Goal: Task Accomplishment & Management: Manage account settings

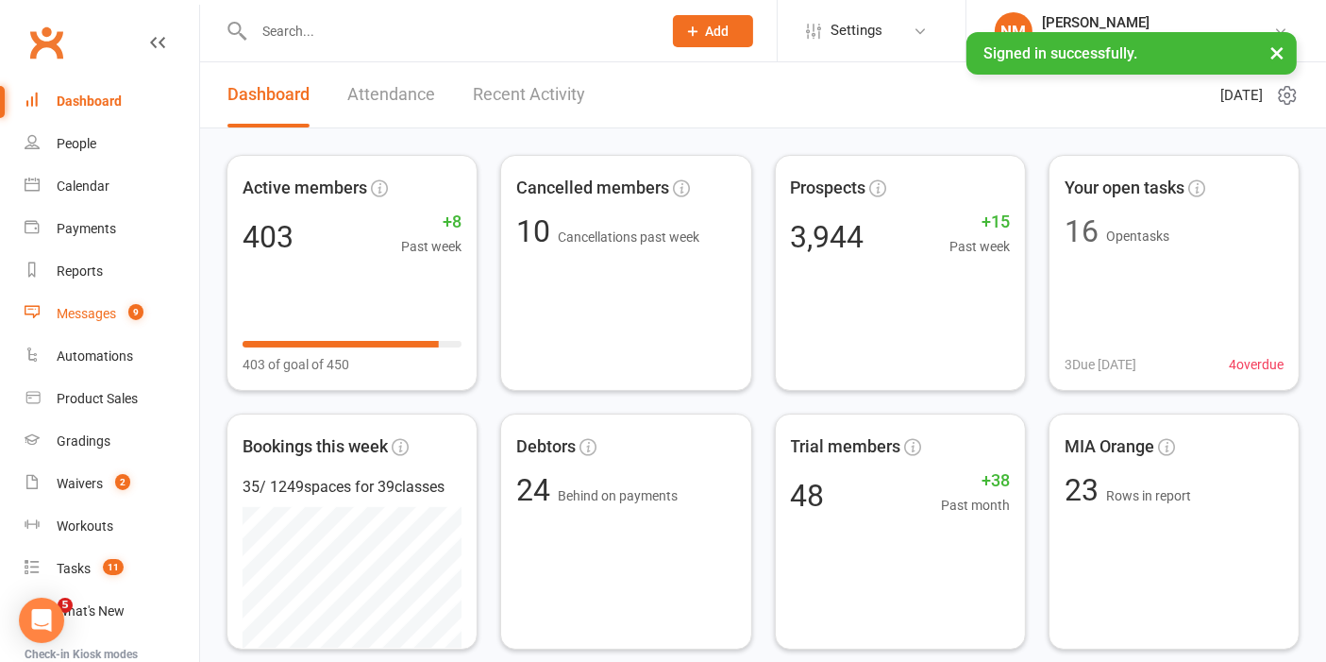
click at [94, 316] on div "Messages" at bounding box center [86, 313] width 59 height 15
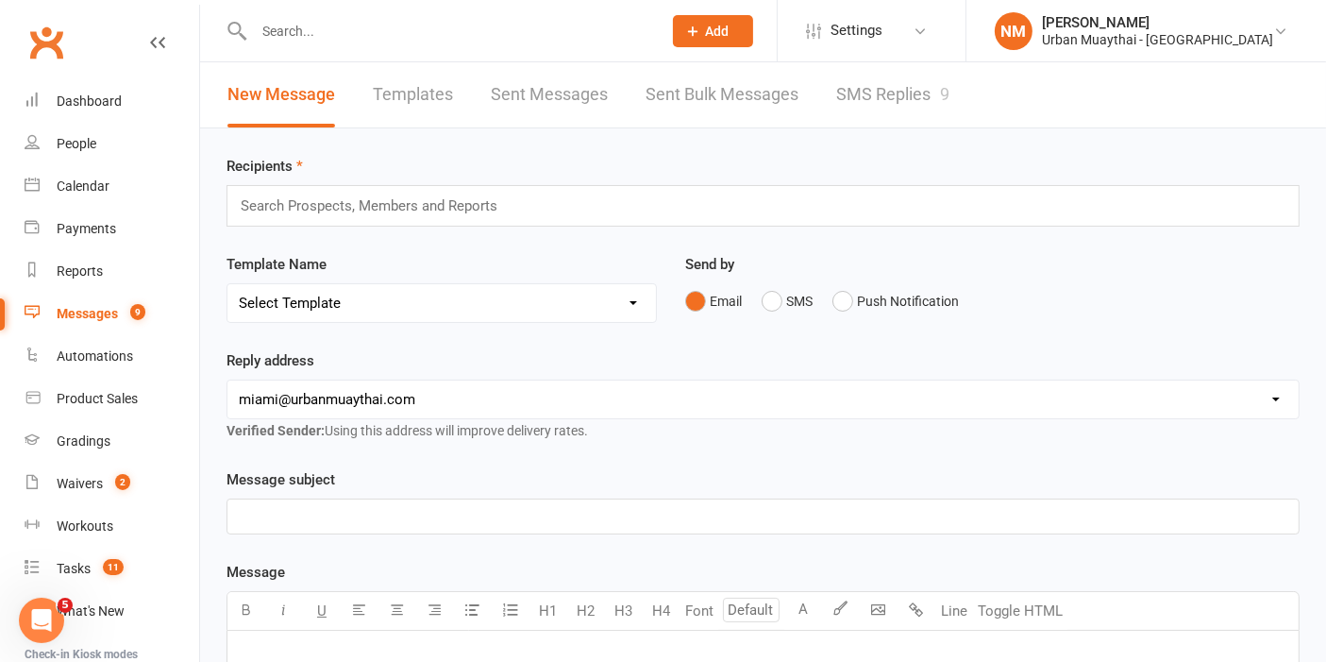
click at [860, 95] on link "SMS Replies 9" at bounding box center [892, 94] width 113 height 65
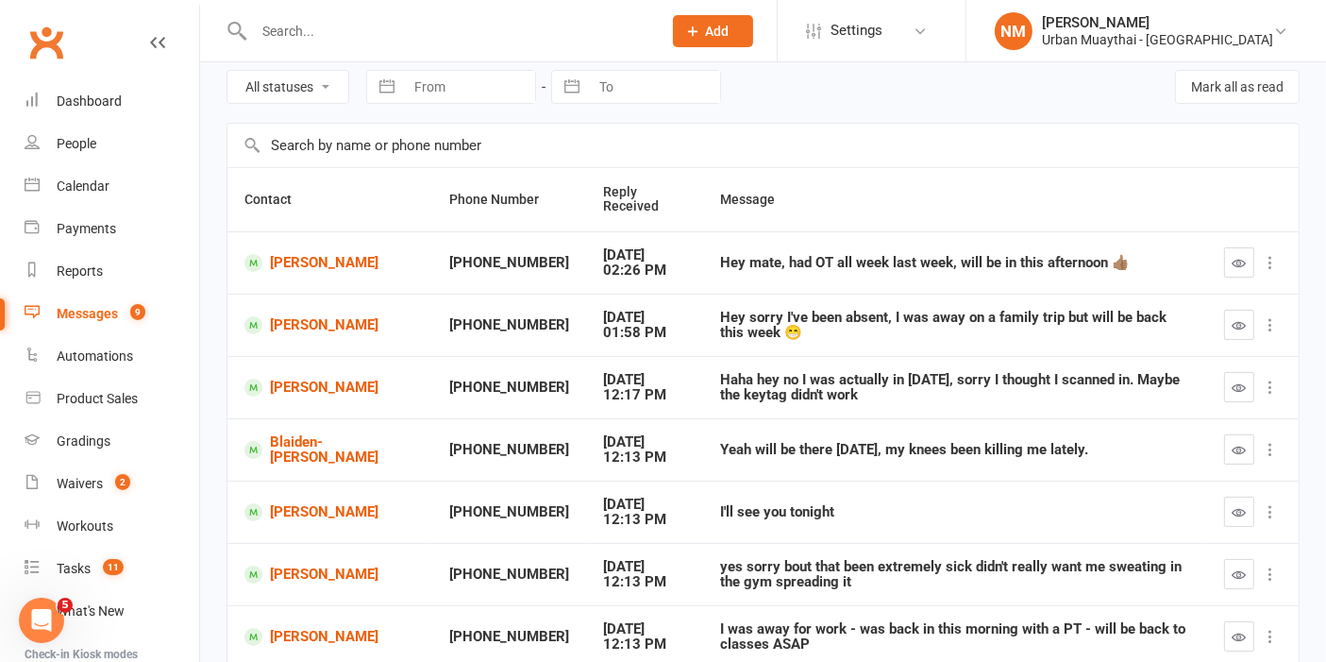
scroll to position [105, 0]
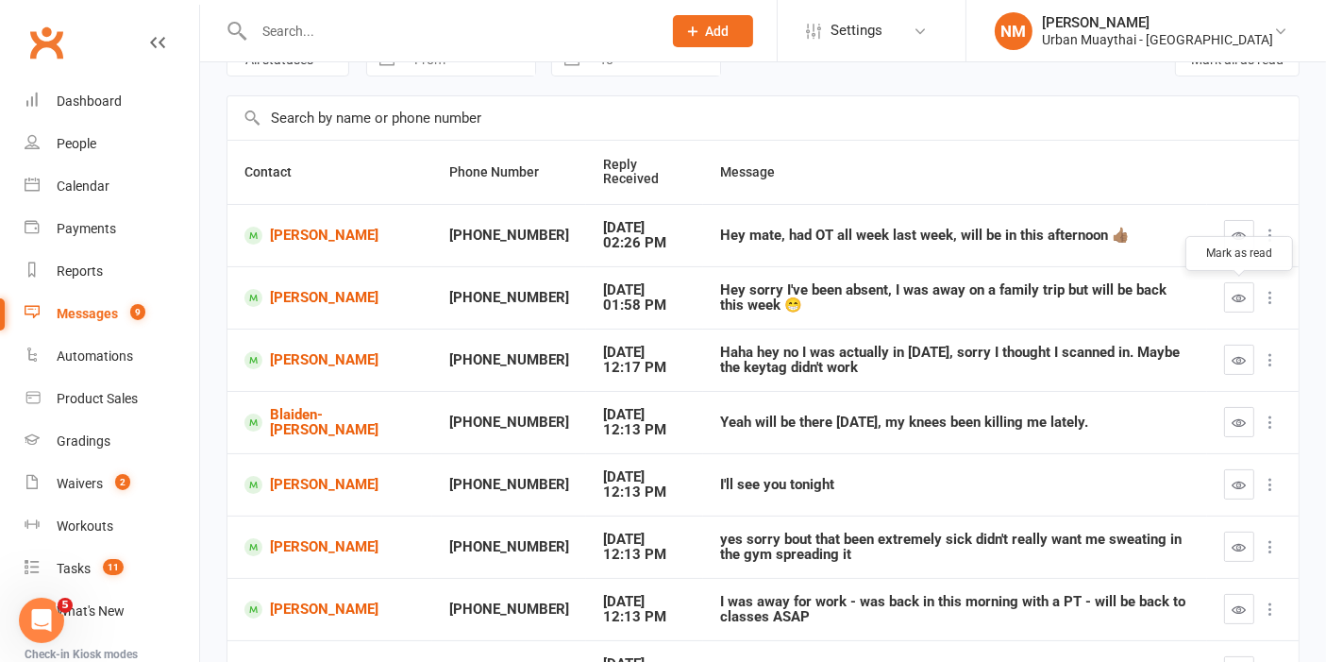
click at [1228, 293] on button "button" at bounding box center [1239, 297] width 30 height 30
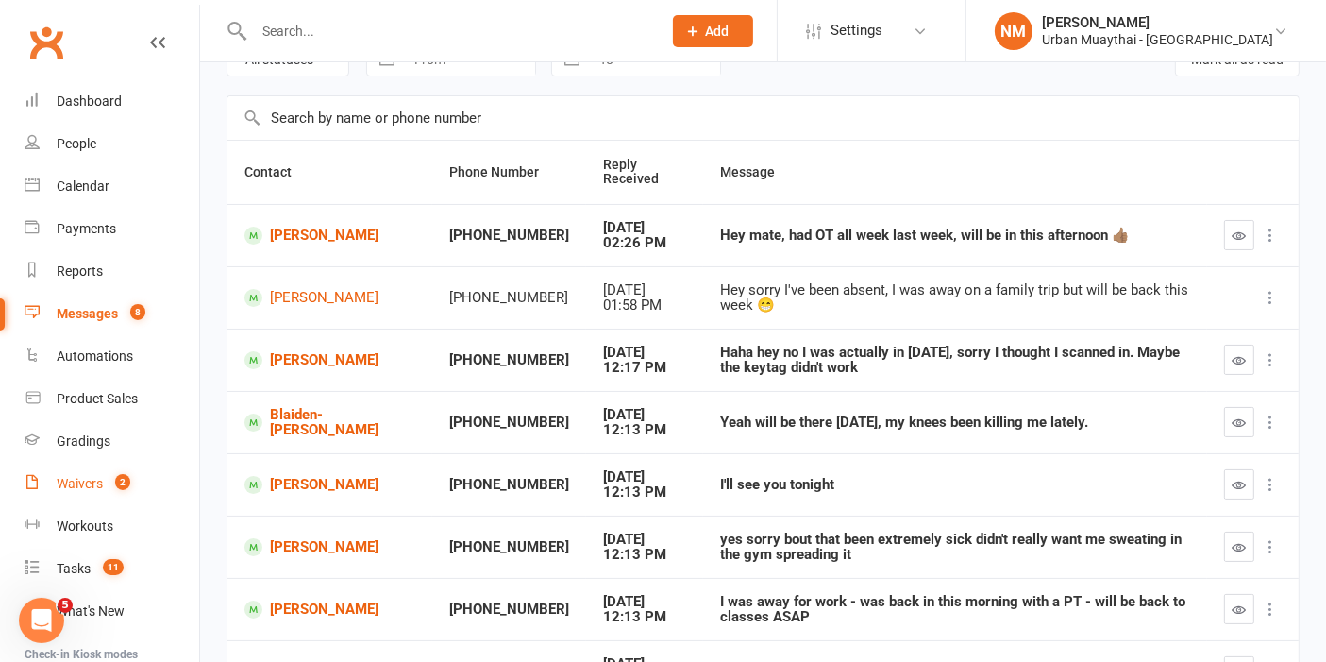
click at [99, 483] on div "Waivers" at bounding box center [80, 483] width 46 height 15
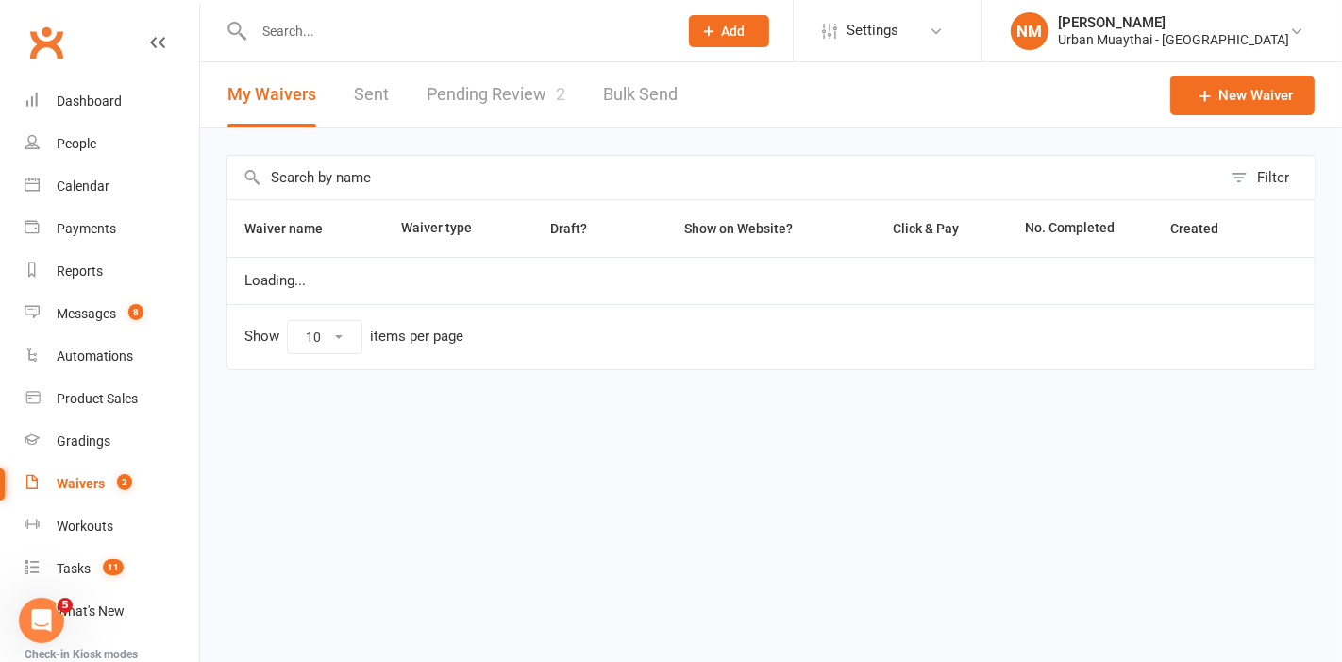
select select "50"
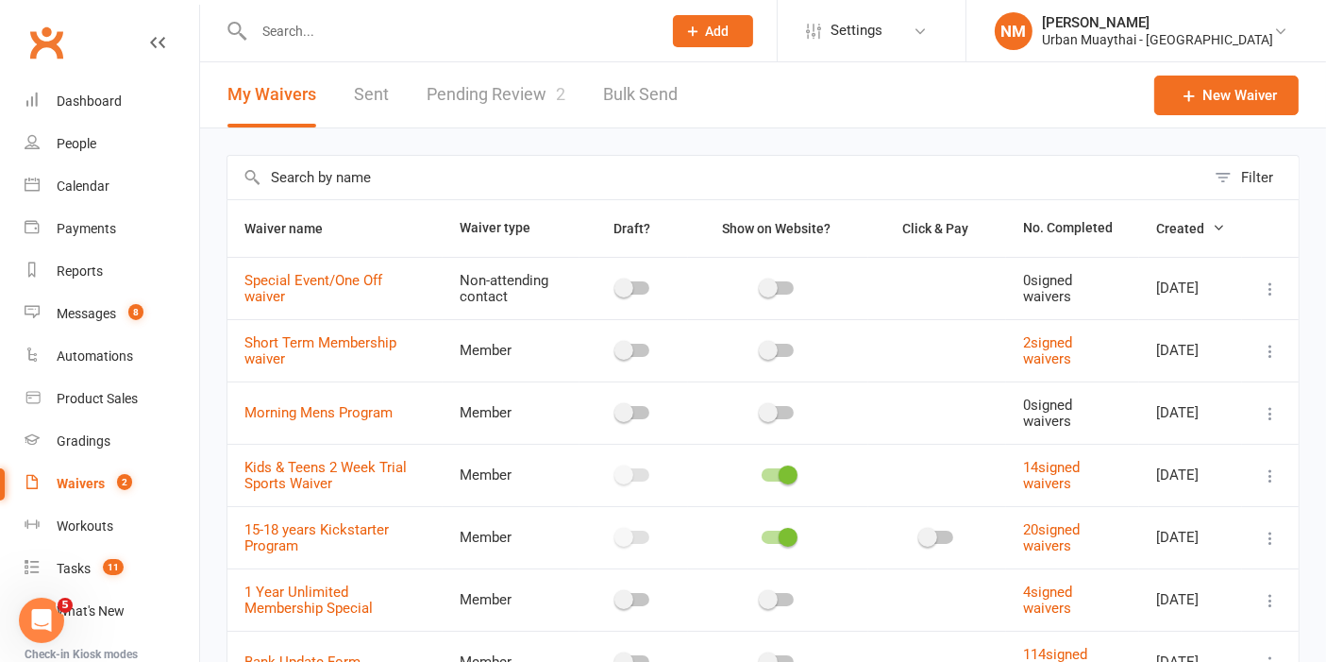
click at [518, 95] on link "Pending Review 2" at bounding box center [496, 94] width 139 height 65
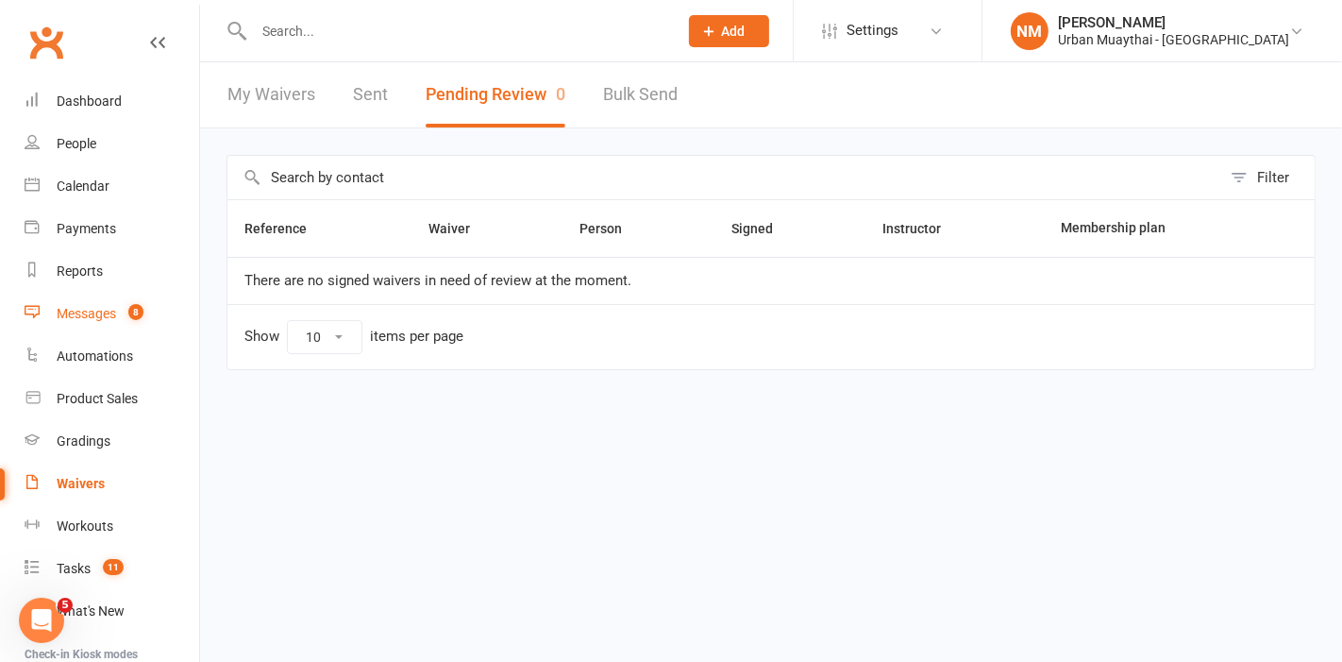
click at [125, 320] on count-badge "8" at bounding box center [131, 313] width 25 height 15
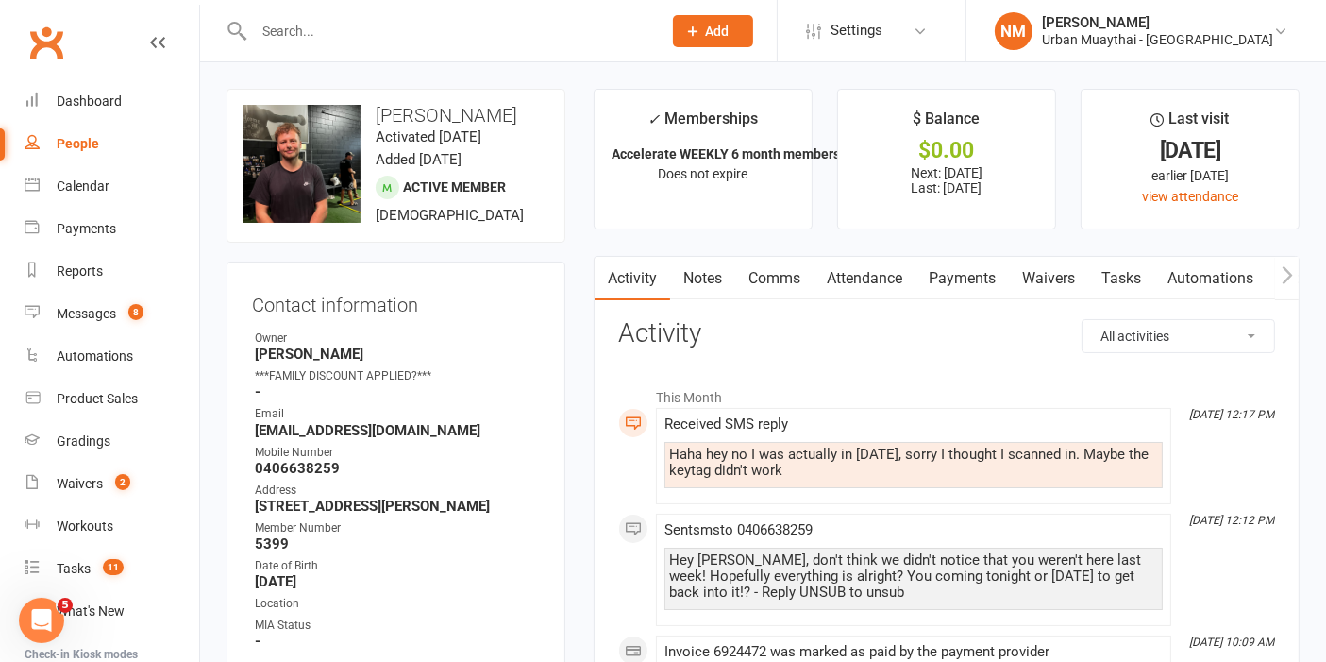
click at [759, 269] on link "Comms" at bounding box center [774, 278] width 78 height 43
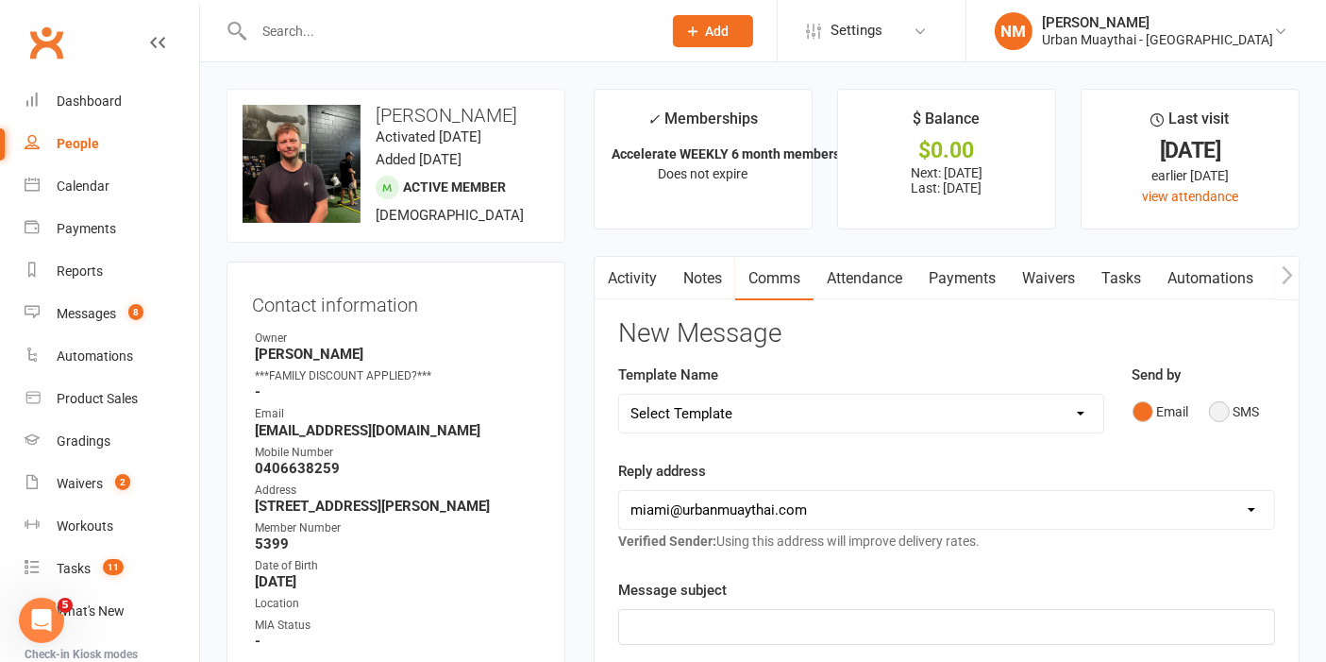
click at [1243, 413] on button "SMS" at bounding box center [1234, 412] width 51 height 36
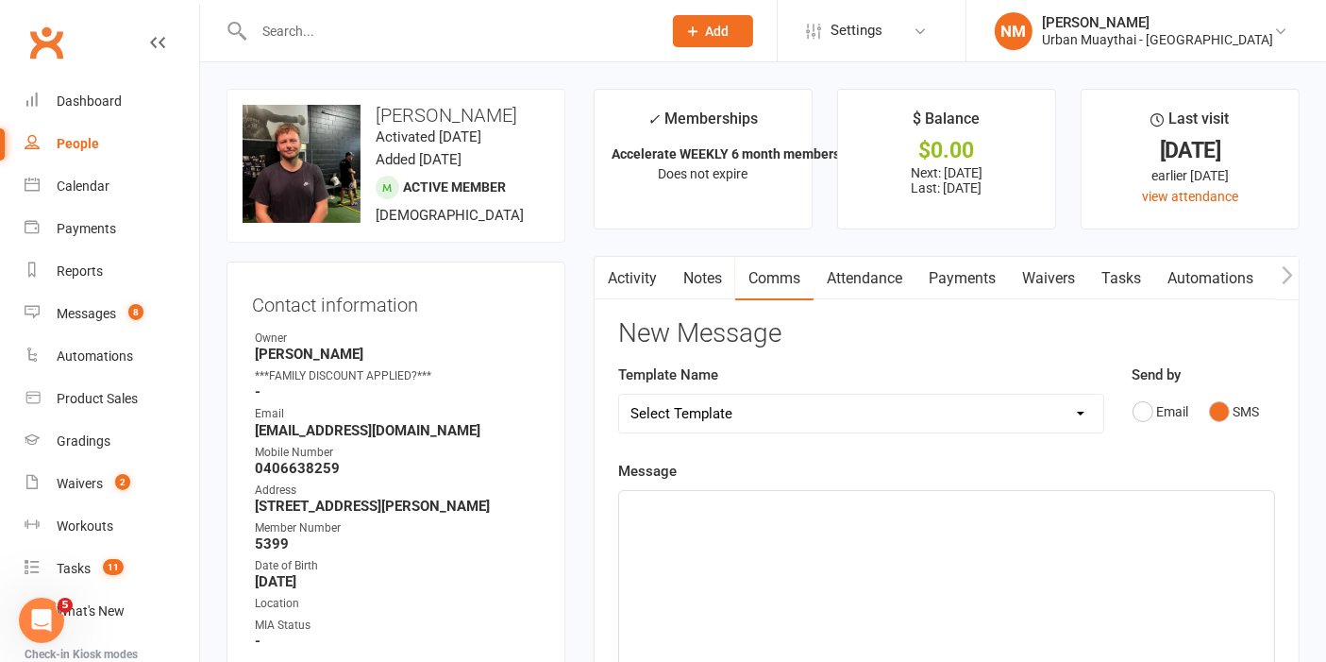
click at [943, 605] on div "﻿" at bounding box center [946, 632] width 655 height 283
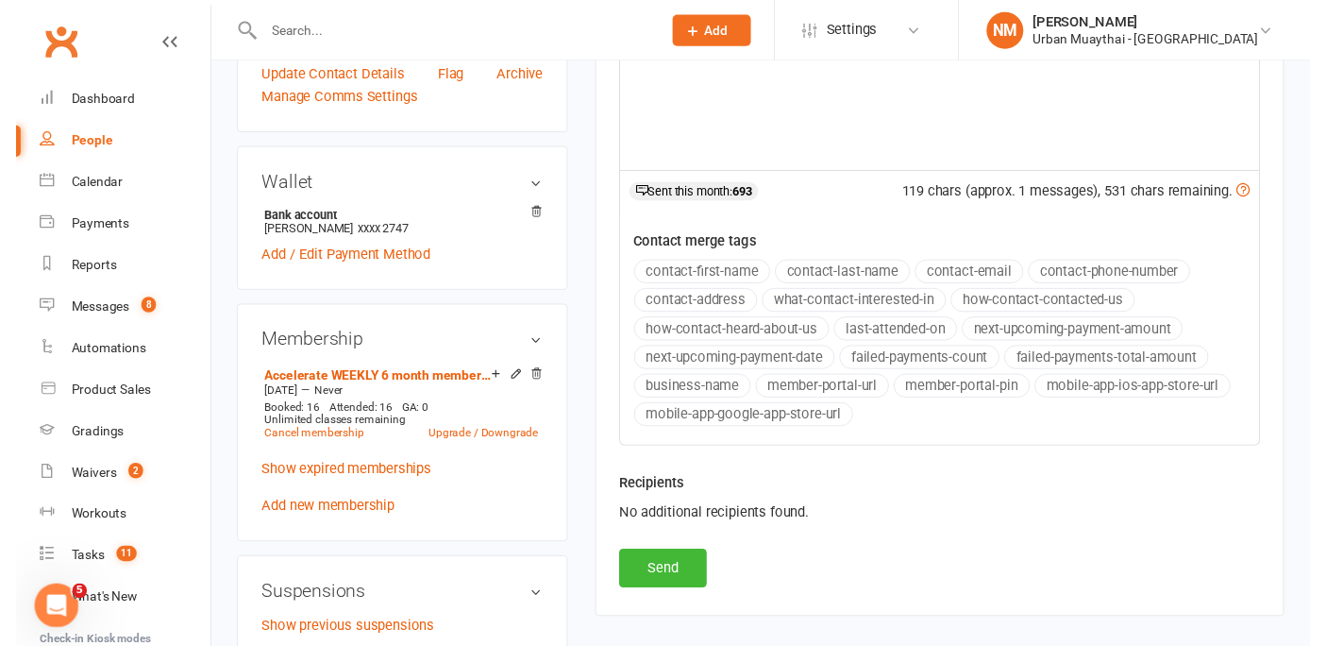
scroll to position [629, 0]
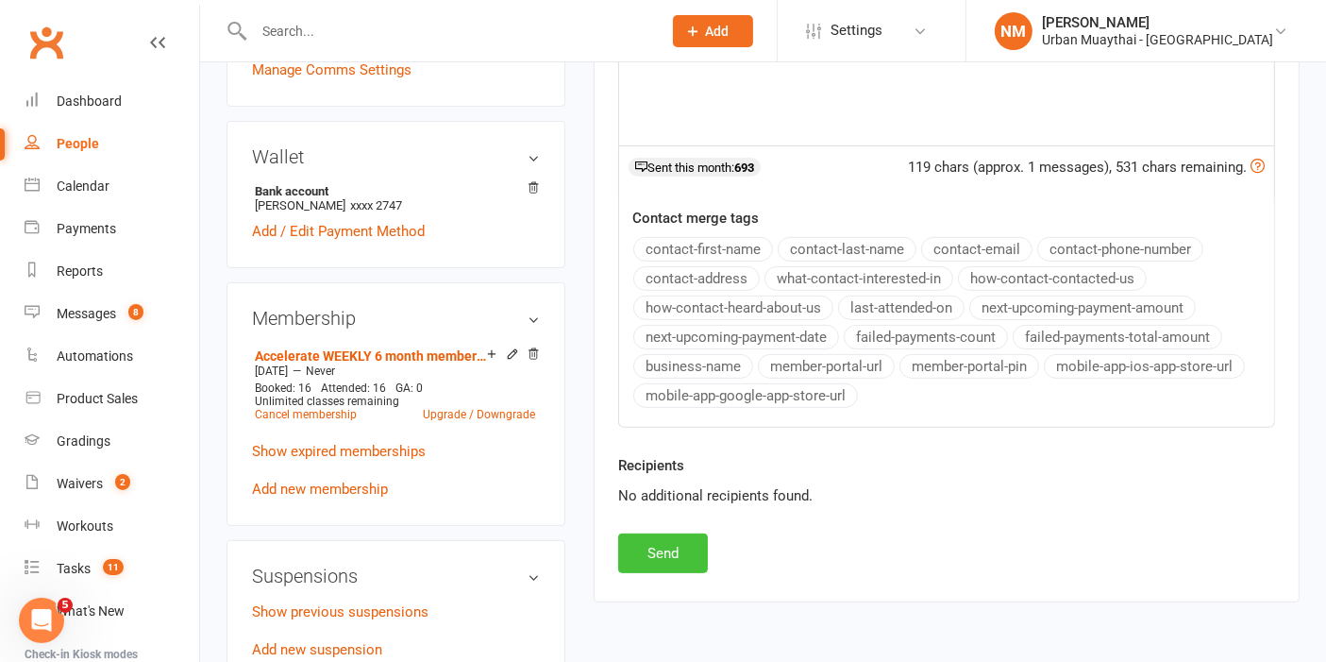
click at [649, 547] on button "Send" at bounding box center [663, 553] width 90 height 40
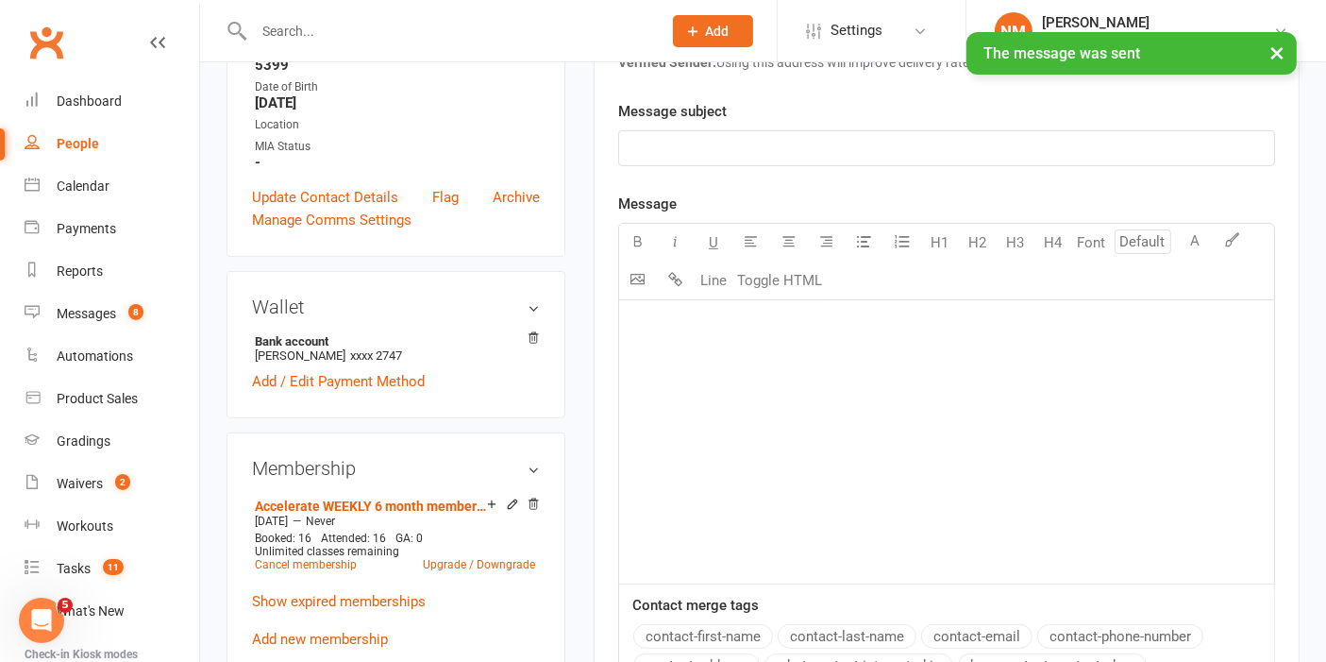
scroll to position [105, 0]
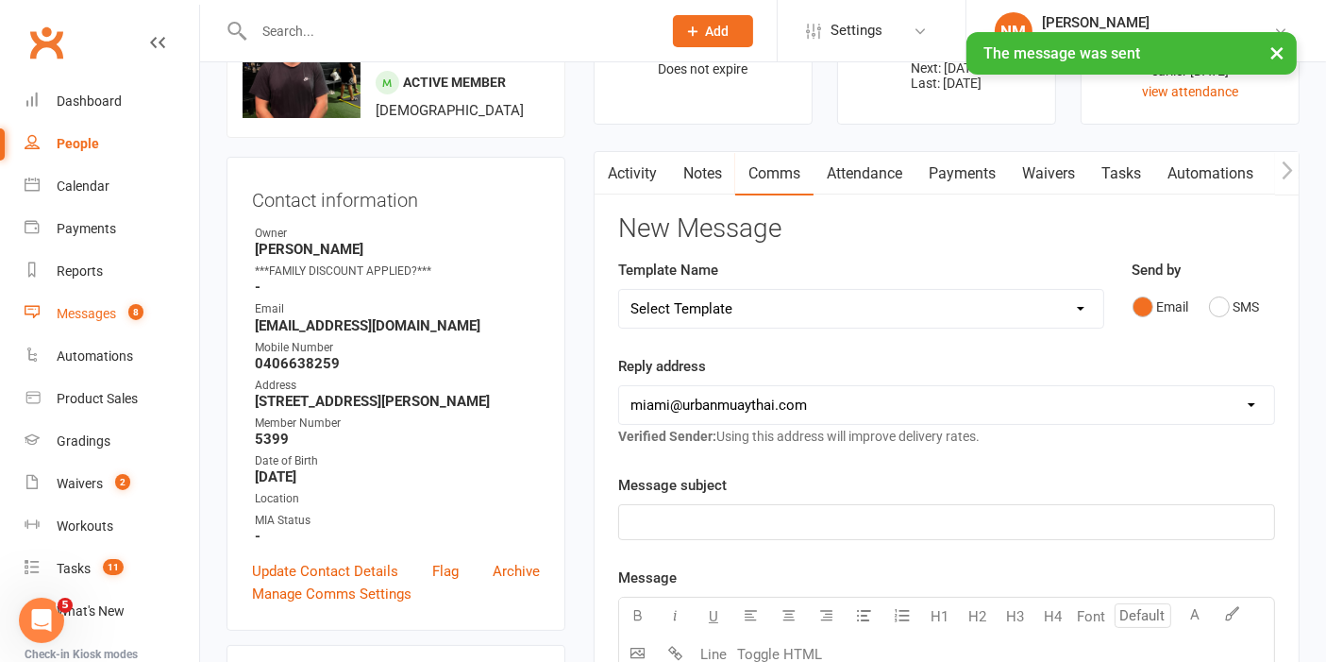
click at [86, 298] on link "Messages 8" at bounding box center [112, 314] width 175 height 42
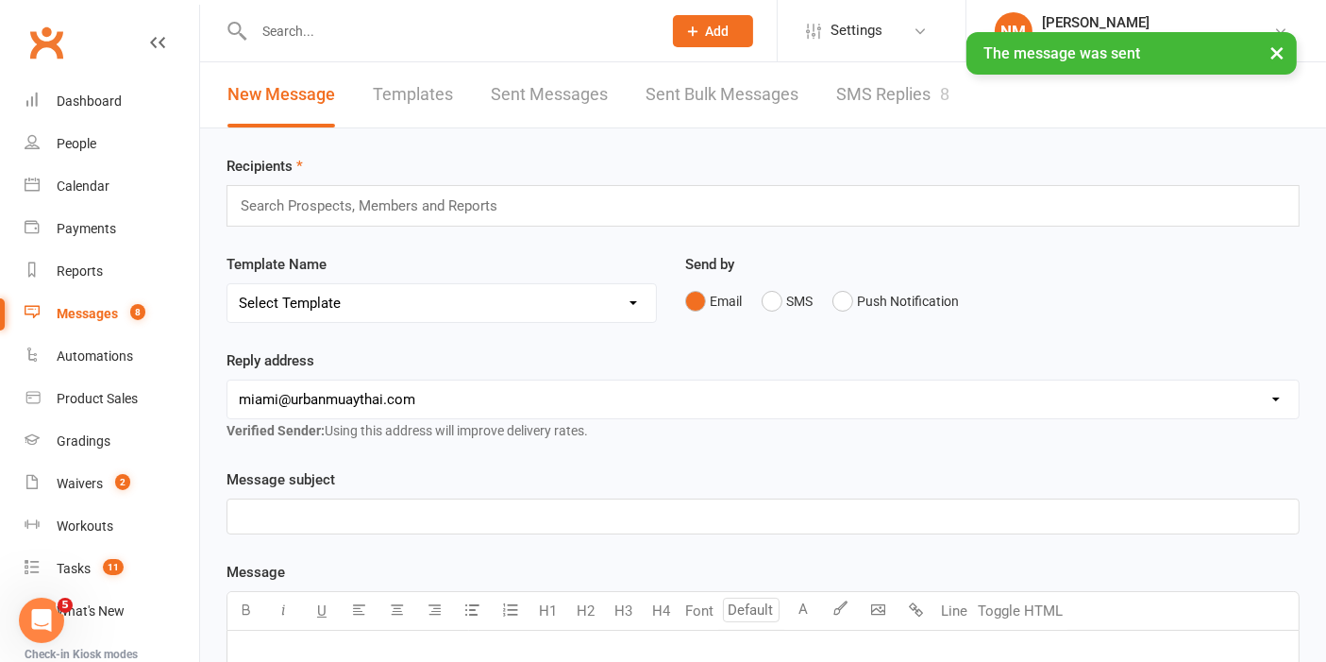
click at [909, 97] on link "SMS Replies 8" at bounding box center [892, 94] width 113 height 65
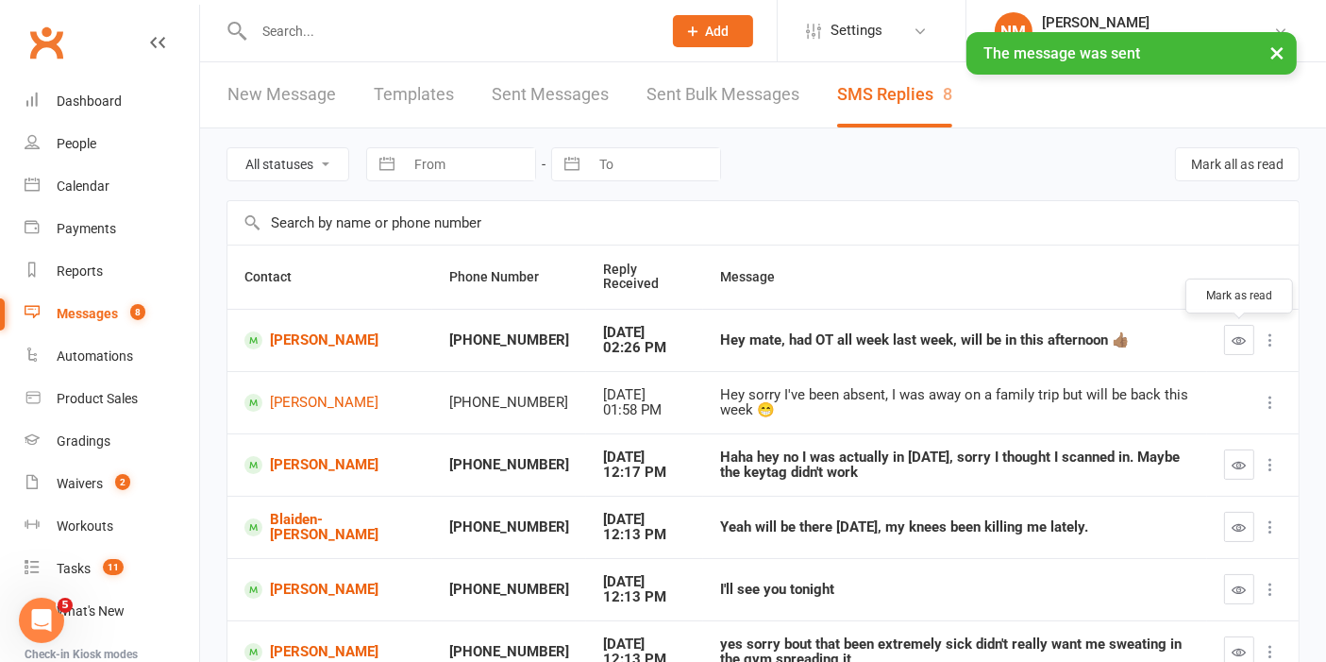
click at [1243, 339] on icon "button" at bounding box center [1240, 340] width 14 height 14
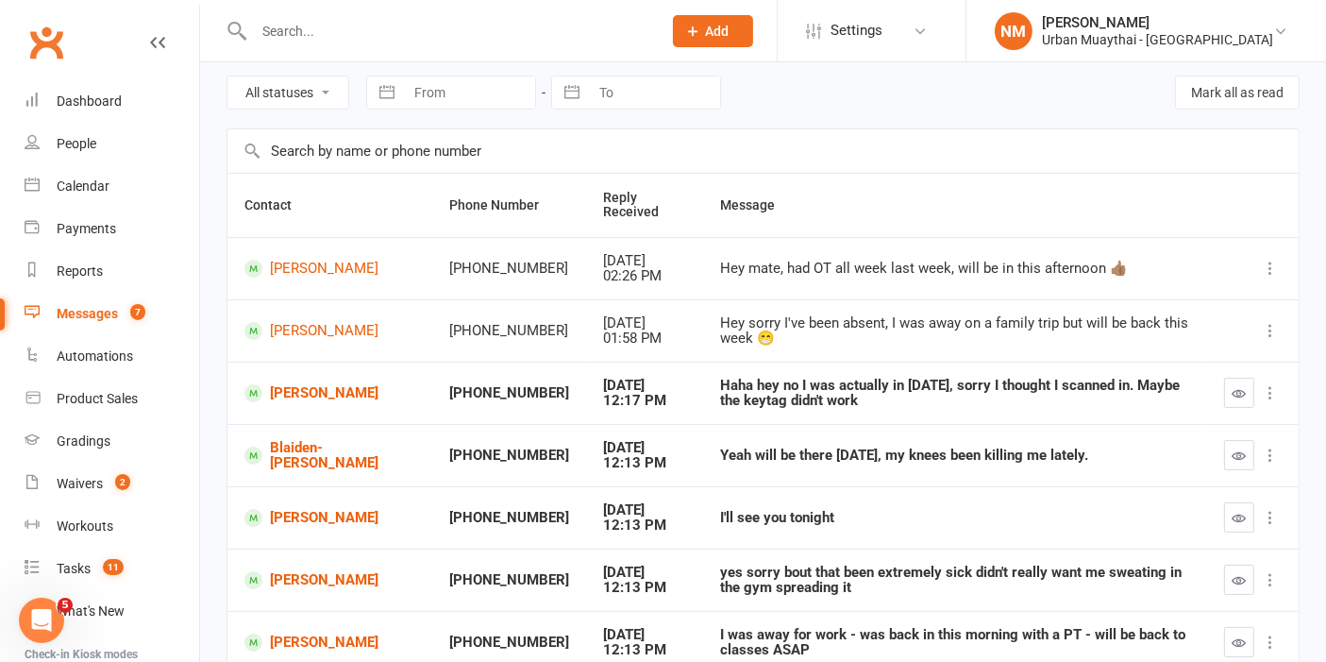
scroll to position [105, 0]
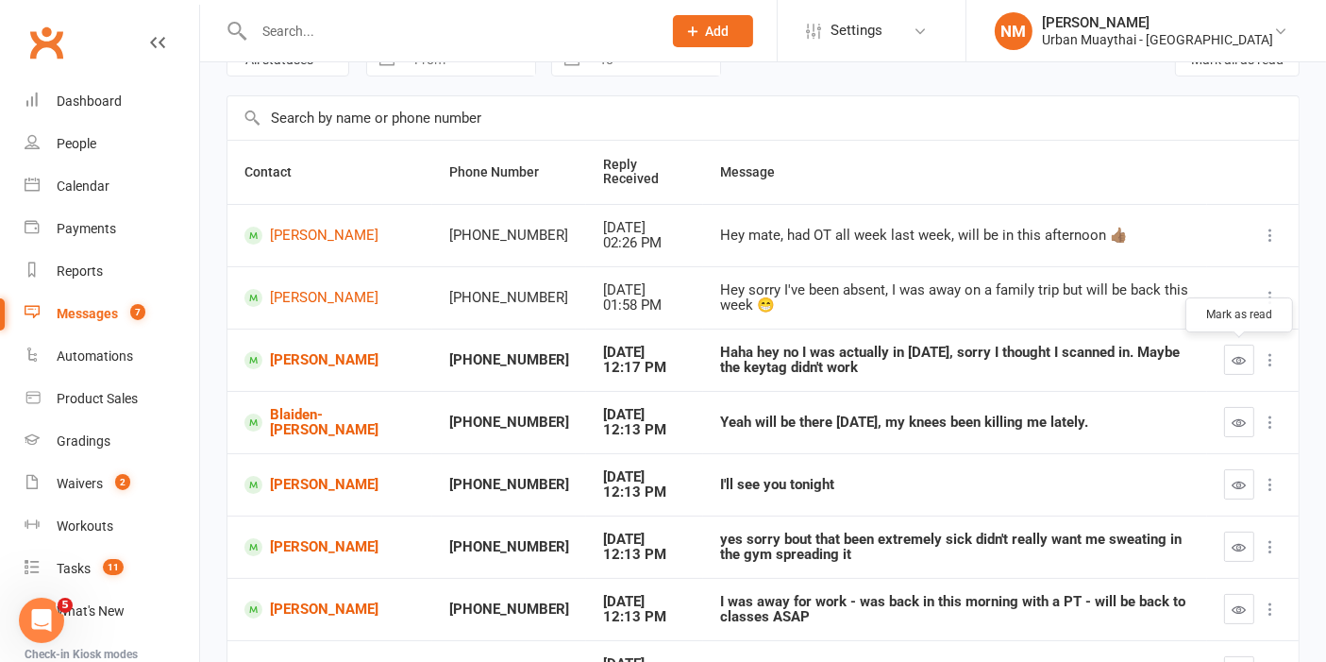
click at [1243, 360] on icon "button" at bounding box center [1240, 360] width 14 height 14
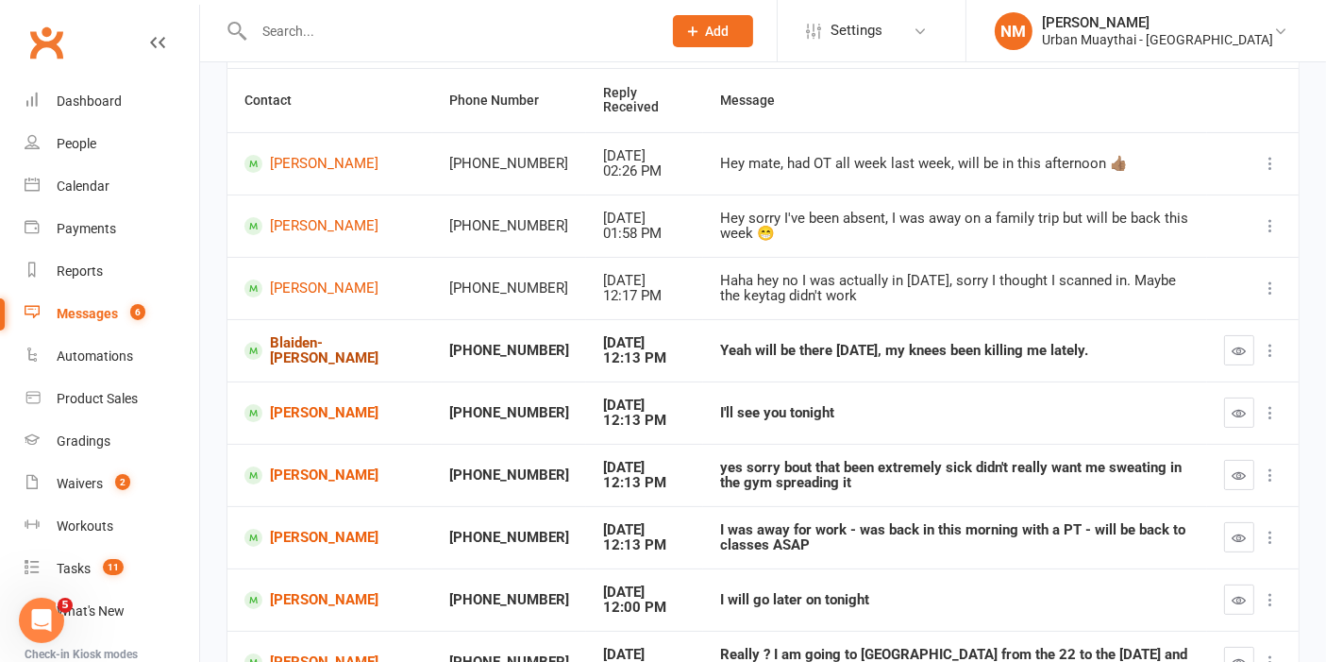
scroll to position [210, 0]
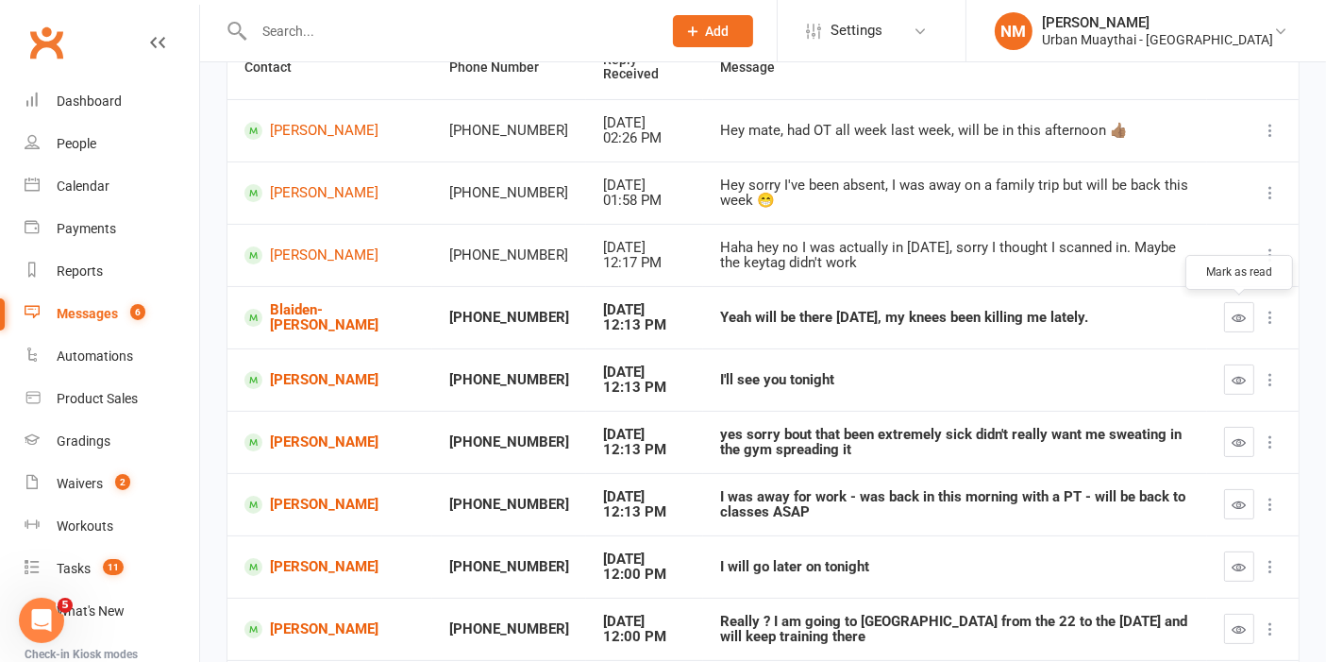
click at [1246, 323] on button "button" at bounding box center [1239, 317] width 30 height 30
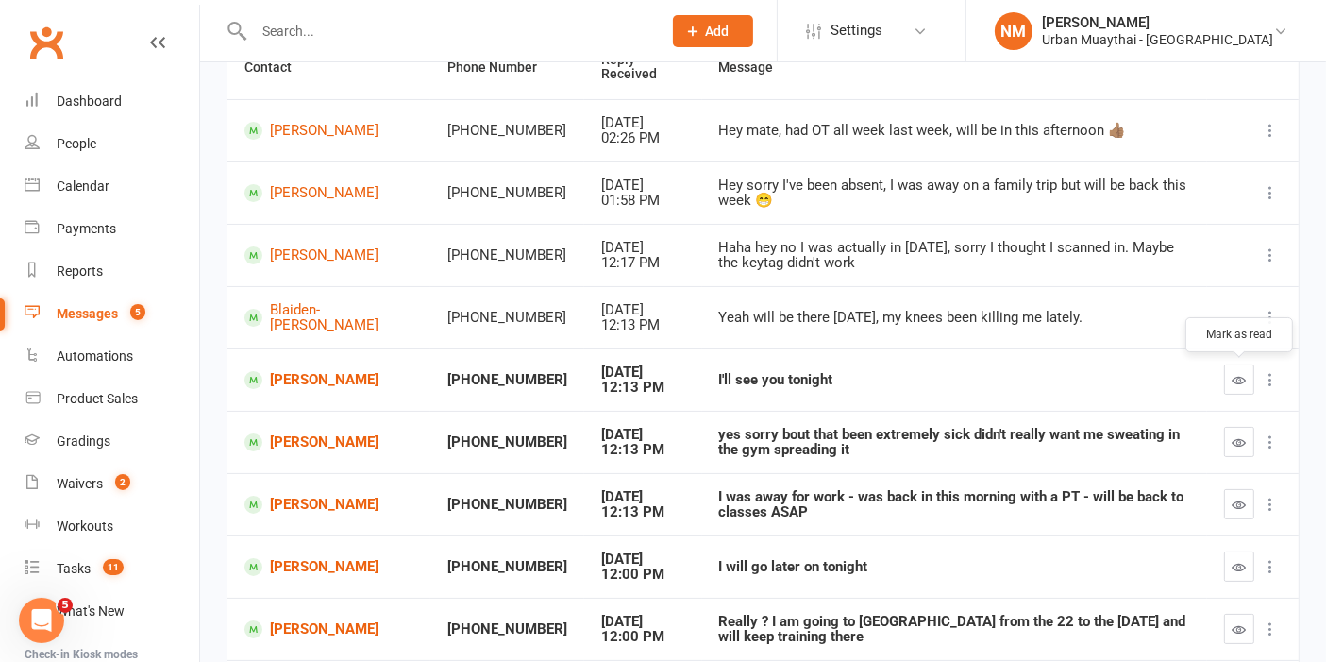
click at [1246, 373] on icon "button" at bounding box center [1240, 380] width 14 height 14
click at [1240, 441] on icon "button" at bounding box center [1240, 442] width 14 height 14
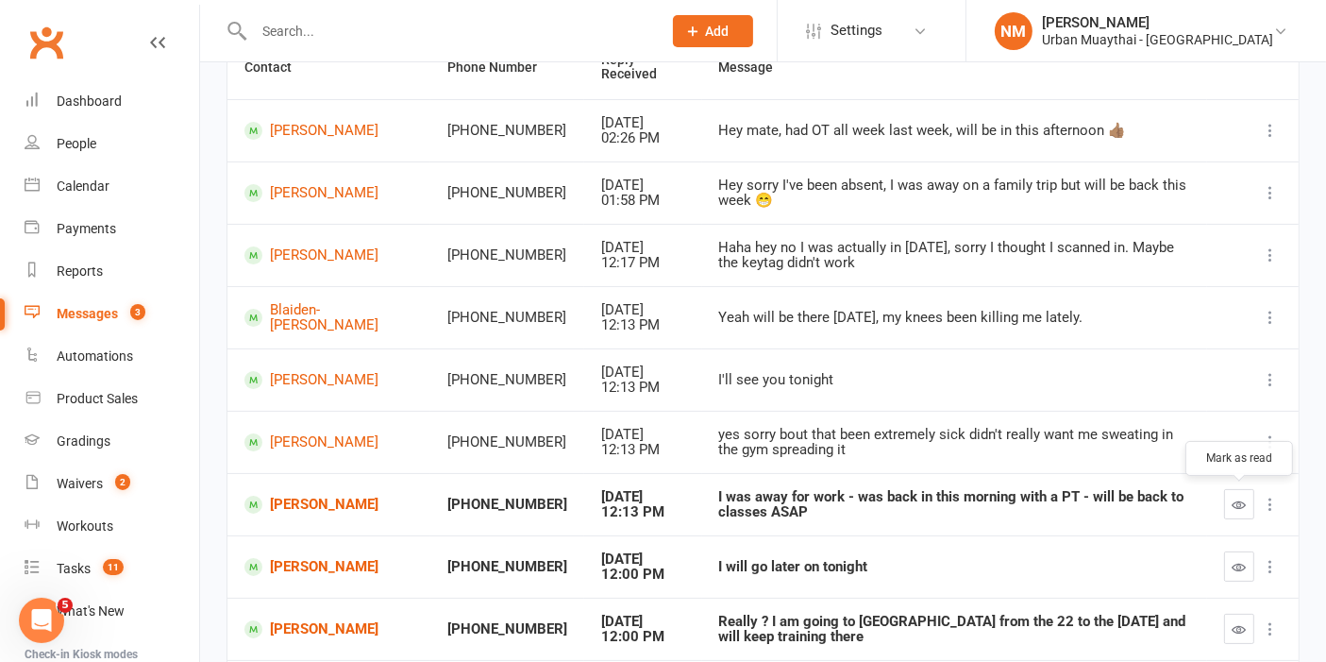
click at [1239, 504] on icon "button" at bounding box center [1240, 505] width 14 height 14
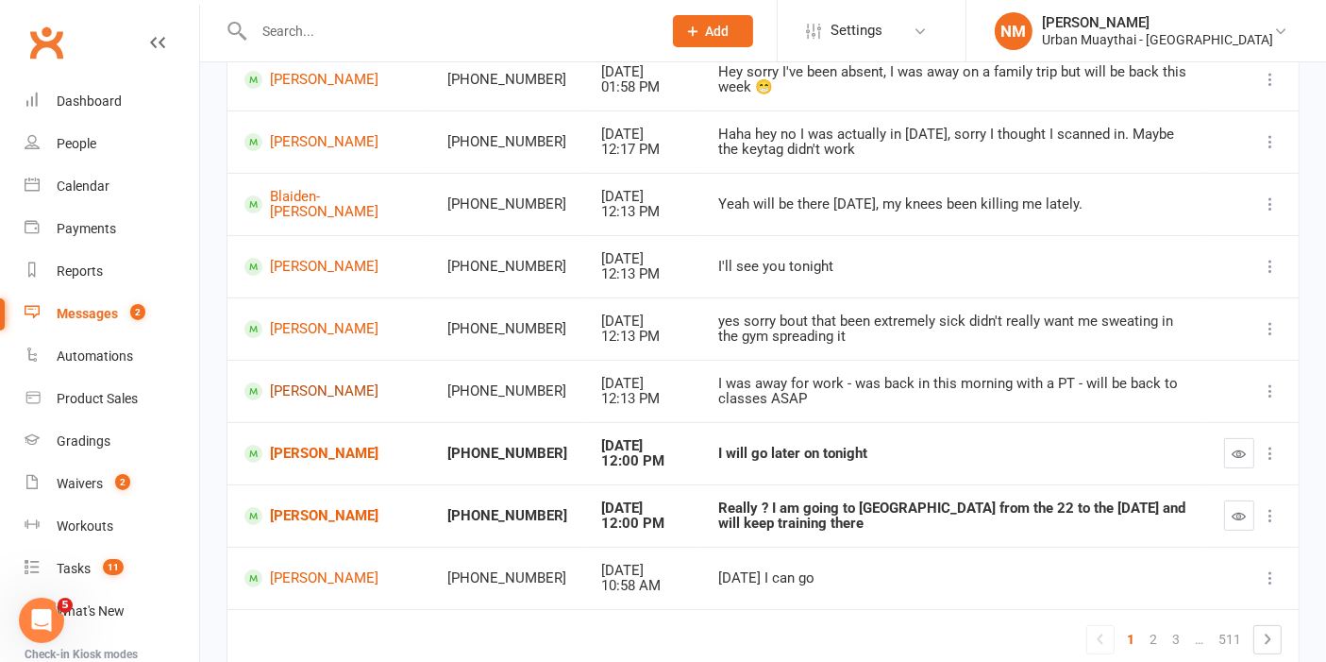
scroll to position [406, 0]
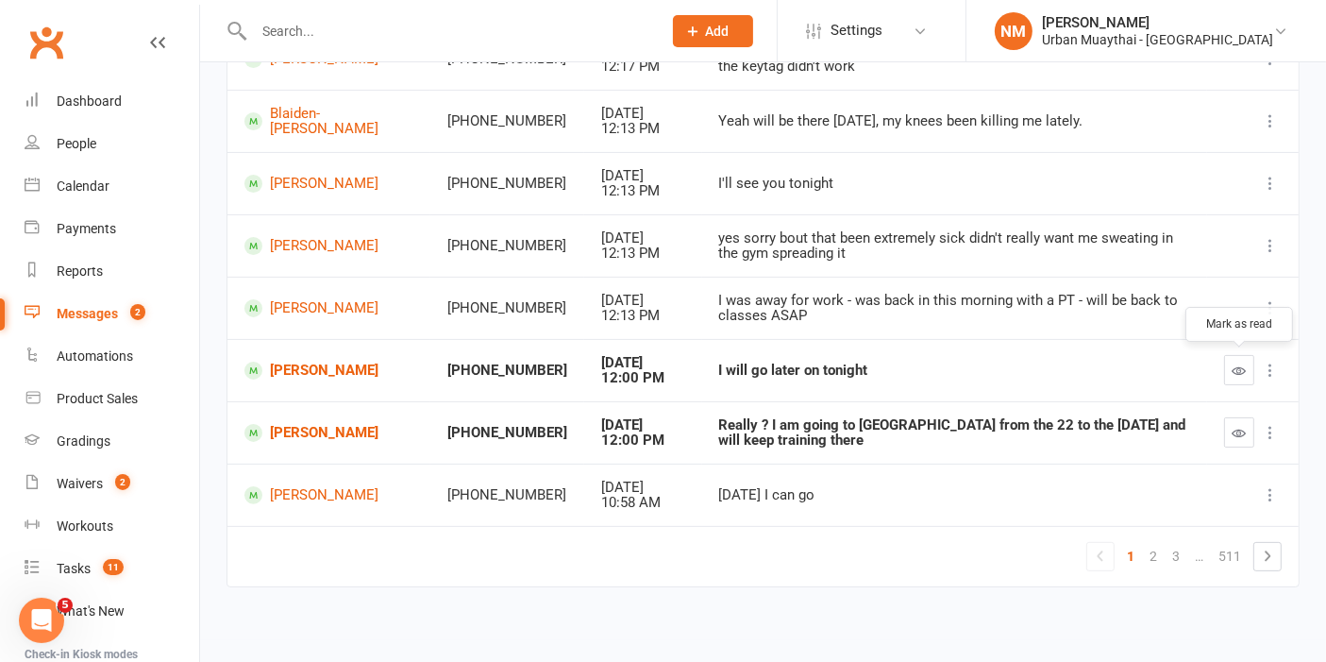
click at [1240, 363] on icon "button" at bounding box center [1240, 370] width 14 height 14
click at [1239, 428] on icon "button" at bounding box center [1240, 433] width 14 height 14
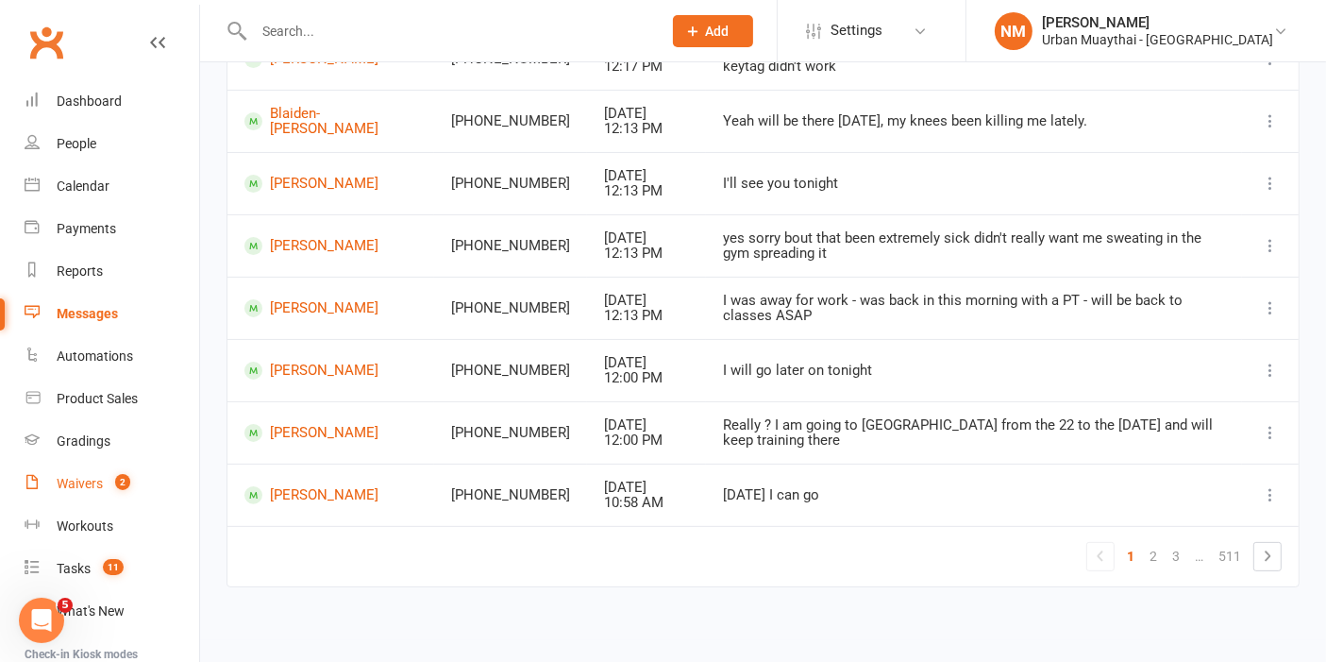
drag, startPoint x: 88, startPoint y: 481, endPoint x: 139, endPoint y: 483, distance: 51.0
click at [88, 481] on div "Waivers" at bounding box center [80, 483] width 46 height 15
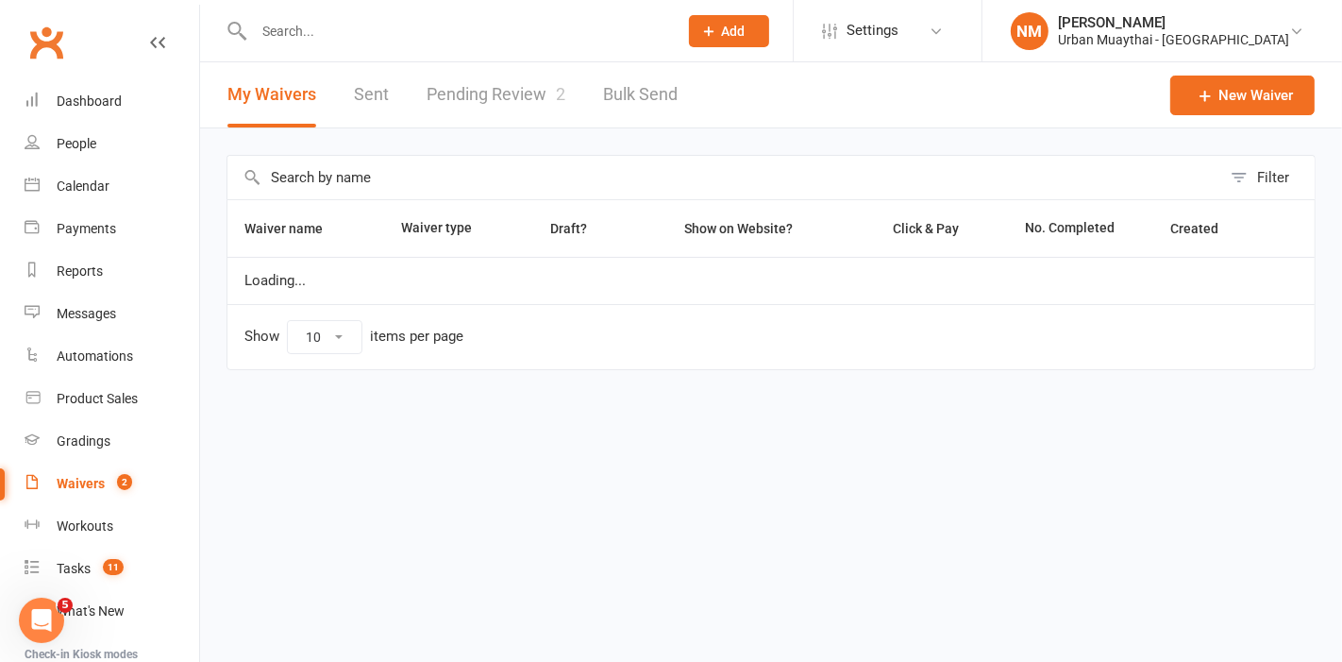
select select "50"
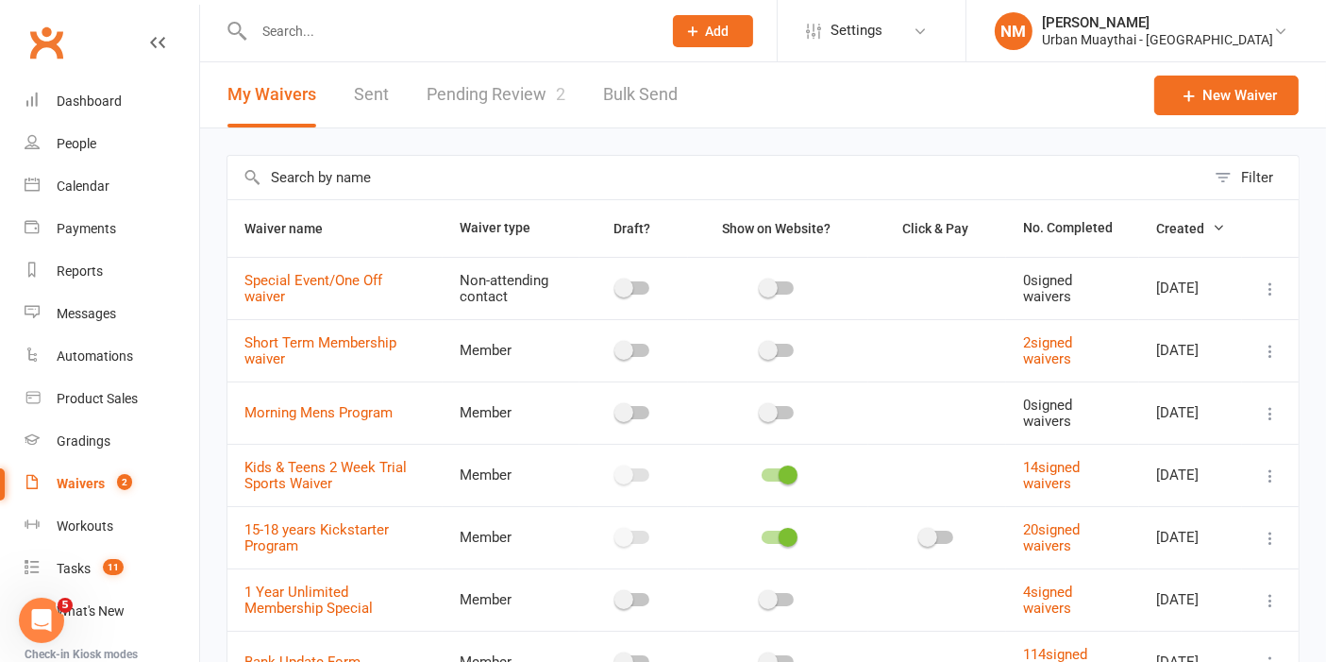
click at [531, 74] on link "Pending Review 2" at bounding box center [496, 94] width 139 height 65
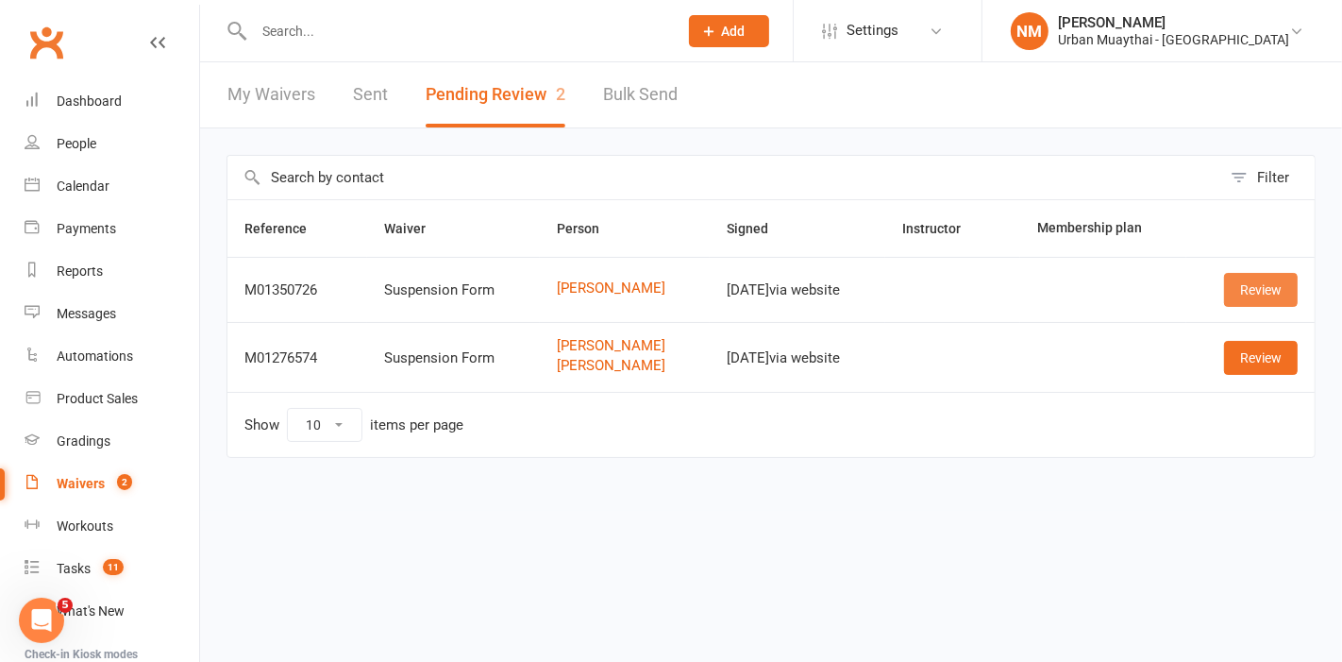
click at [1274, 294] on link "Review" at bounding box center [1261, 290] width 74 height 34
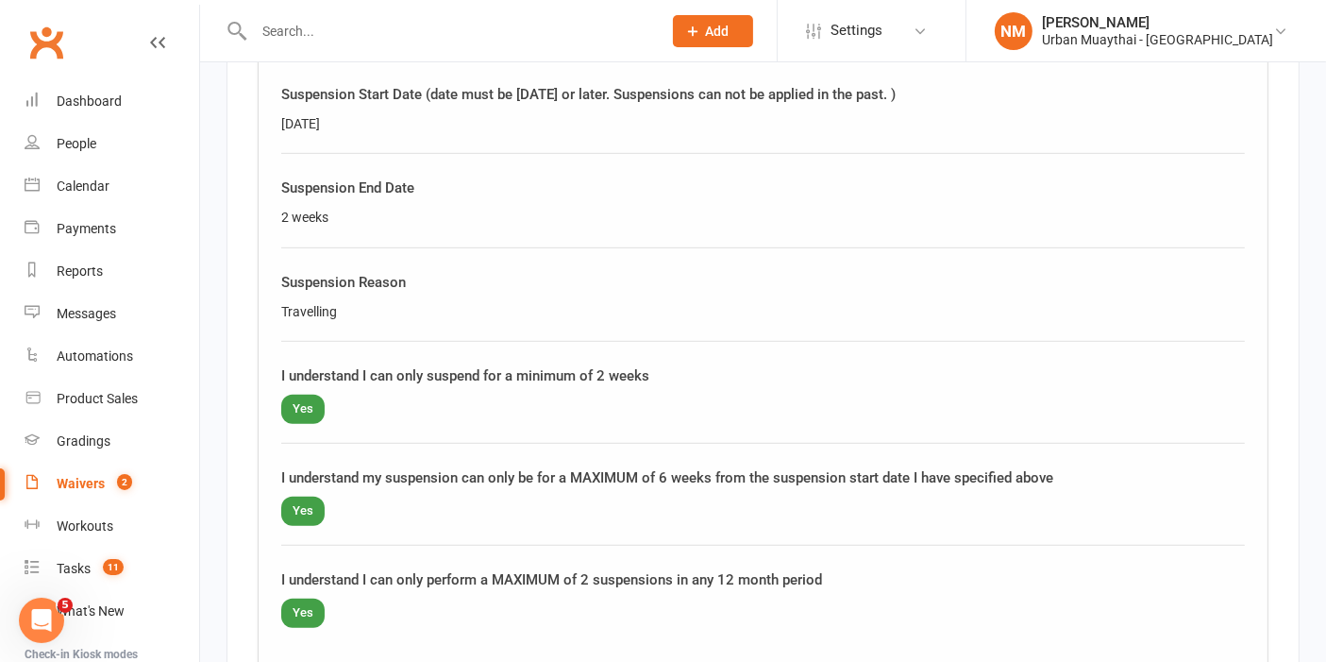
scroll to position [944, 0]
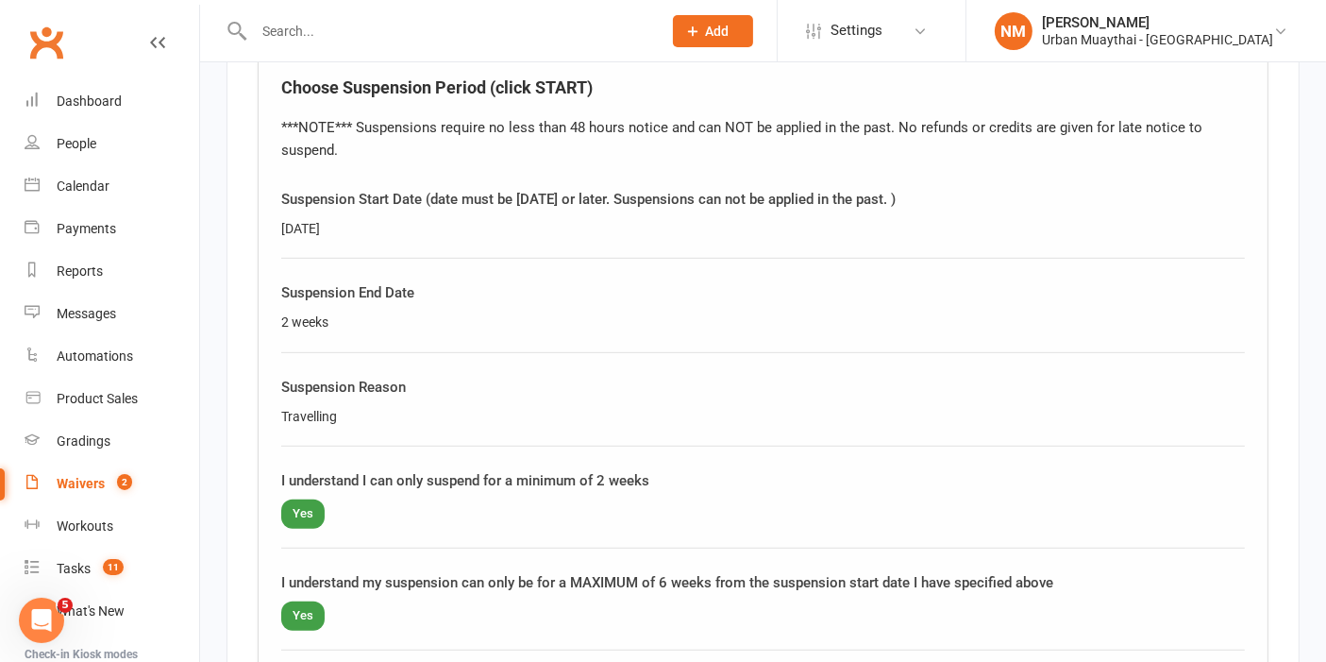
drag, startPoint x: 280, startPoint y: 195, endPoint x: 356, endPoint y: 200, distance: 75.7
click at [356, 218] on div "16/10/2025" at bounding box center [763, 228] width 964 height 21
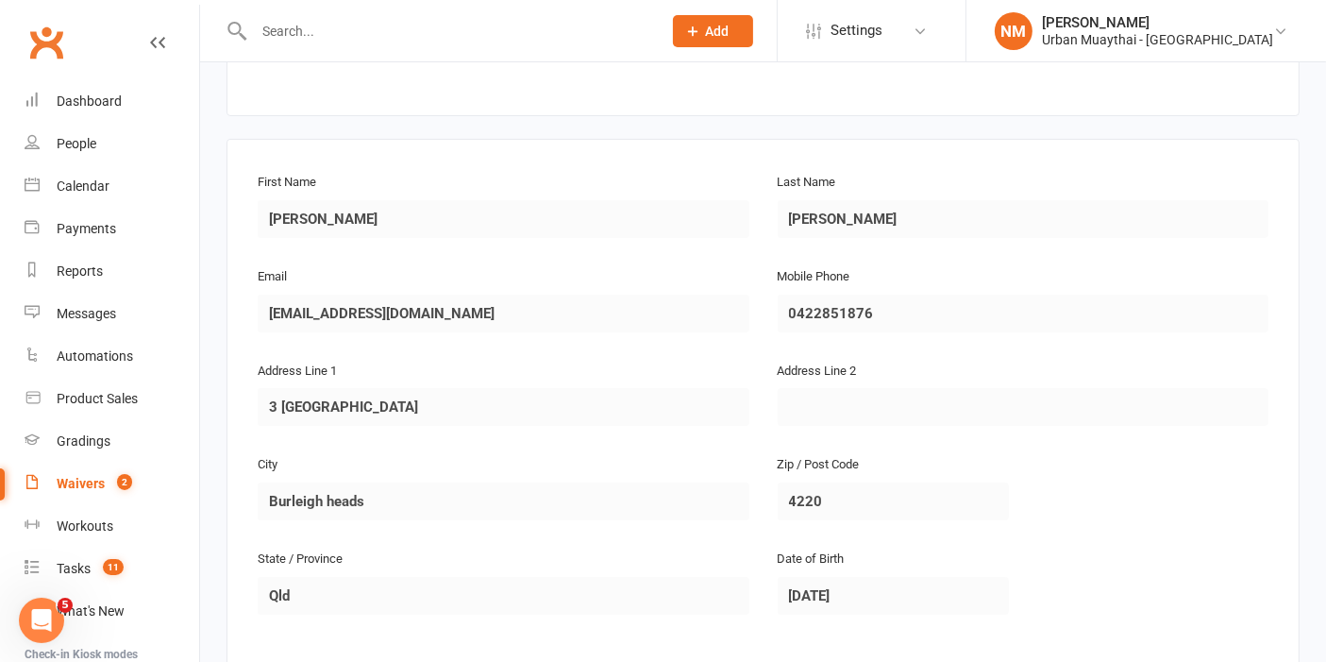
scroll to position [0, 0]
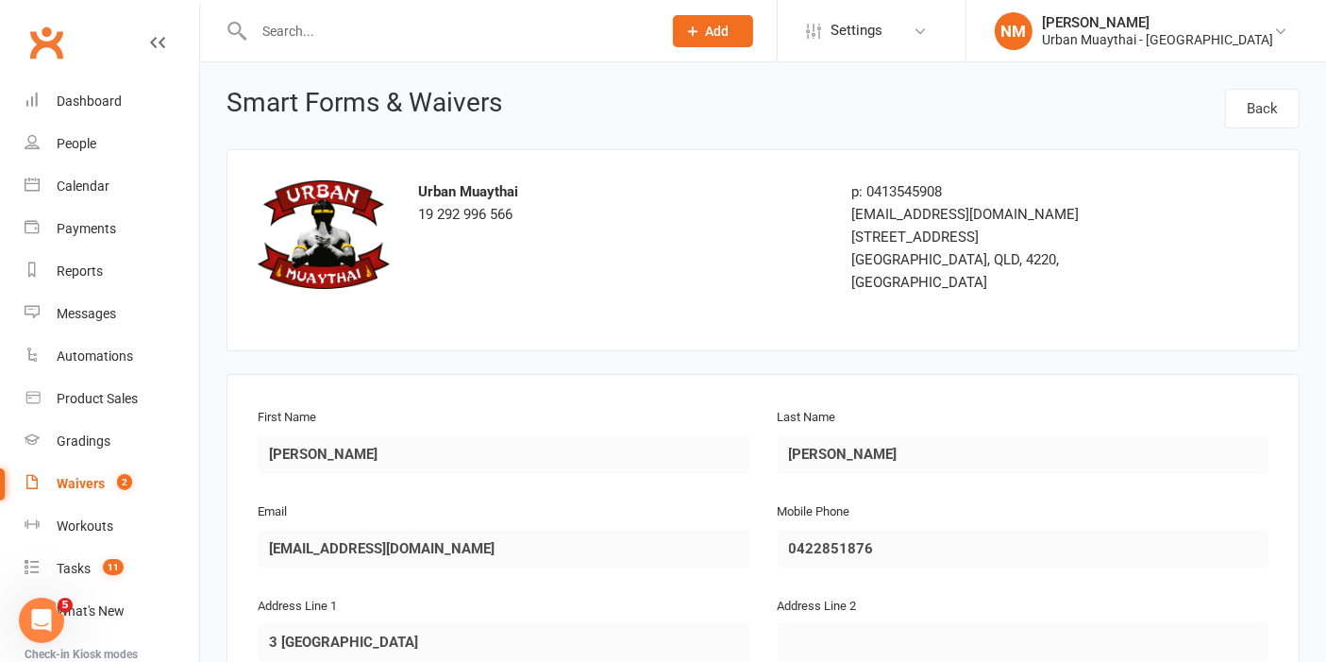
click at [339, 49] on div at bounding box center [438, 30] width 422 height 61
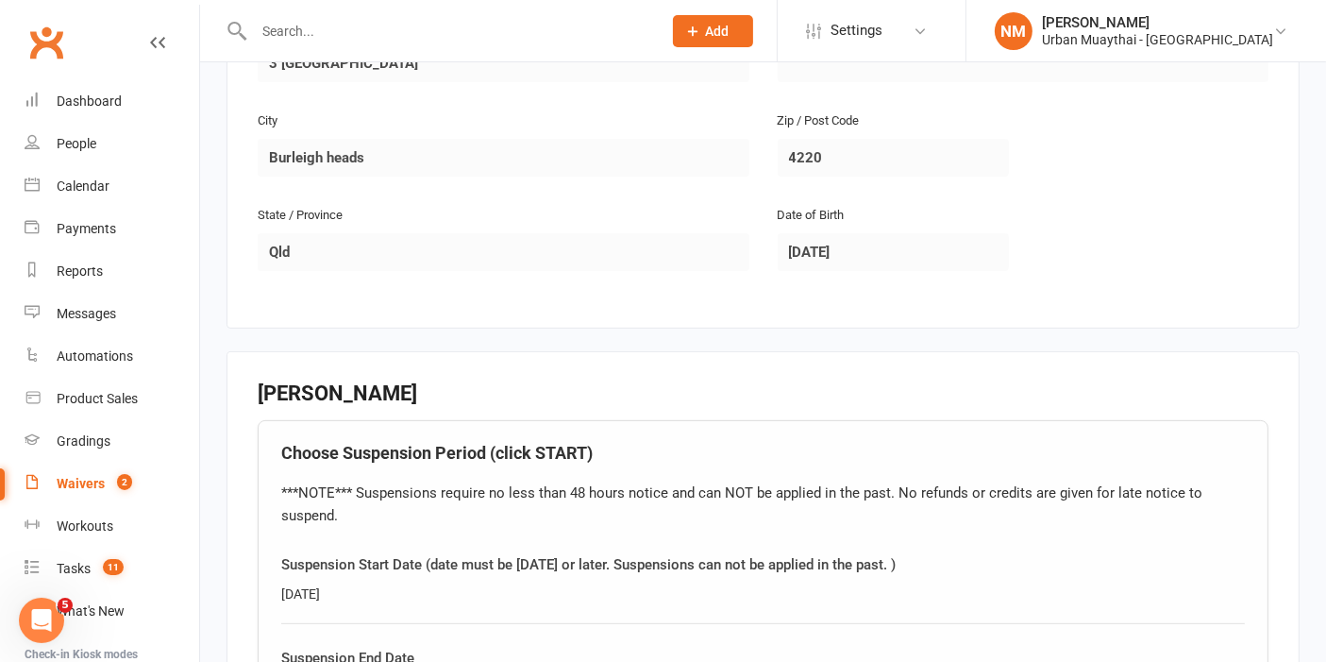
click at [334, 38] on input "text" at bounding box center [448, 31] width 400 height 26
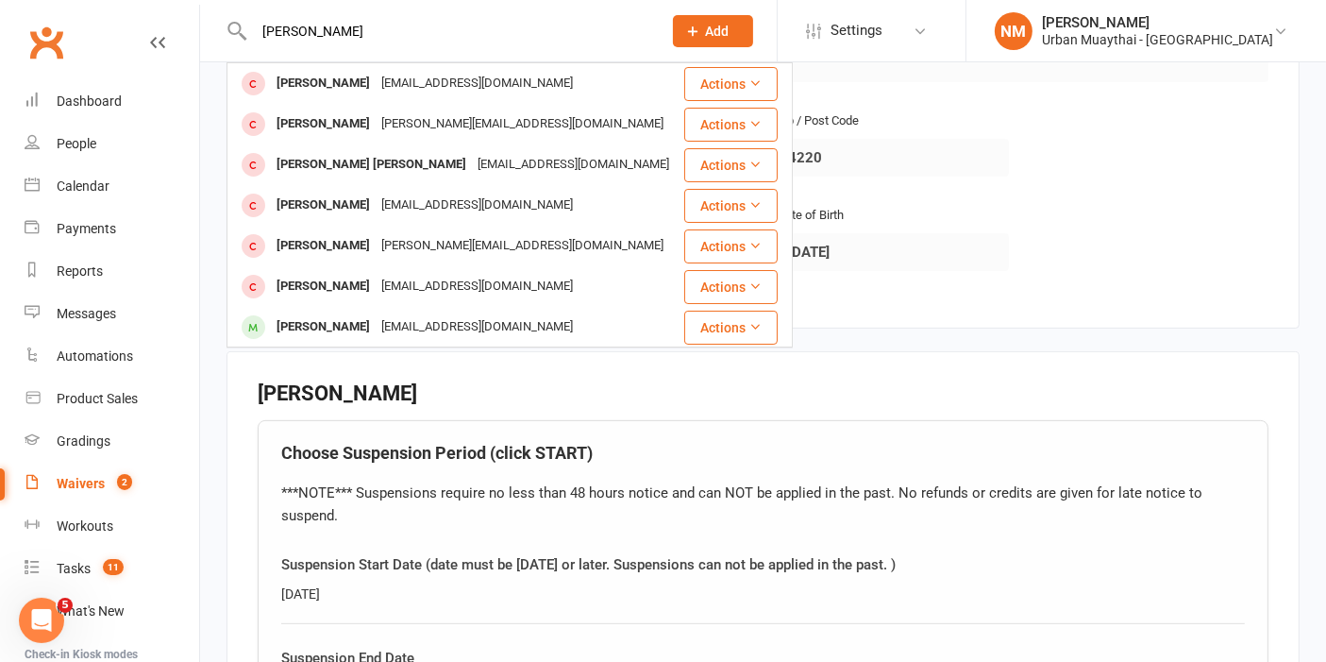
type input "ashley"
click at [53, 44] on link "Clubworx" at bounding box center [46, 42] width 47 height 47
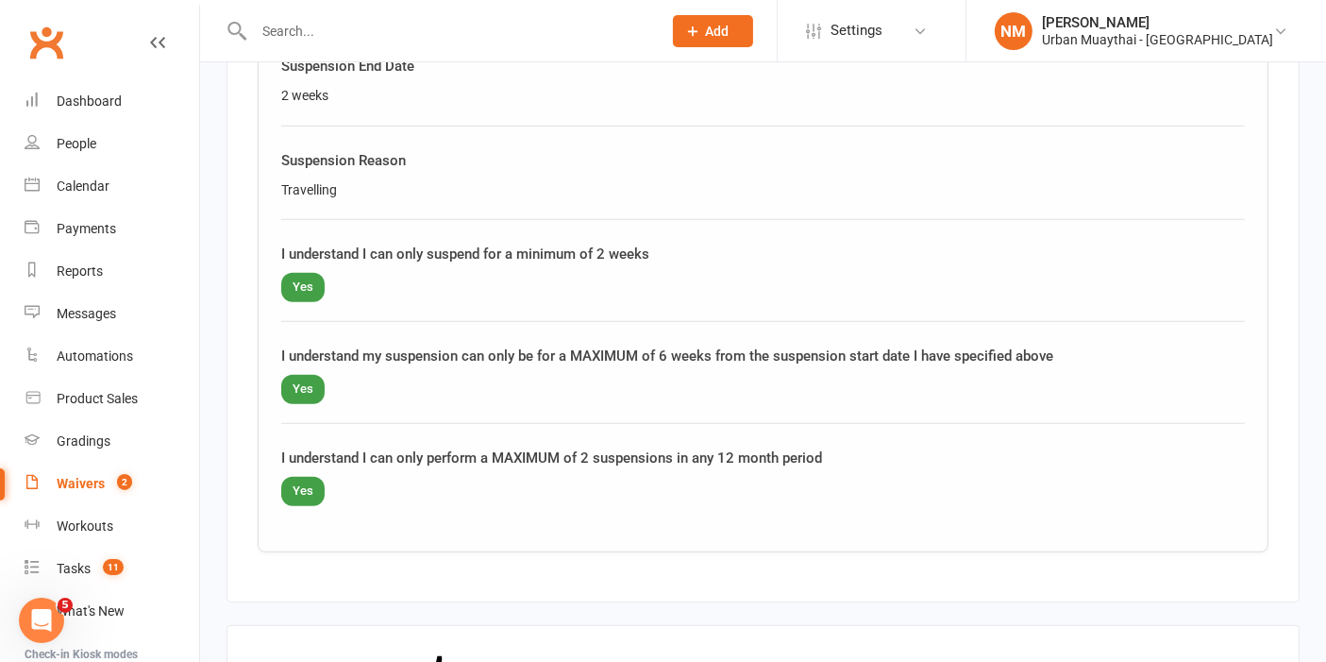
scroll to position [1459, 0]
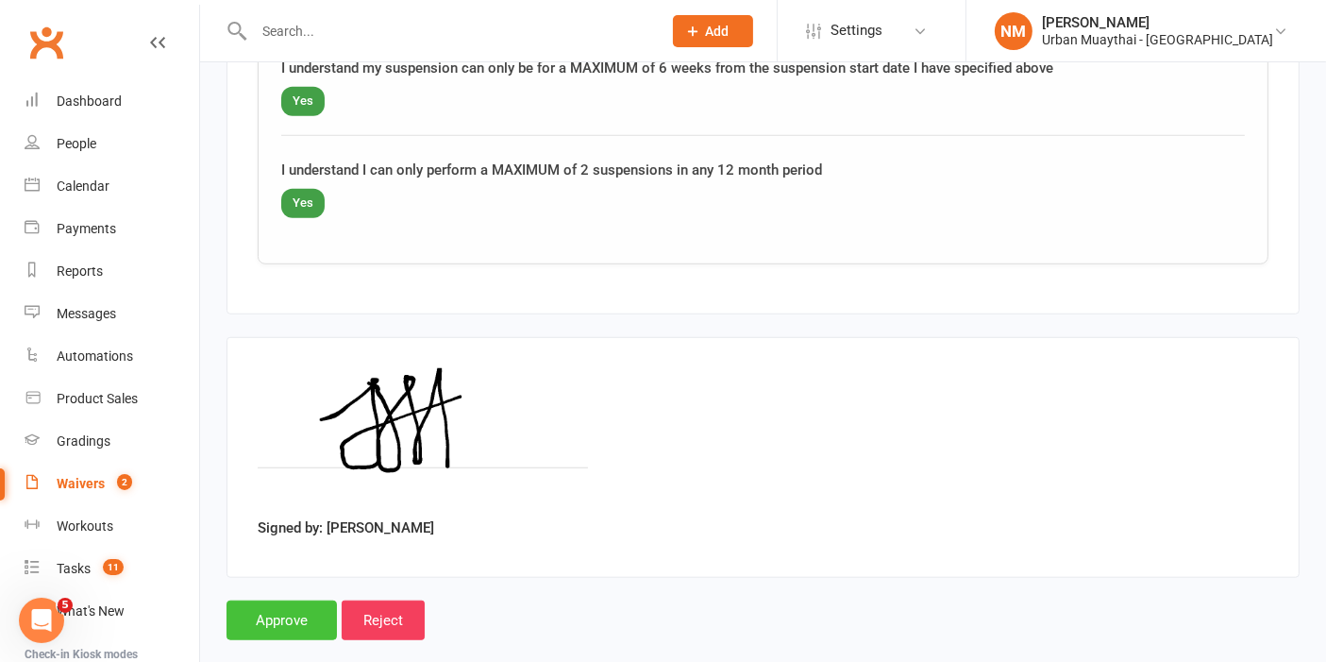
click at [300, 600] on input "Approve" at bounding box center [282, 620] width 110 height 40
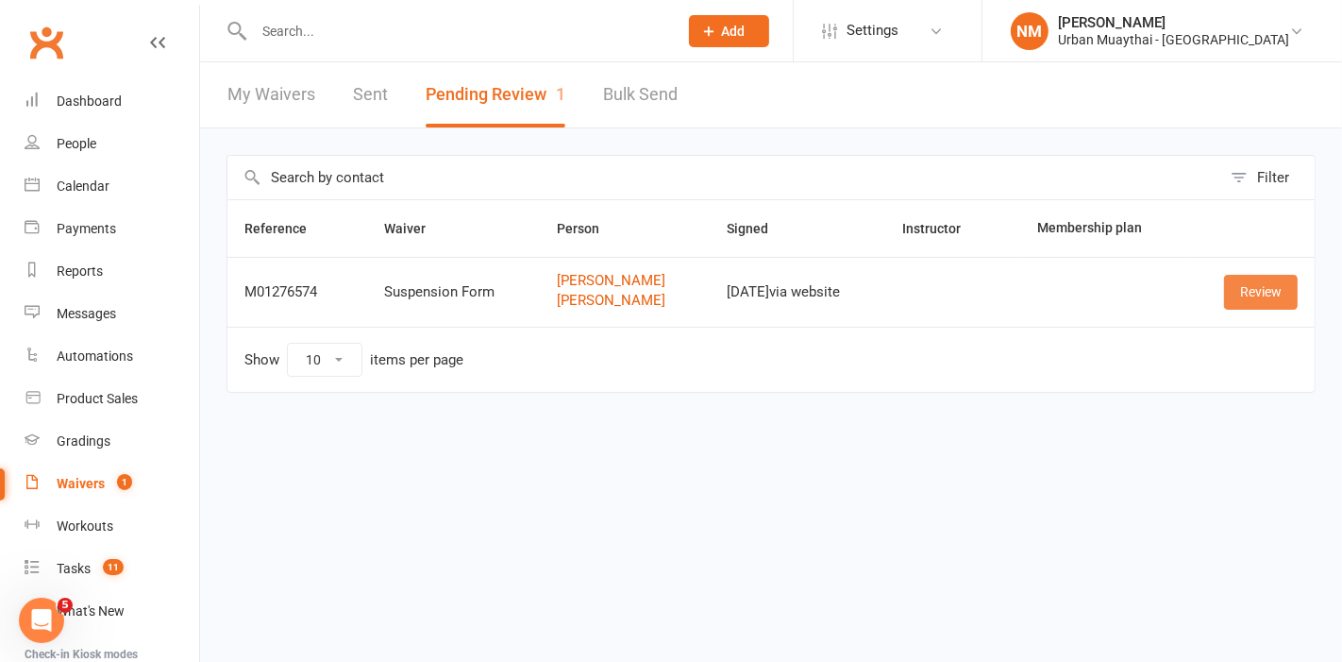
click at [1236, 292] on link "Review" at bounding box center [1261, 292] width 74 height 34
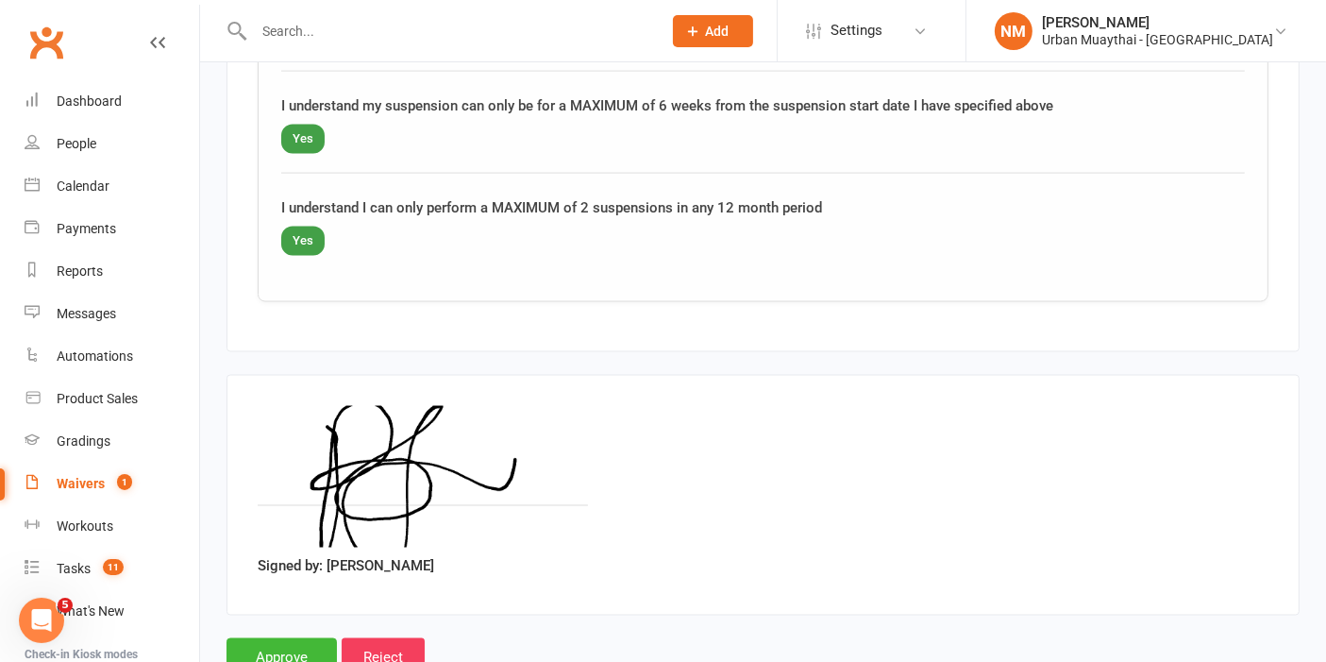
scroll to position [2990, 0]
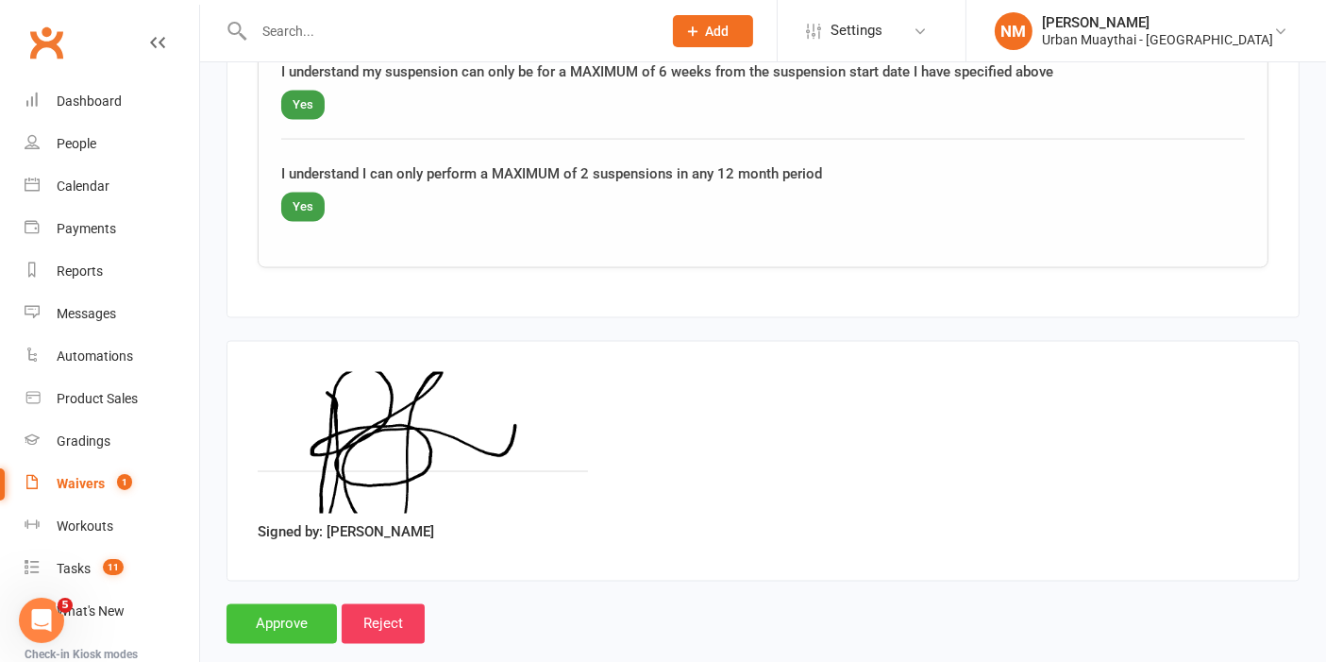
click at [296, 604] on input "Approve" at bounding box center [282, 624] width 110 height 40
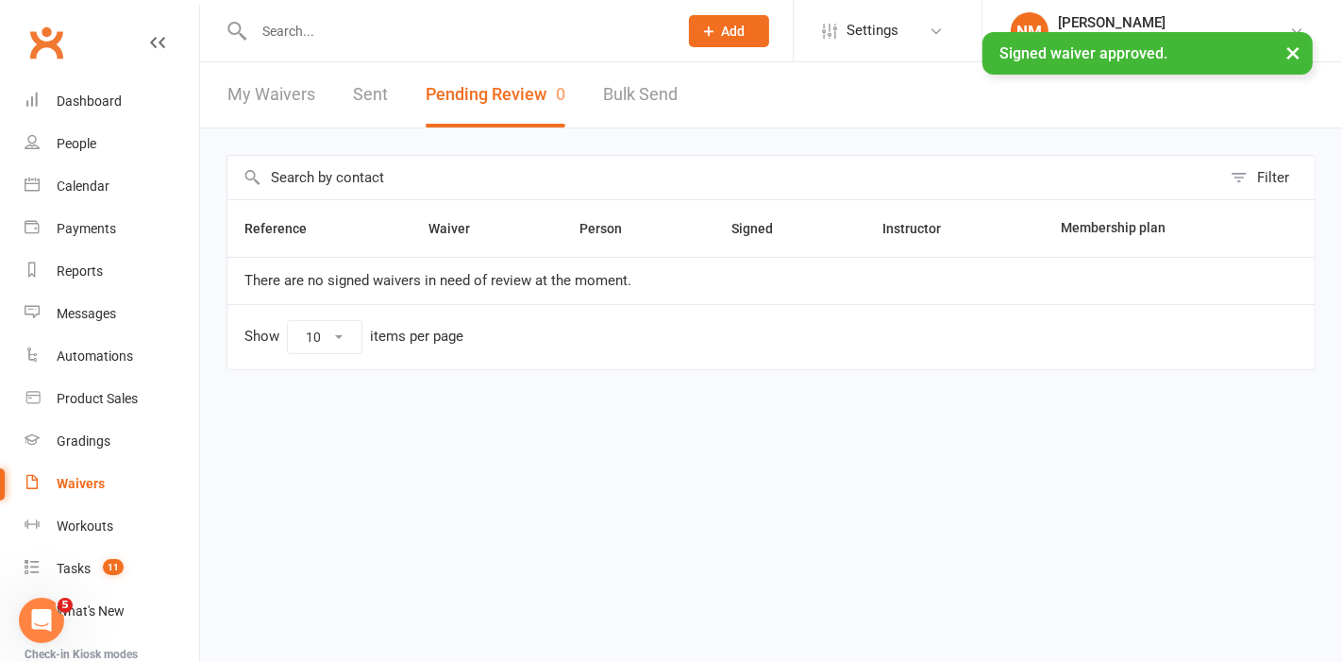
click at [420, 32] on div "× Signed waiver approved." at bounding box center [659, 32] width 1318 height 0
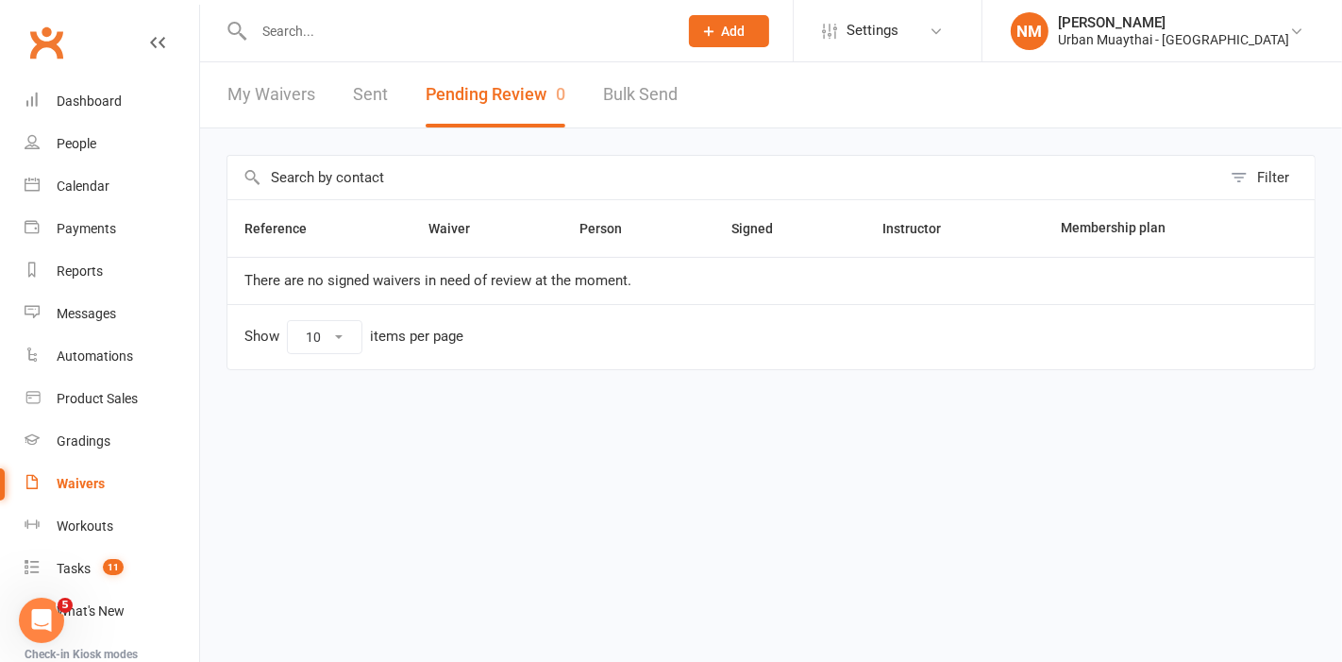
click at [284, 22] on input "text" at bounding box center [456, 31] width 416 height 26
click at [75, 124] on link "People" at bounding box center [112, 144] width 175 height 42
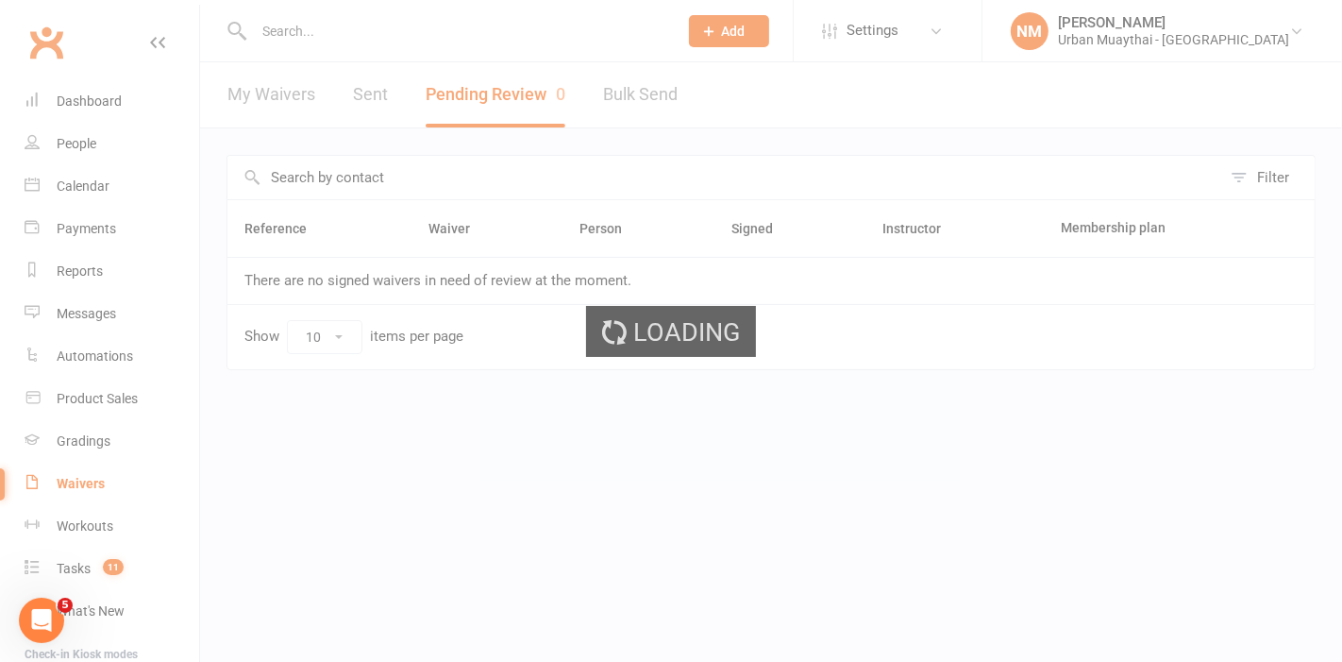
click at [84, 101] on div "Loading" at bounding box center [671, 331] width 1342 height 662
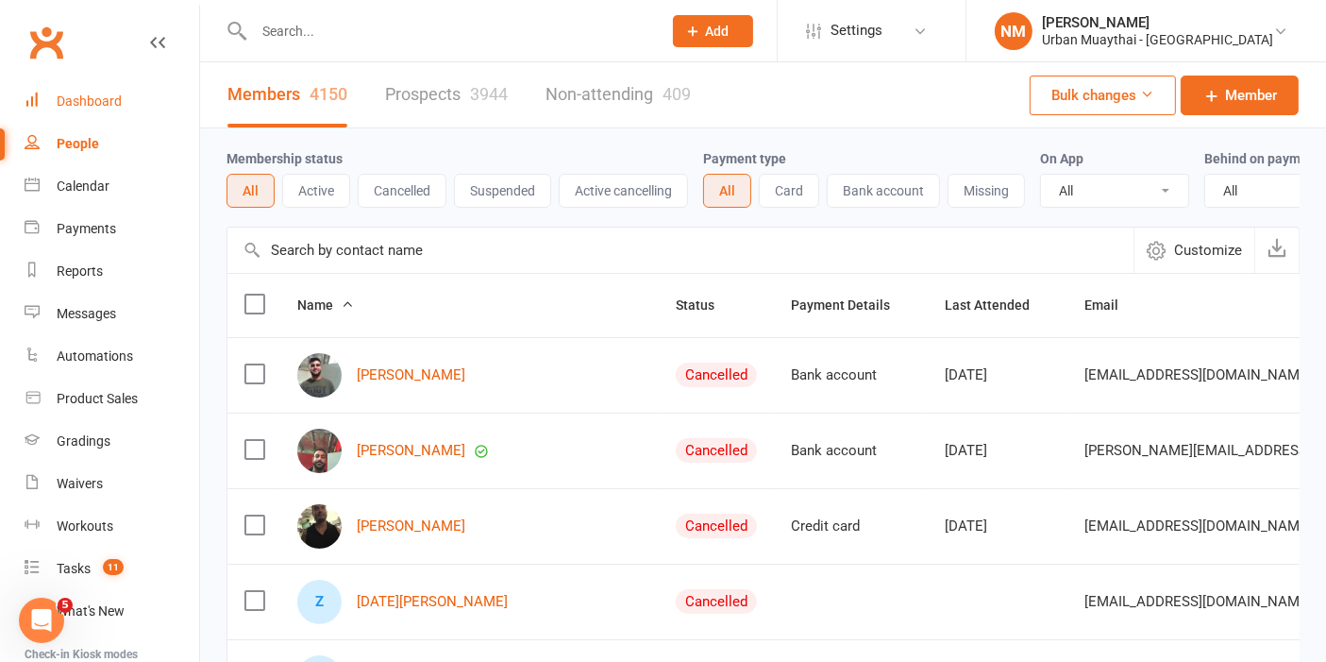
click at [84, 101] on div "Dashboard" at bounding box center [89, 100] width 65 height 15
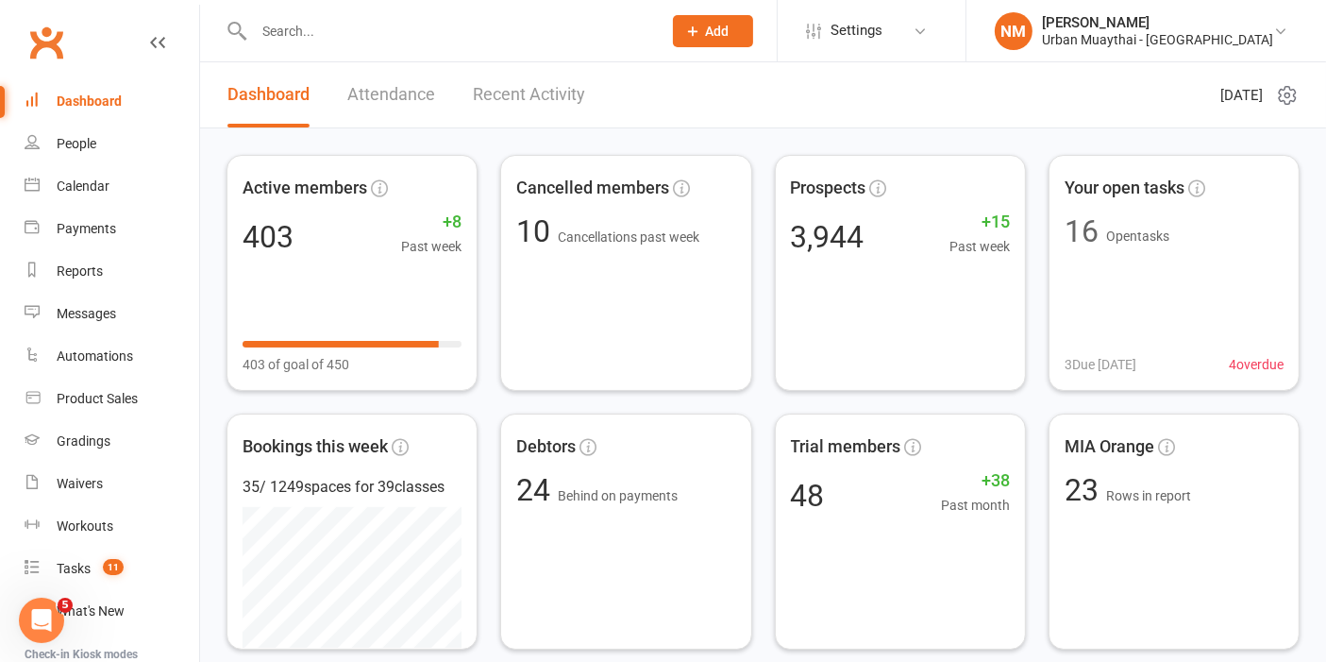
click at [512, 104] on link "Recent Activity" at bounding box center [529, 94] width 112 height 65
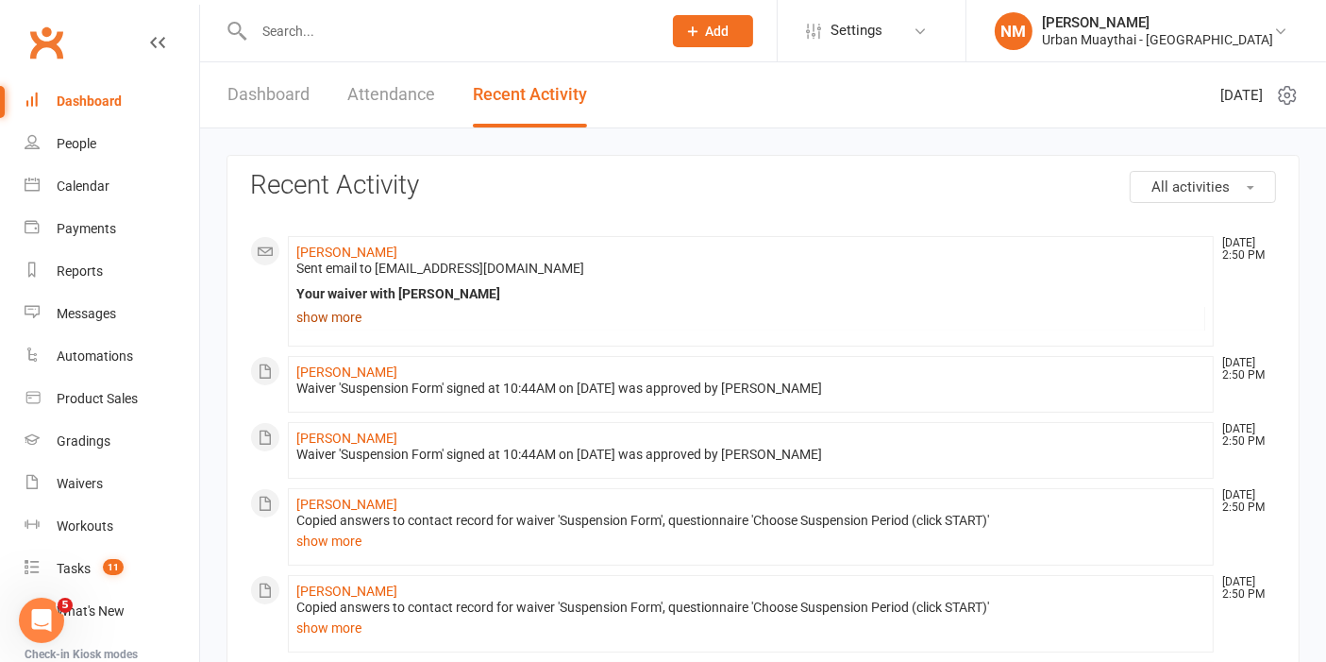
click at [321, 313] on link "show more" at bounding box center [750, 317] width 909 height 26
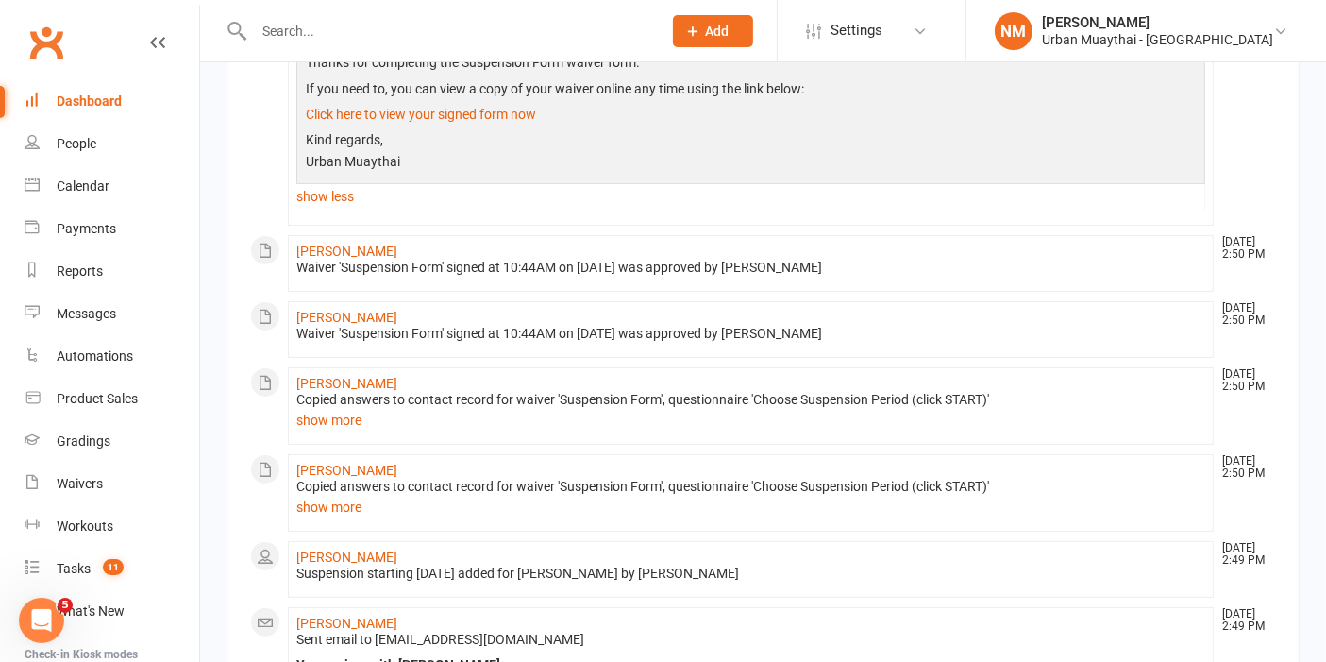
scroll to position [314, 0]
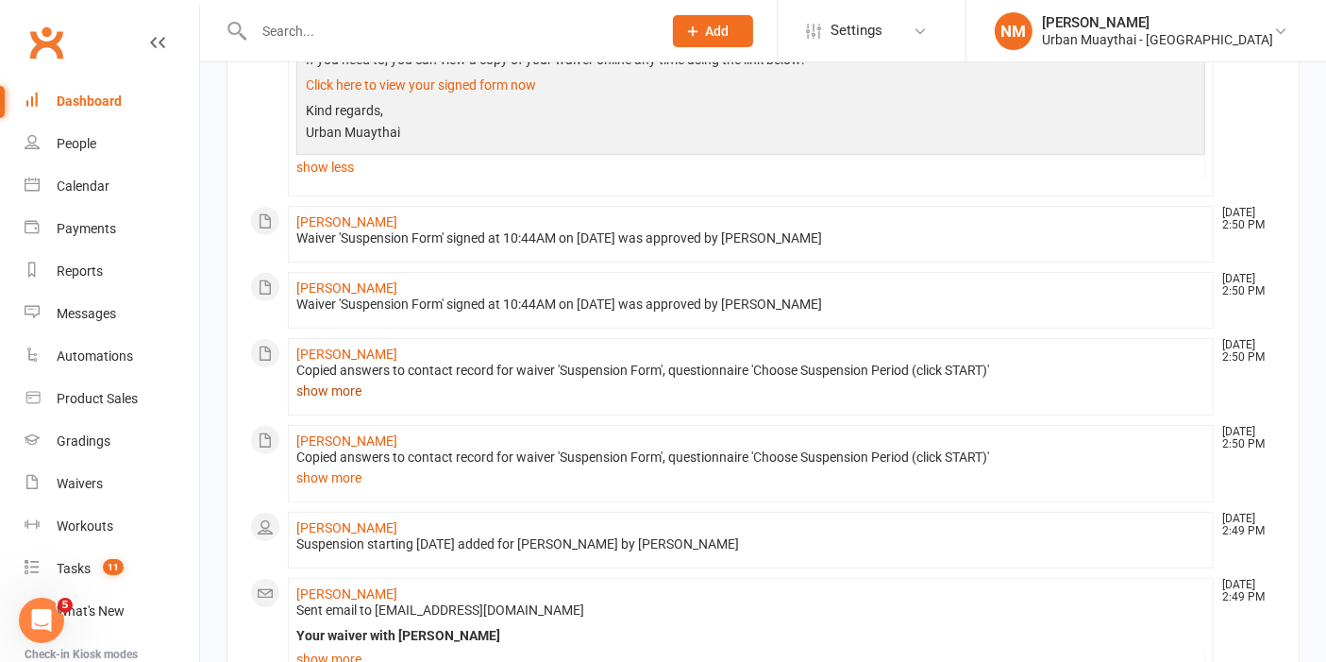
click at [338, 389] on link "show more" at bounding box center [750, 389] width 909 height 21
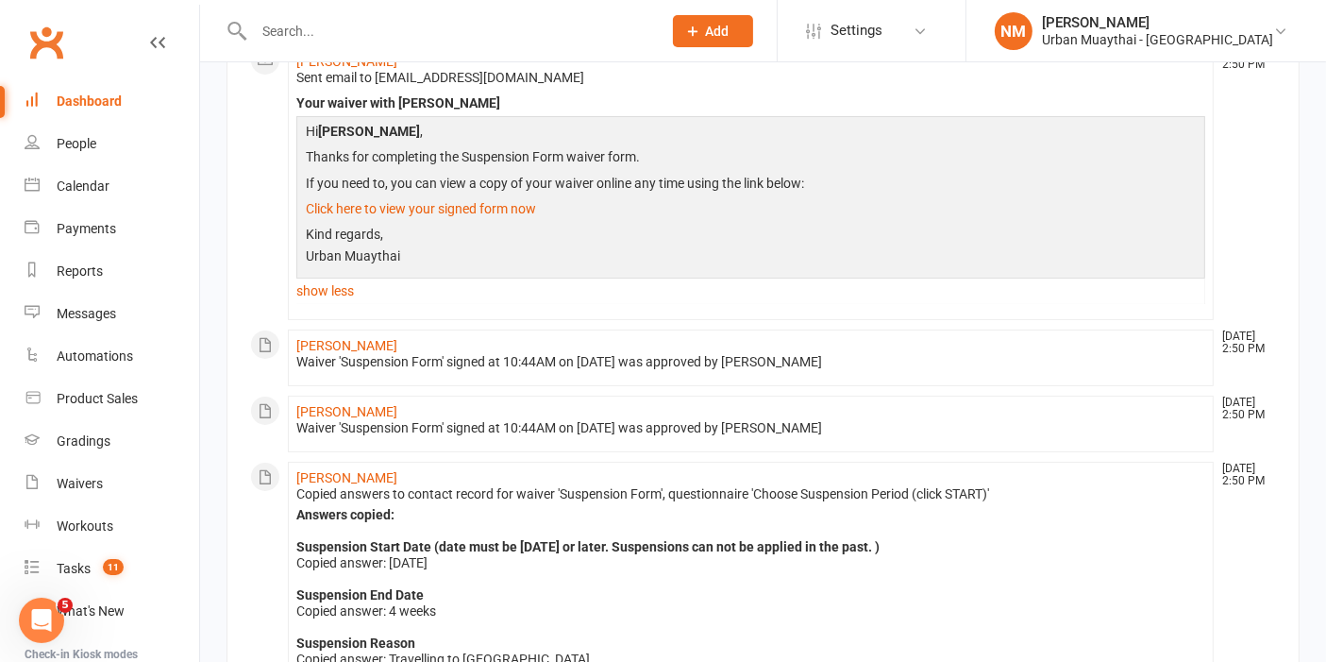
scroll to position [0, 0]
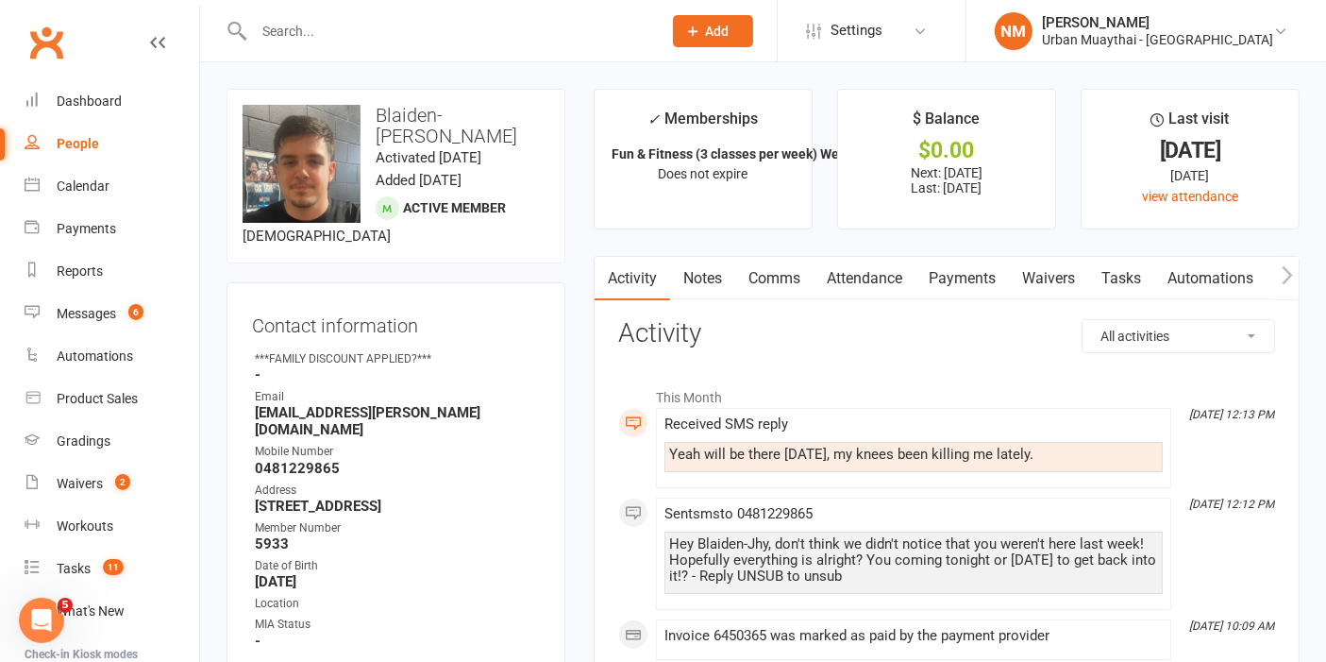
click at [741, 275] on link "Comms" at bounding box center [774, 278] width 78 height 43
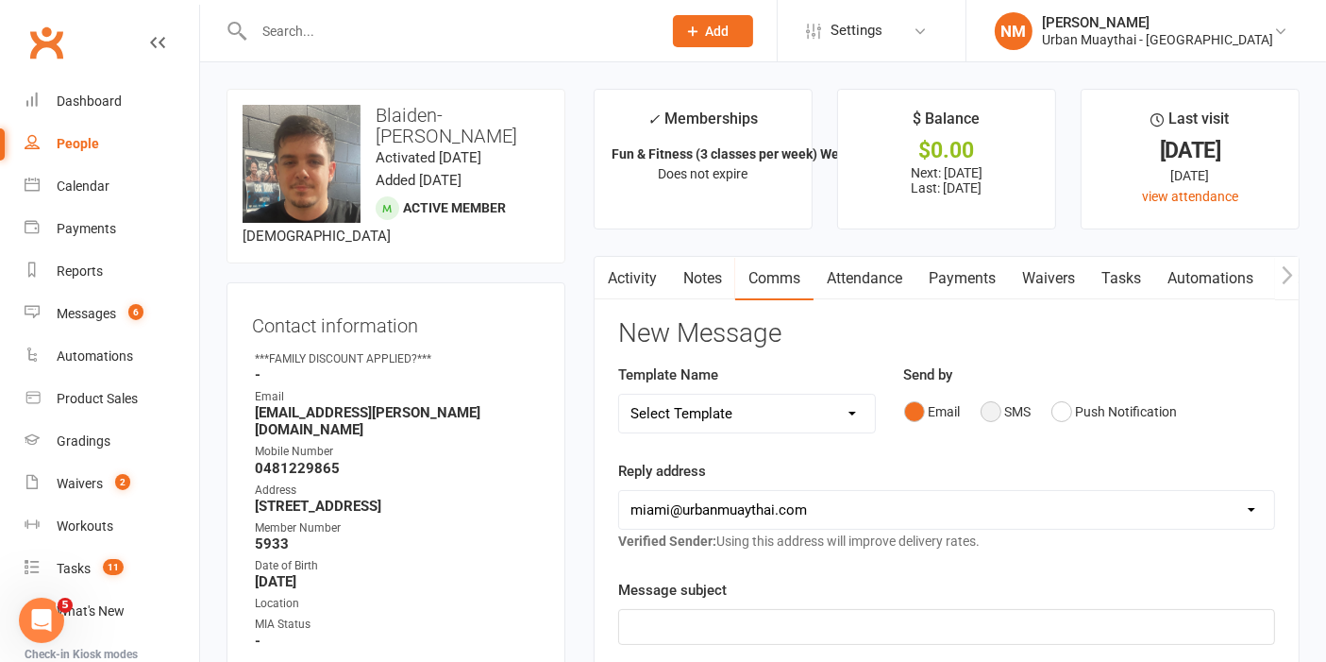
click at [1004, 400] on button "SMS" at bounding box center [1006, 412] width 51 height 36
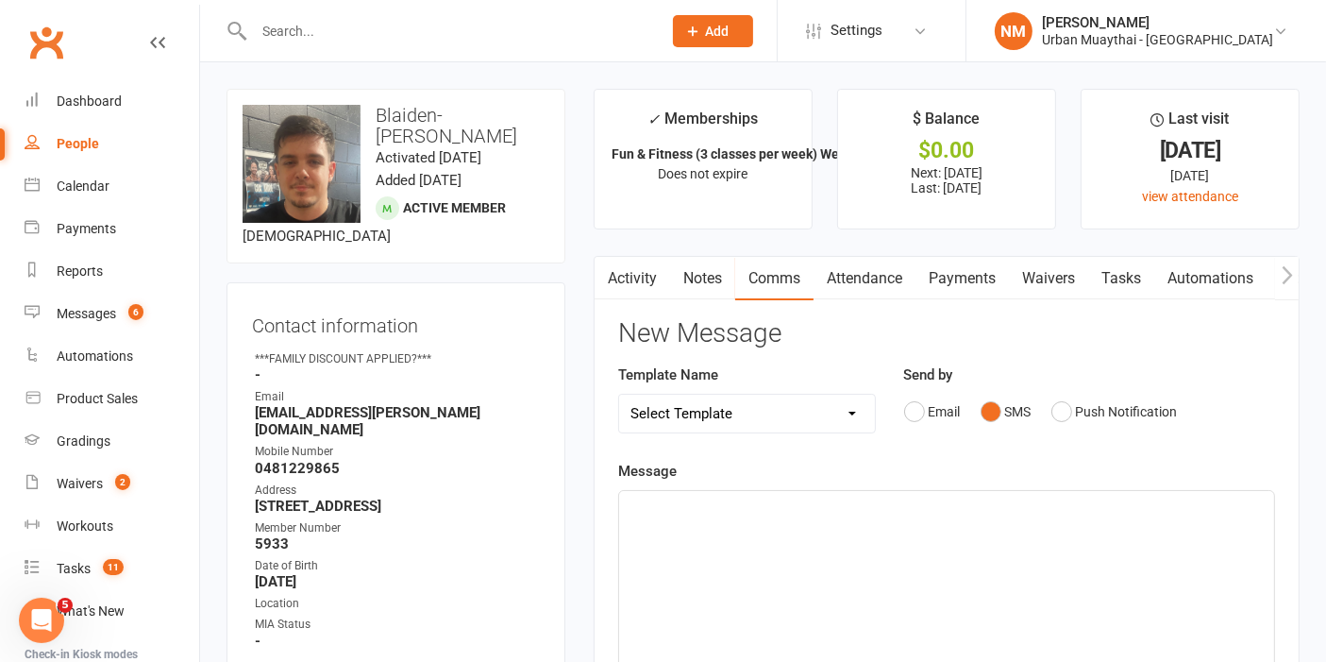
click at [936, 522] on div "﻿" at bounding box center [946, 632] width 655 height 283
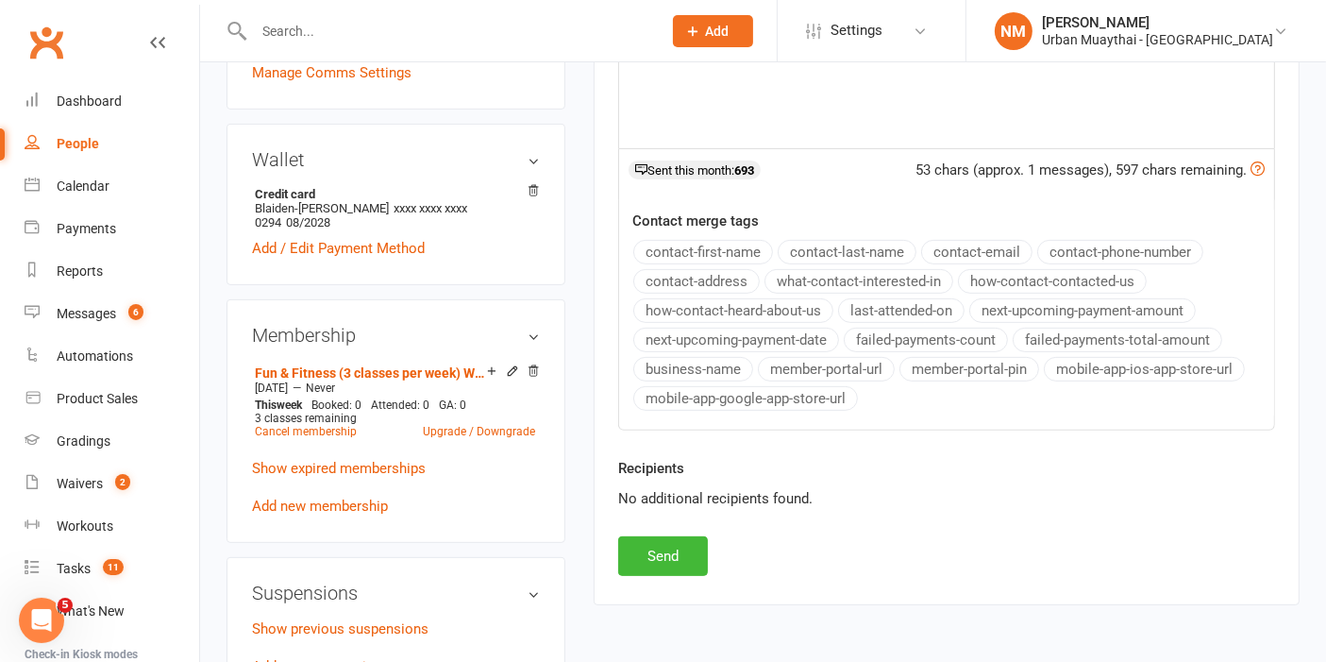
scroll to position [838, 0]
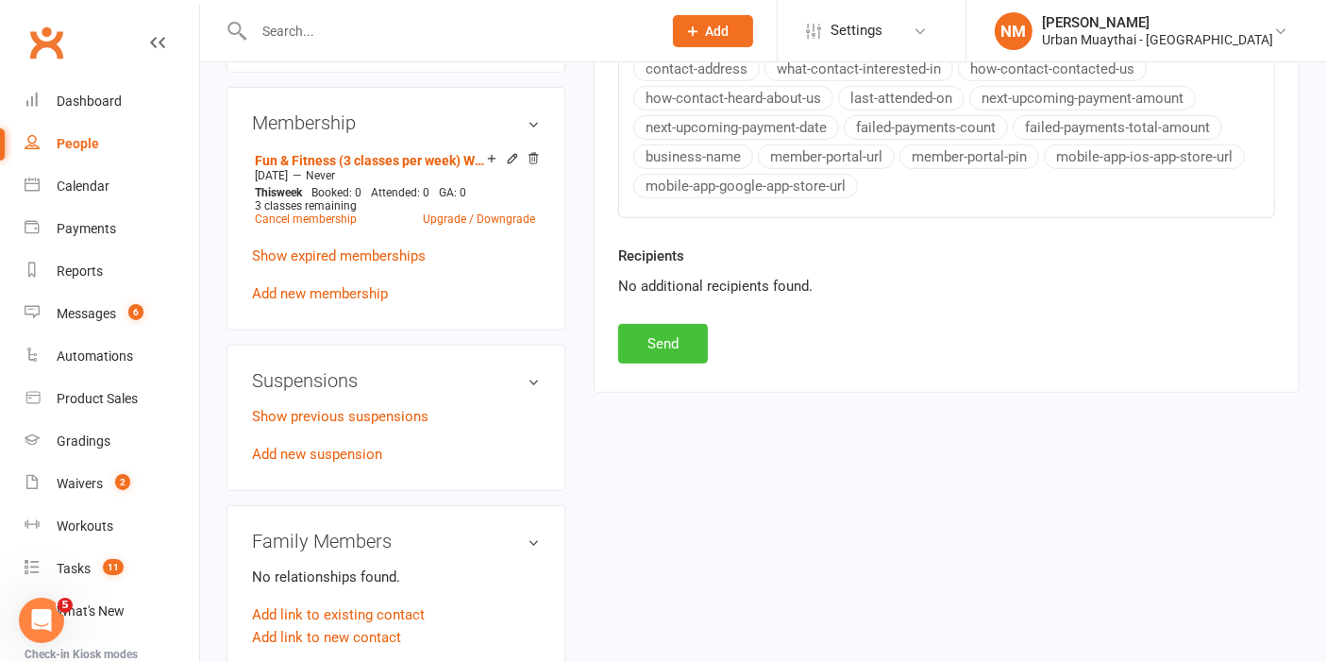
click at [648, 330] on button "Send" at bounding box center [663, 344] width 90 height 40
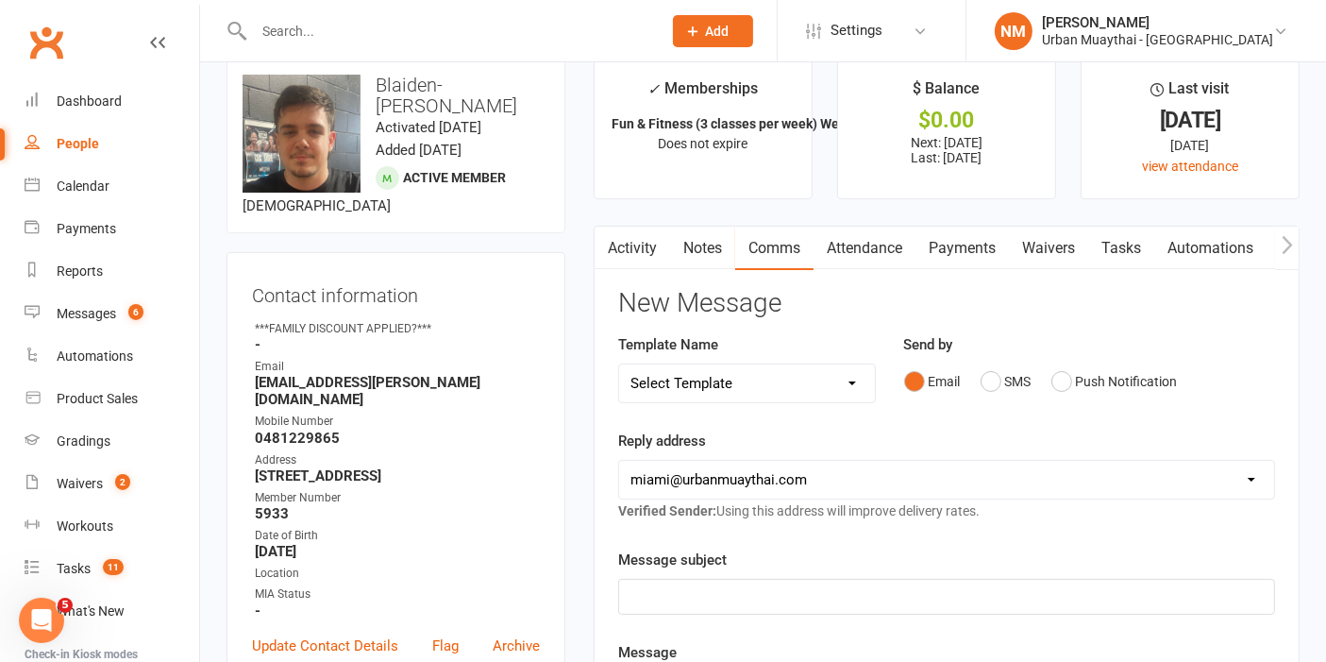
scroll to position [0, 0]
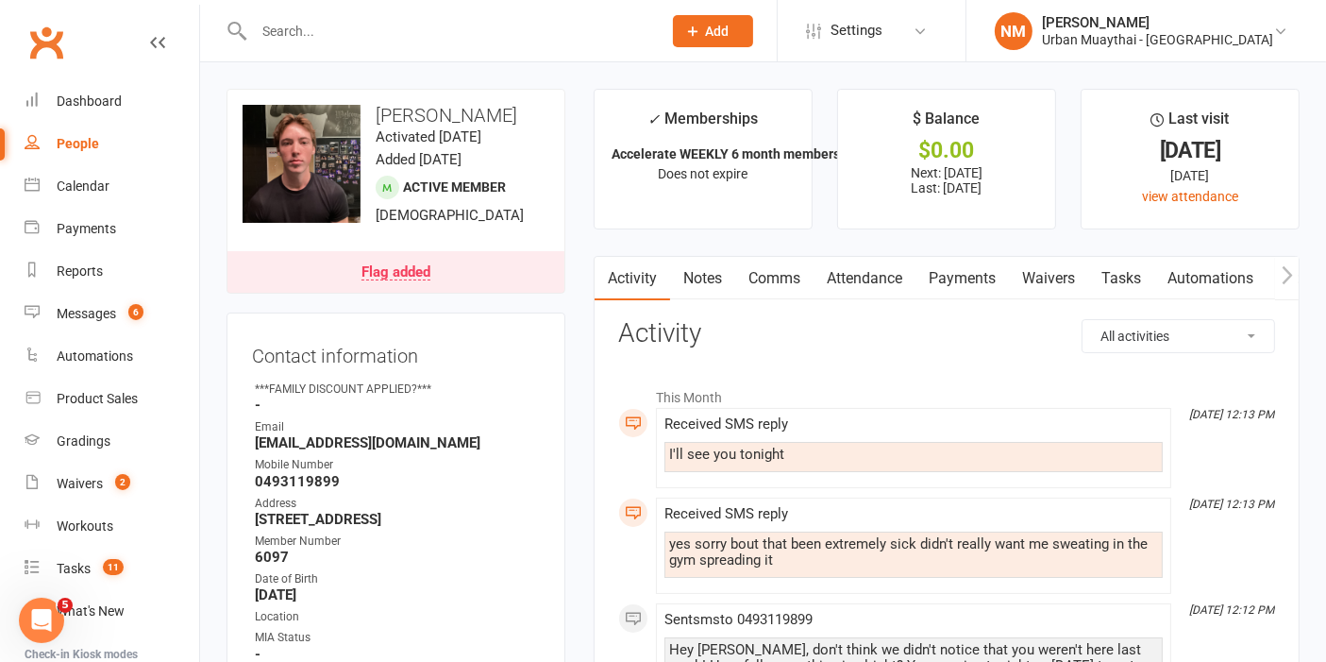
click at [793, 278] on link "Comms" at bounding box center [774, 278] width 78 height 43
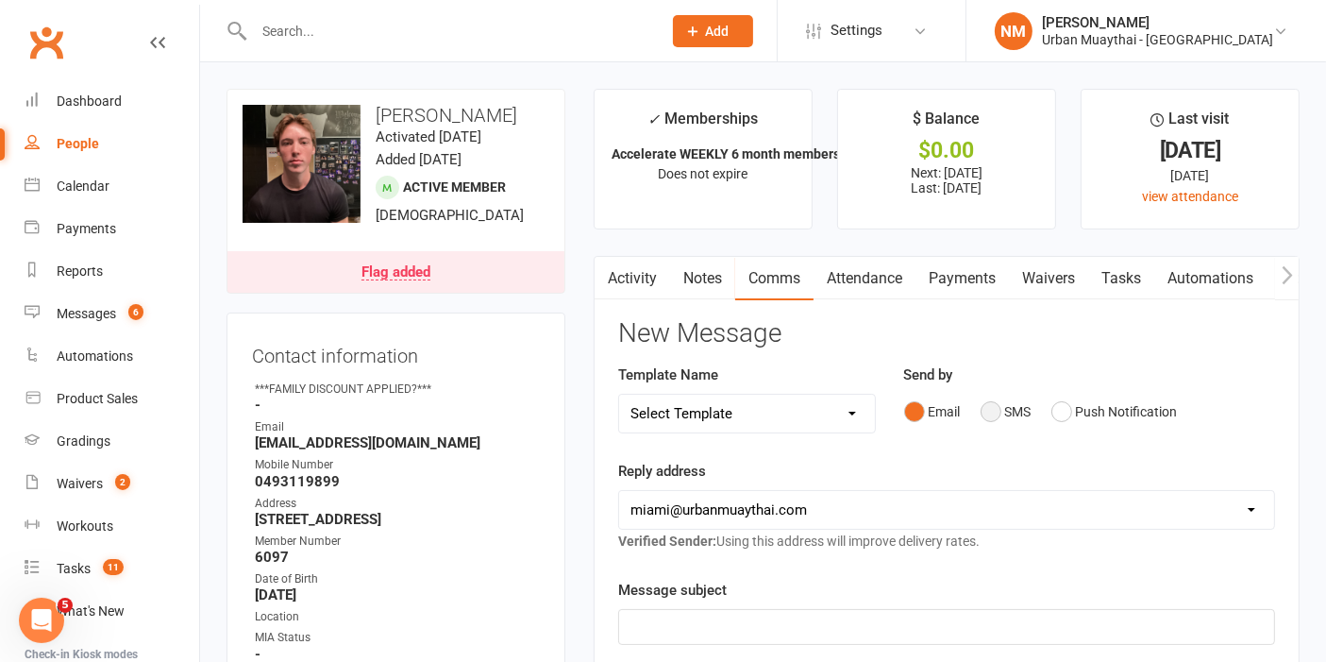
click at [982, 403] on button "SMS" at bounding box center [1006, 412] width 51 height 36
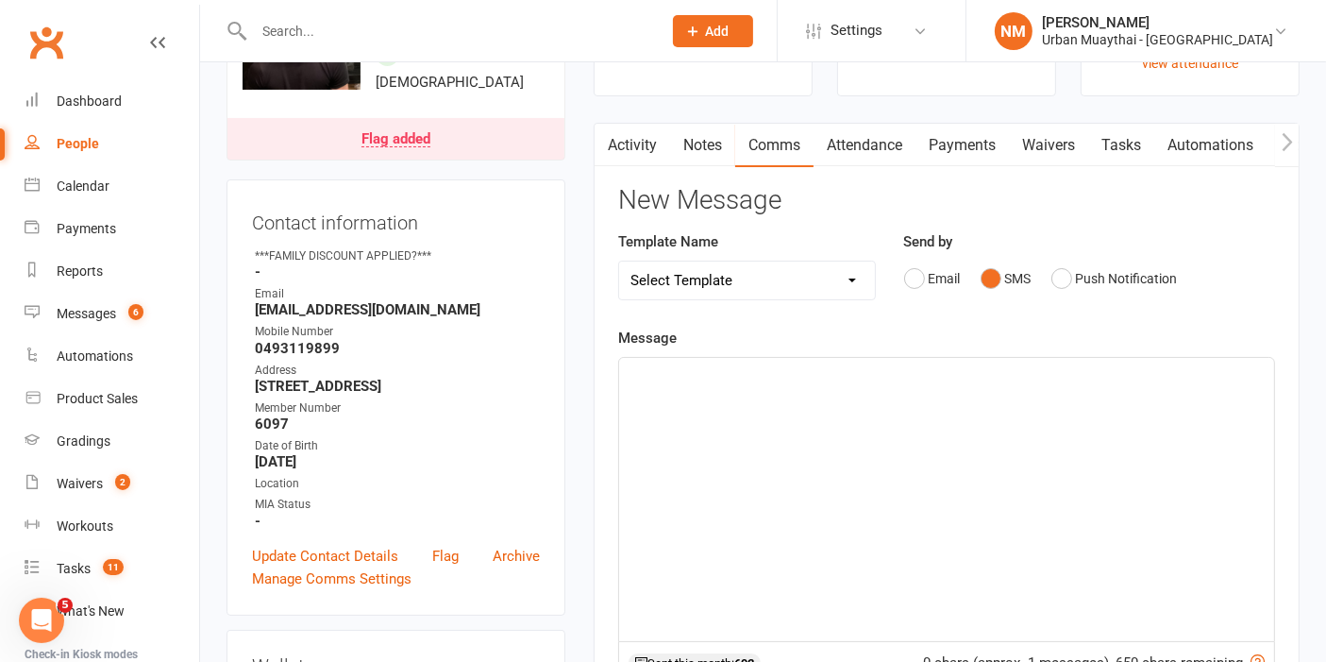
scroll to position [210, 0]
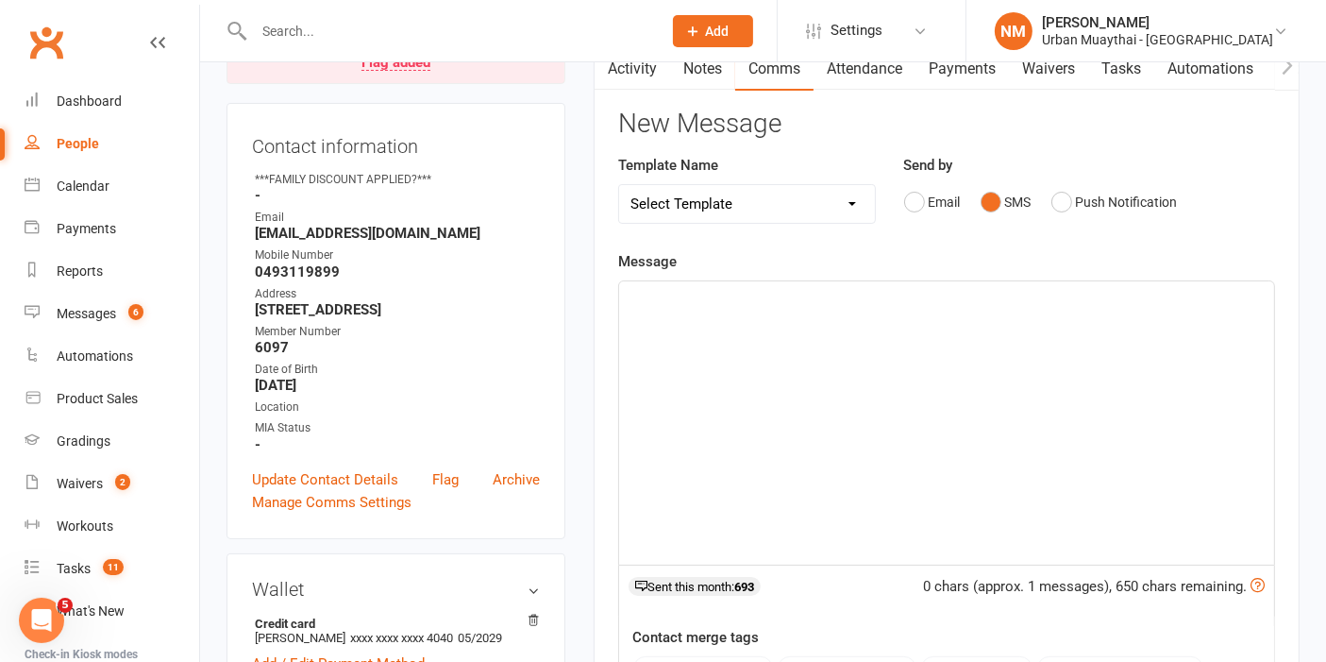
click at [669, 201] on select "Select Template [Email] 2nd Failure [Email] 4th Payment Failure [Email] Cancell…" at bounding box center [747, 204] width 256 height 38
click at [712, 328] on div "﻿" at bounding box center [946, 422] width 655 height 283
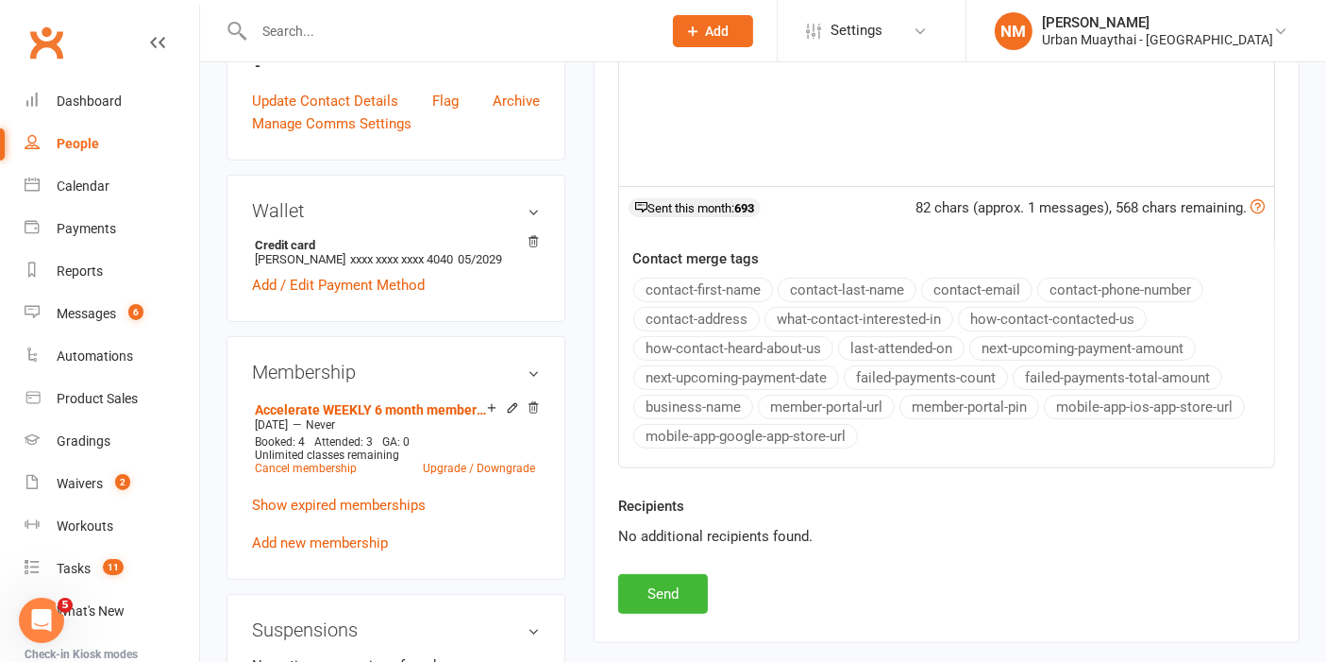
scroll to position [629, 0]
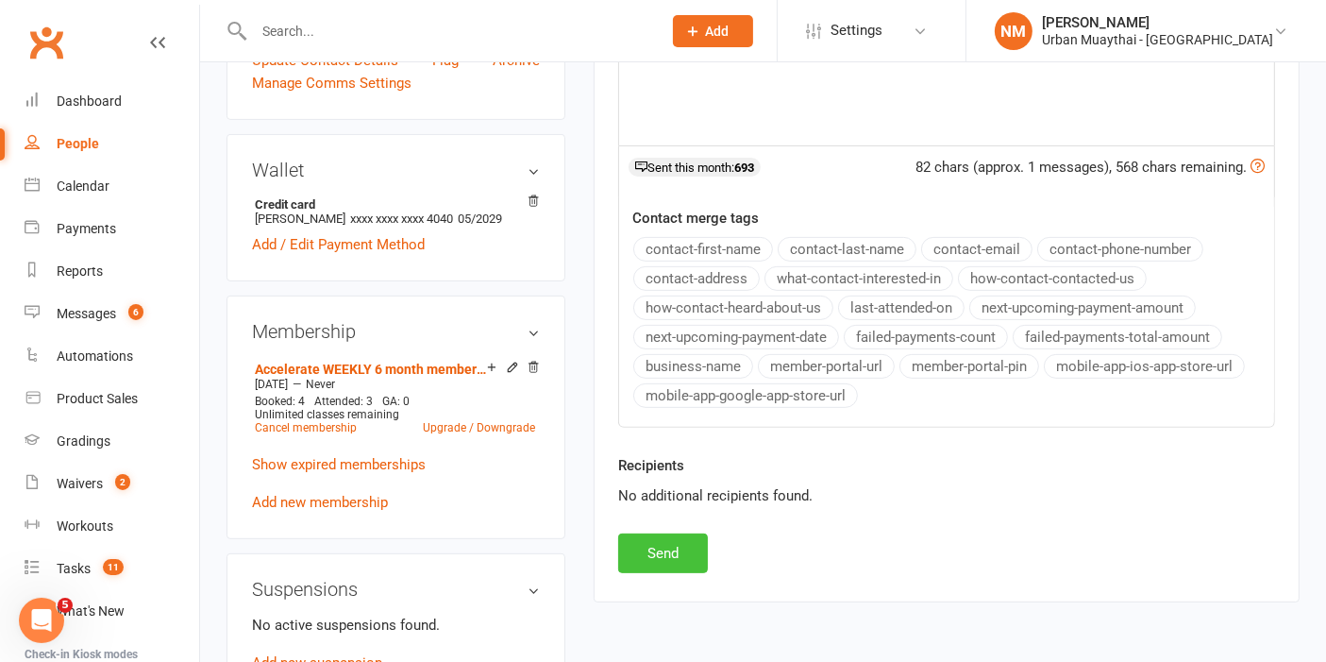
click at [700, 533] on button "Send" at bounding box center [663, 553] width 90 height 40
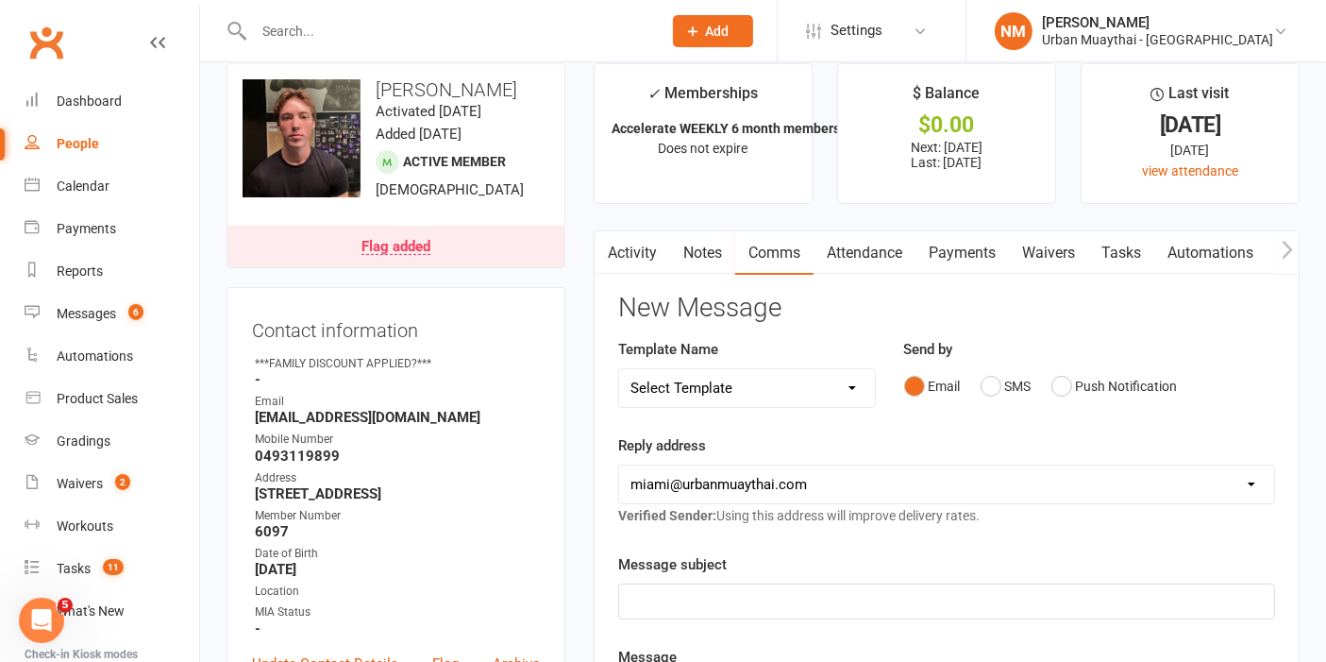
scroll to position [0, 0]
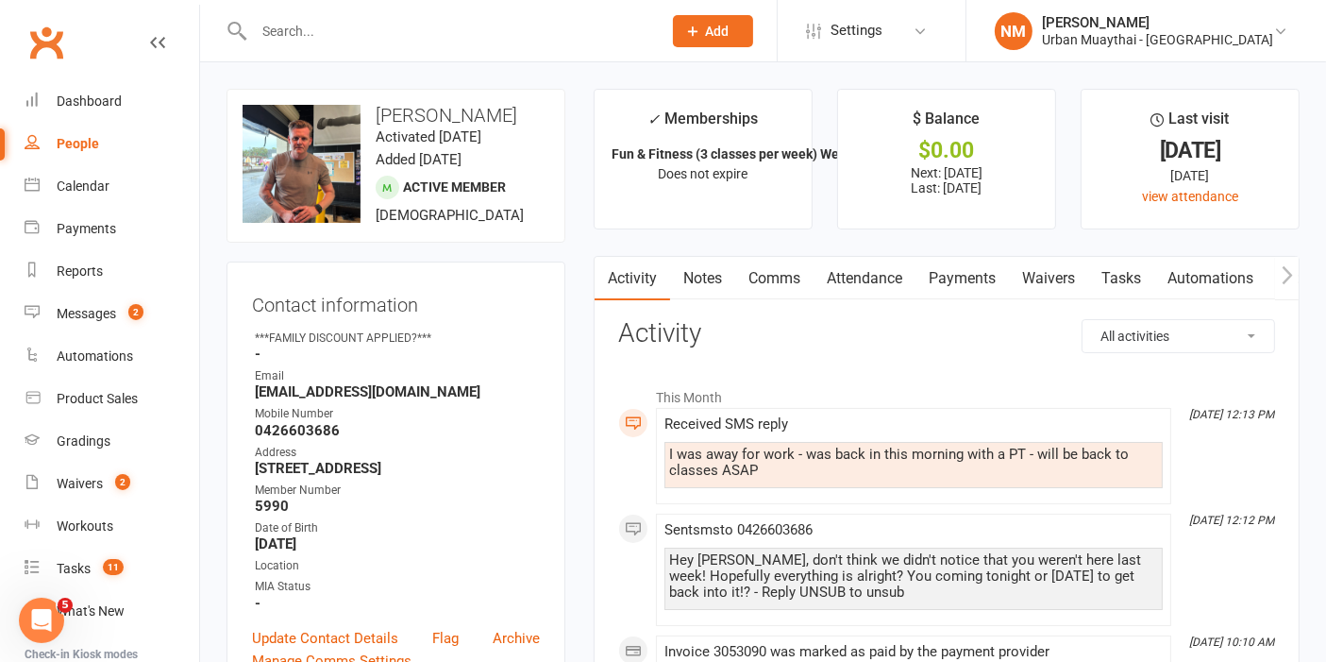
click at [806, 264] on link "Comms" at bounding box center [774, 278] width 78 height 43
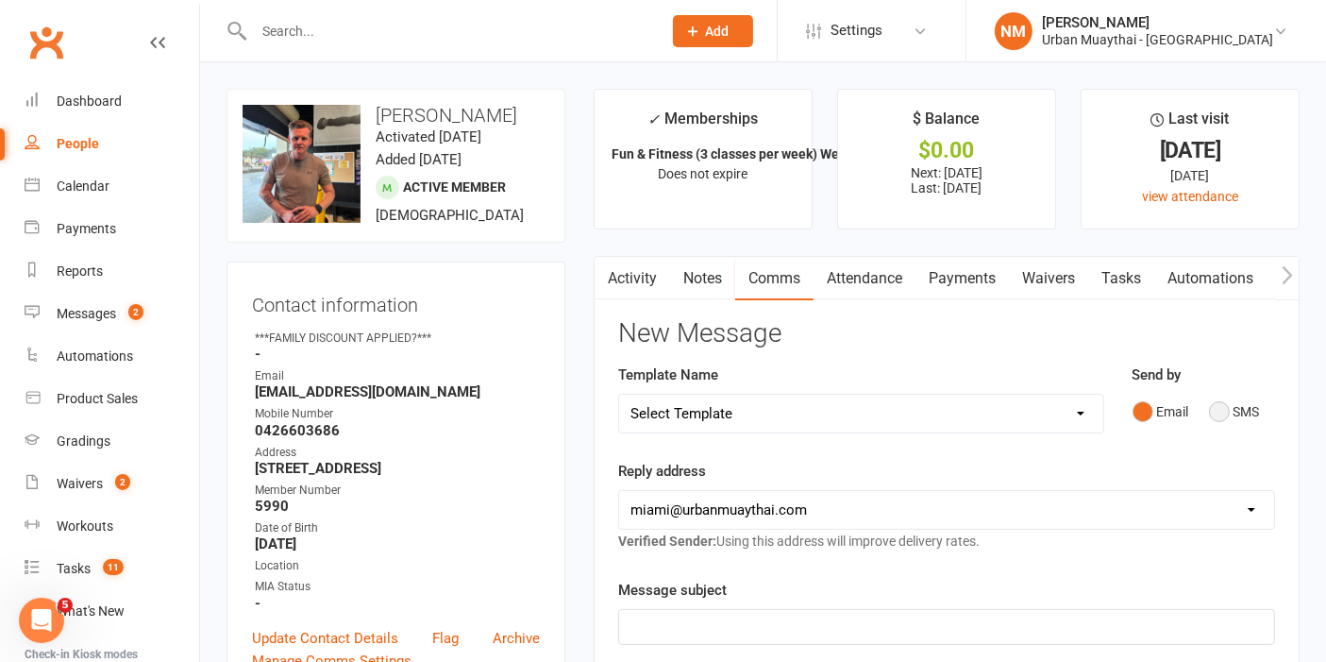
click at [1249, 405] on button "SMS" at bounding box center [1234, 412] width 51 height 36
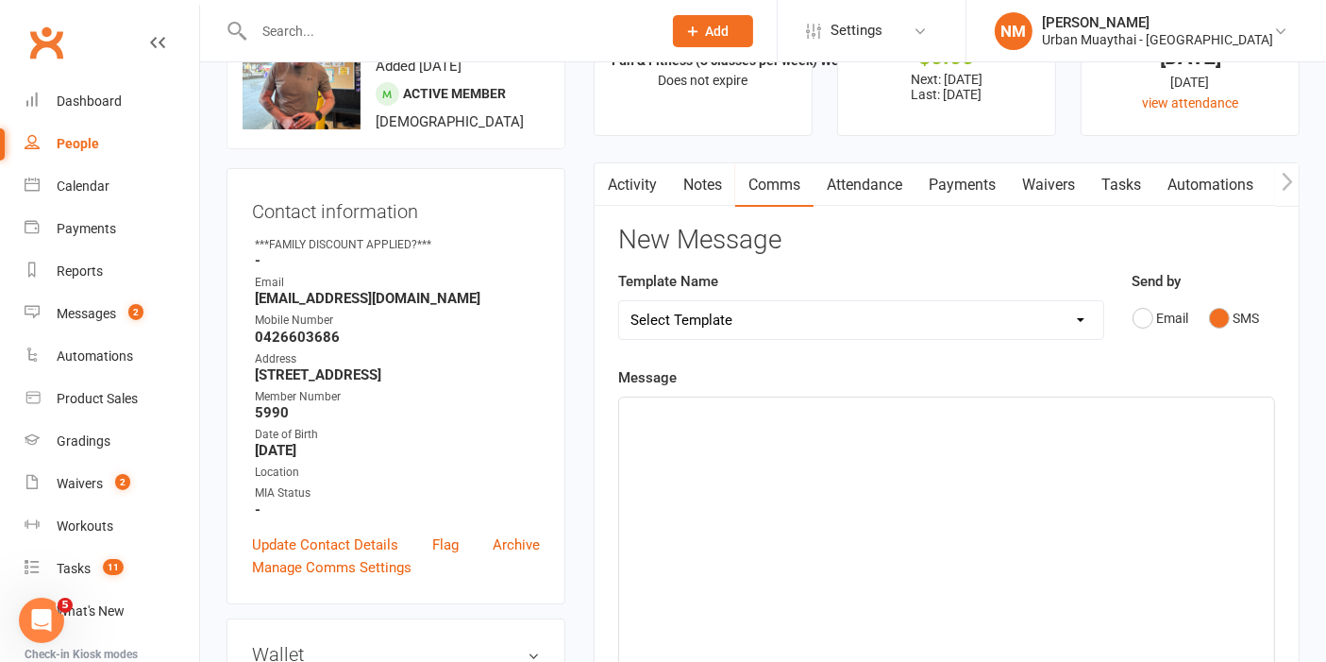
scroll to position [210, 0]
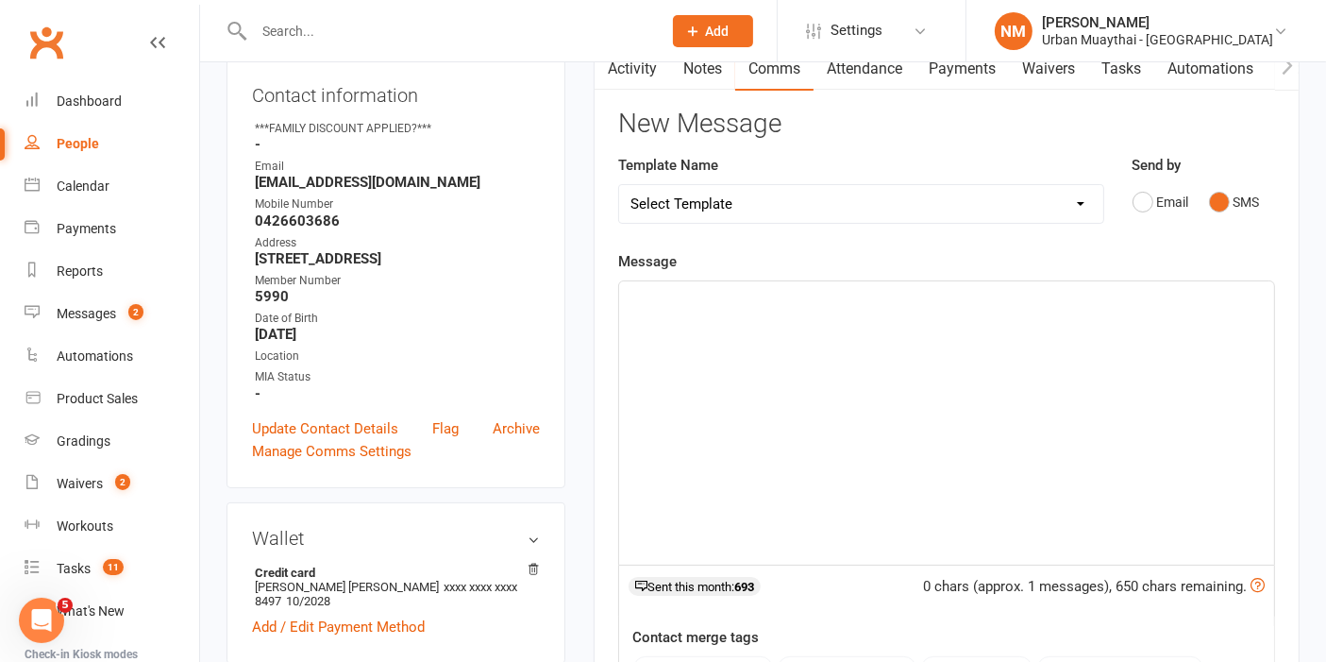
click at [768, 372] on div "﻿" at bounding box center [946, 422] width 655 height 283
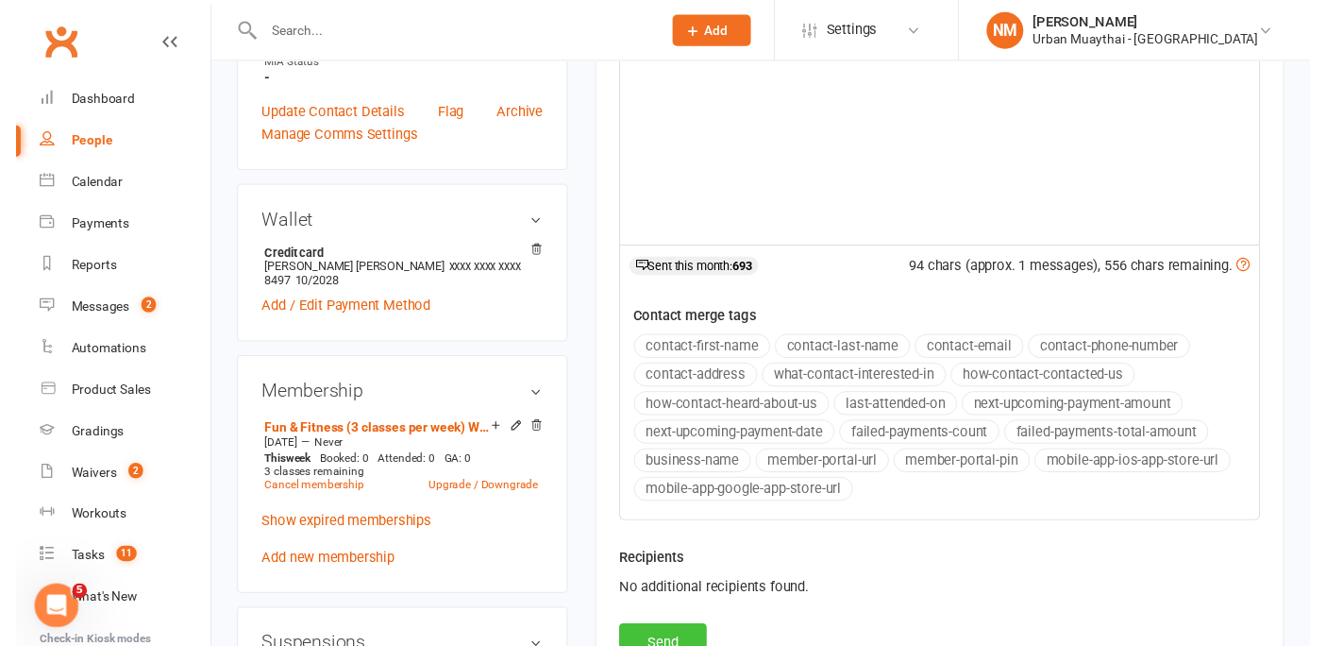
scroll to position [734, 0]
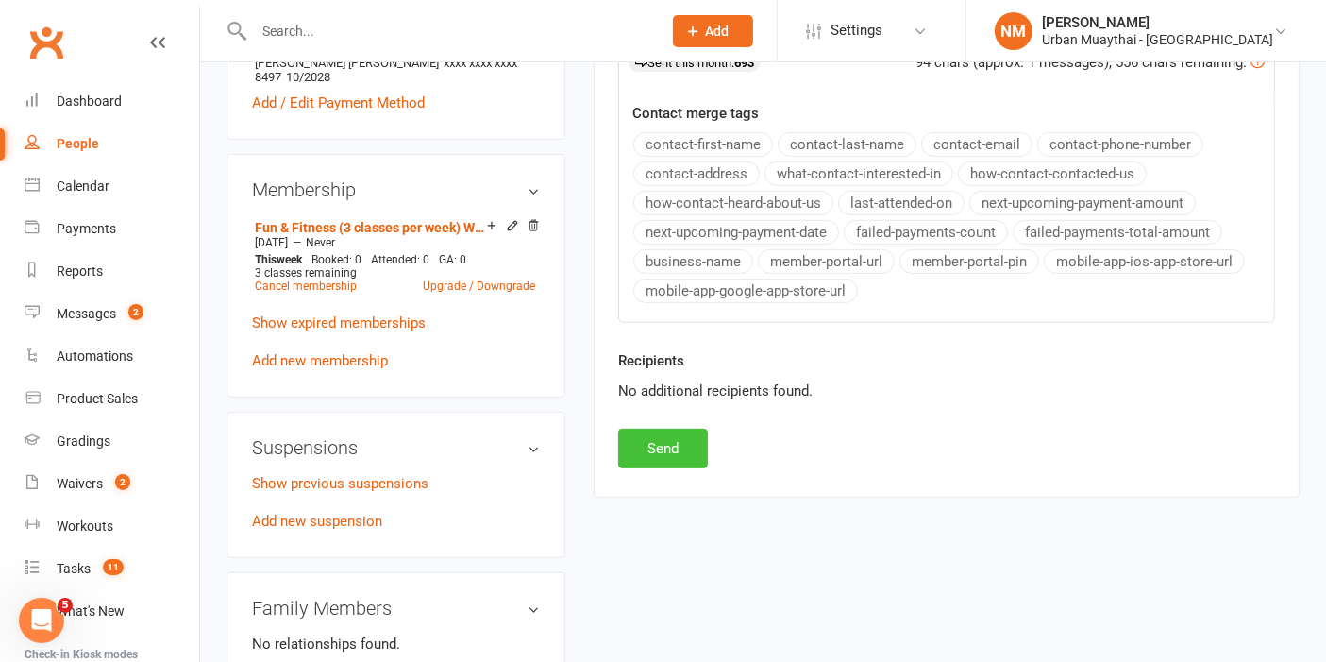
click at [678, 448] on button "Send" at bounding box center [663, 449] width 90 height 40
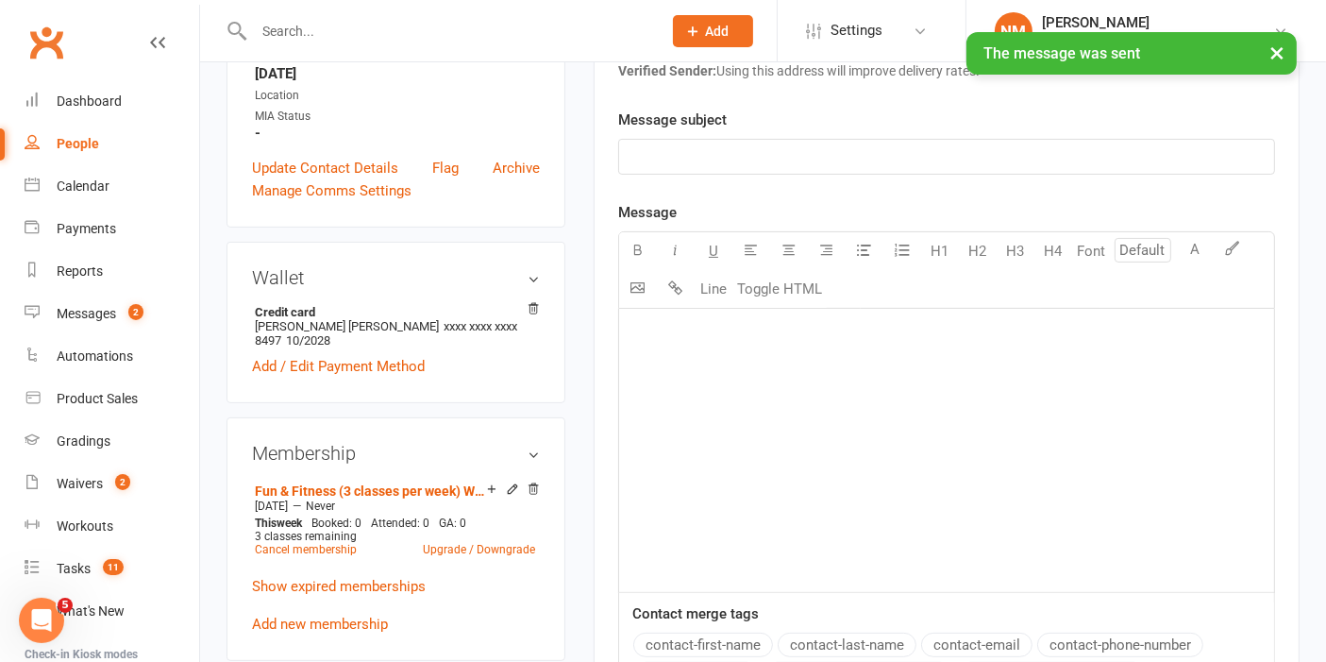
scroll to position [210, 0]
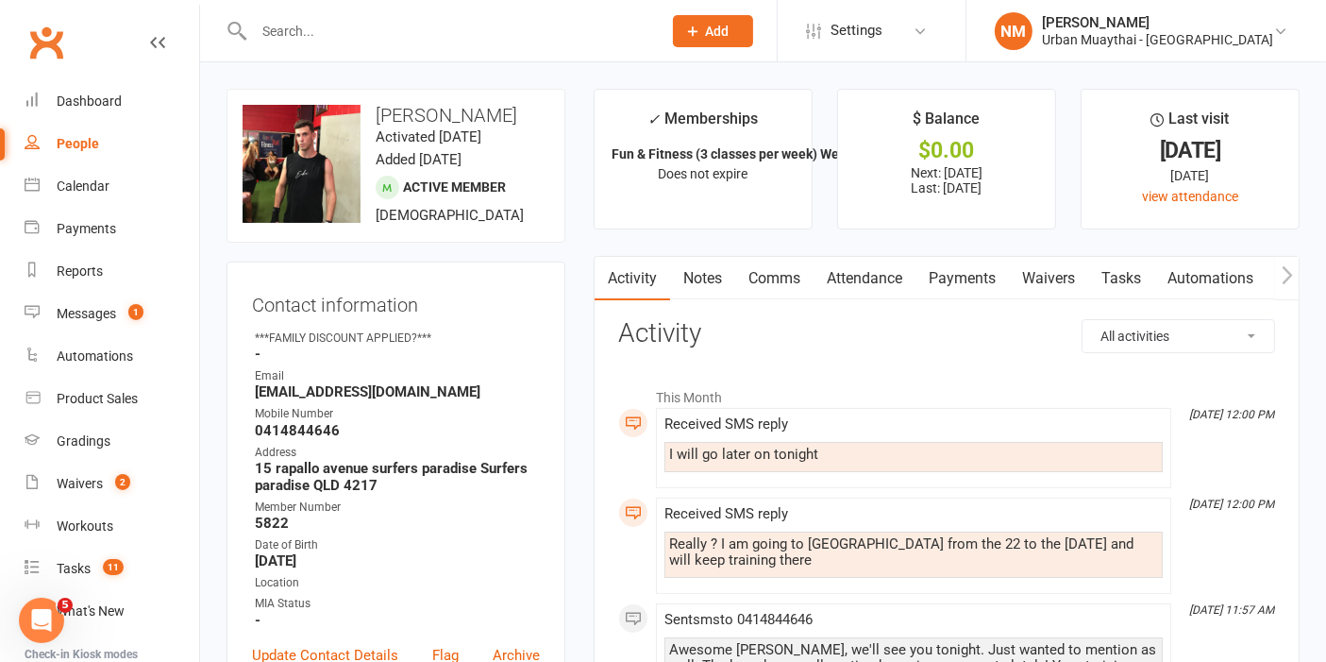
click at [752, 281] on link "Comms" at bounding box center [774, 278] width 78 height 43
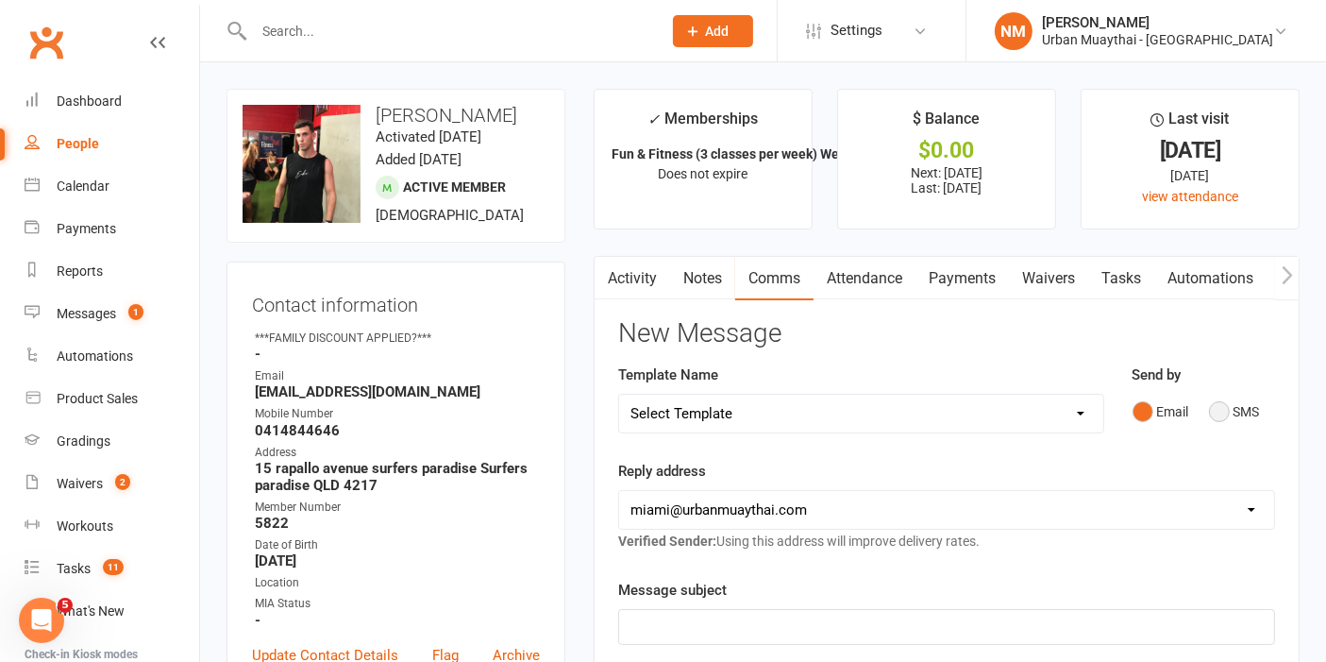
click at [1228, 407] on button "SMS" at bounding box center [1234, 412] width 51 height 36
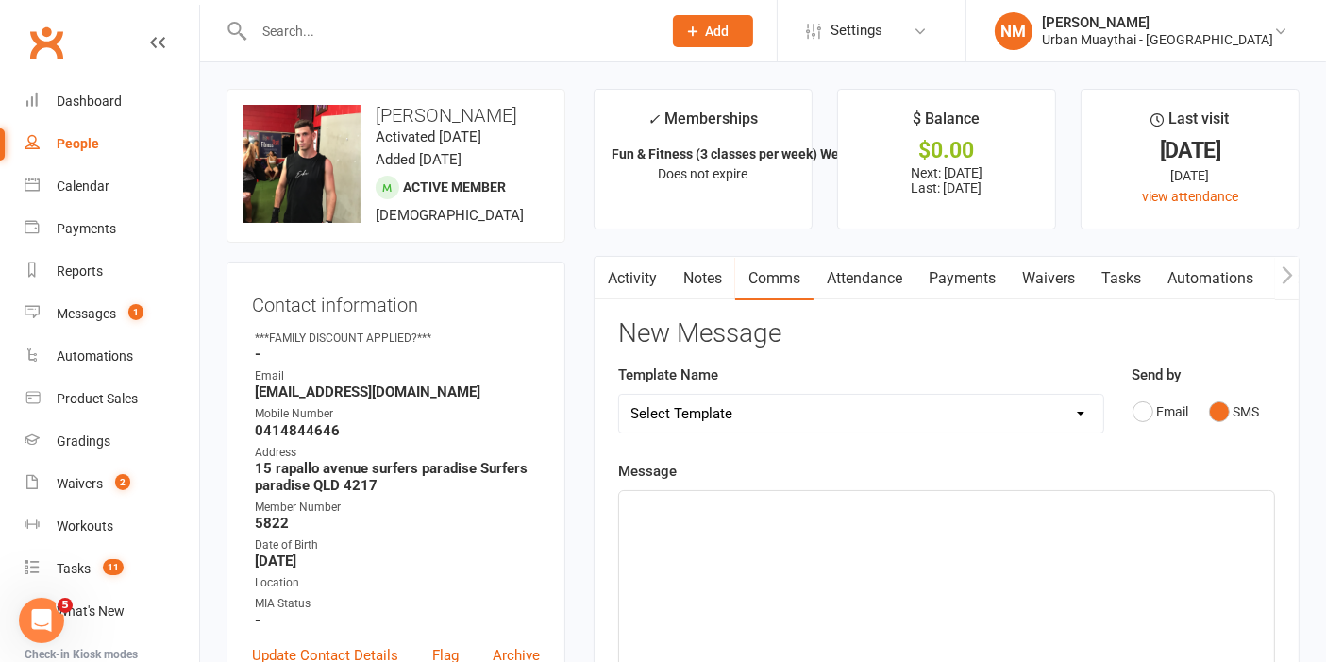
click at [895, 575] on div "﻿" at bounding box center [946, 632] width 655 height 283
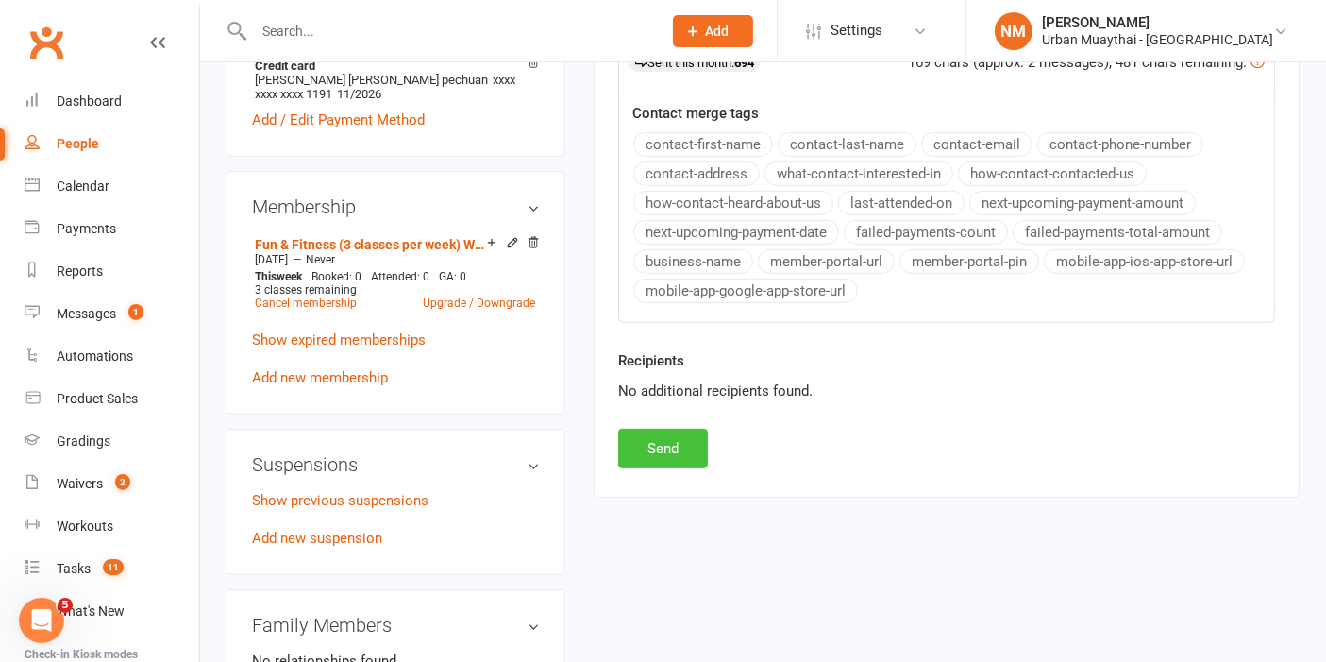
click at [672, 451] on button "Send" at bounding box center [663, 449] width 90 height 40
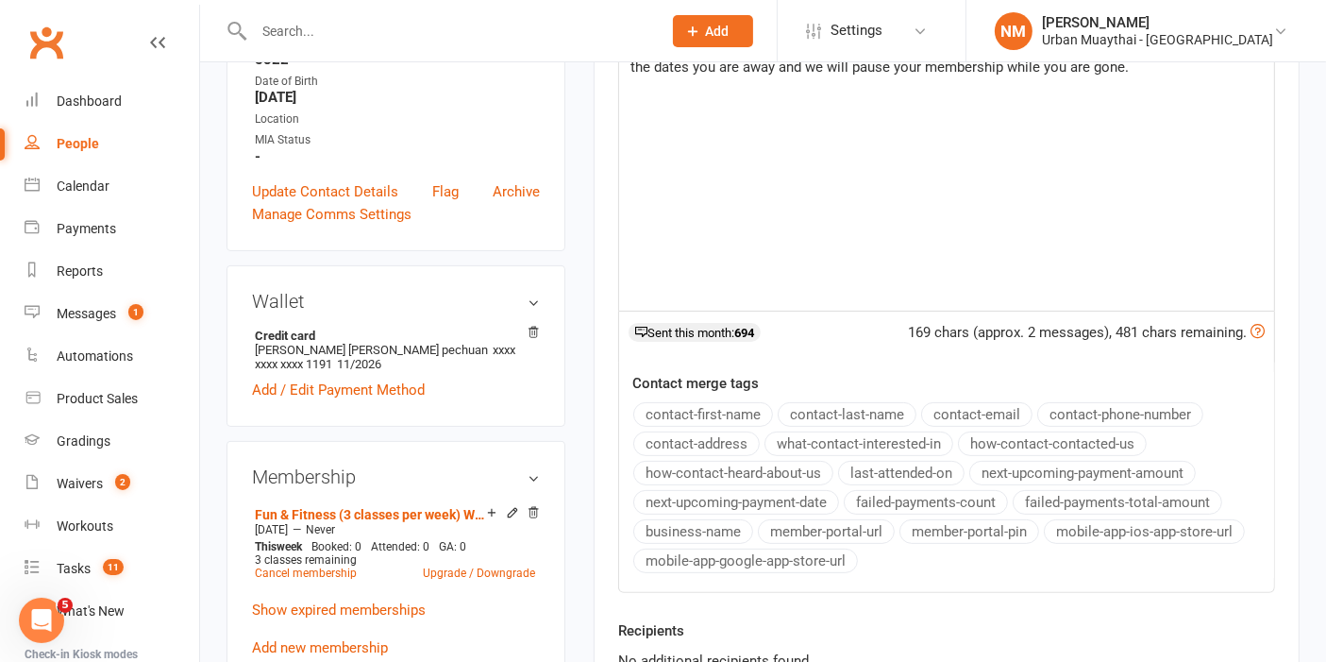
scroll to position [105, 0]
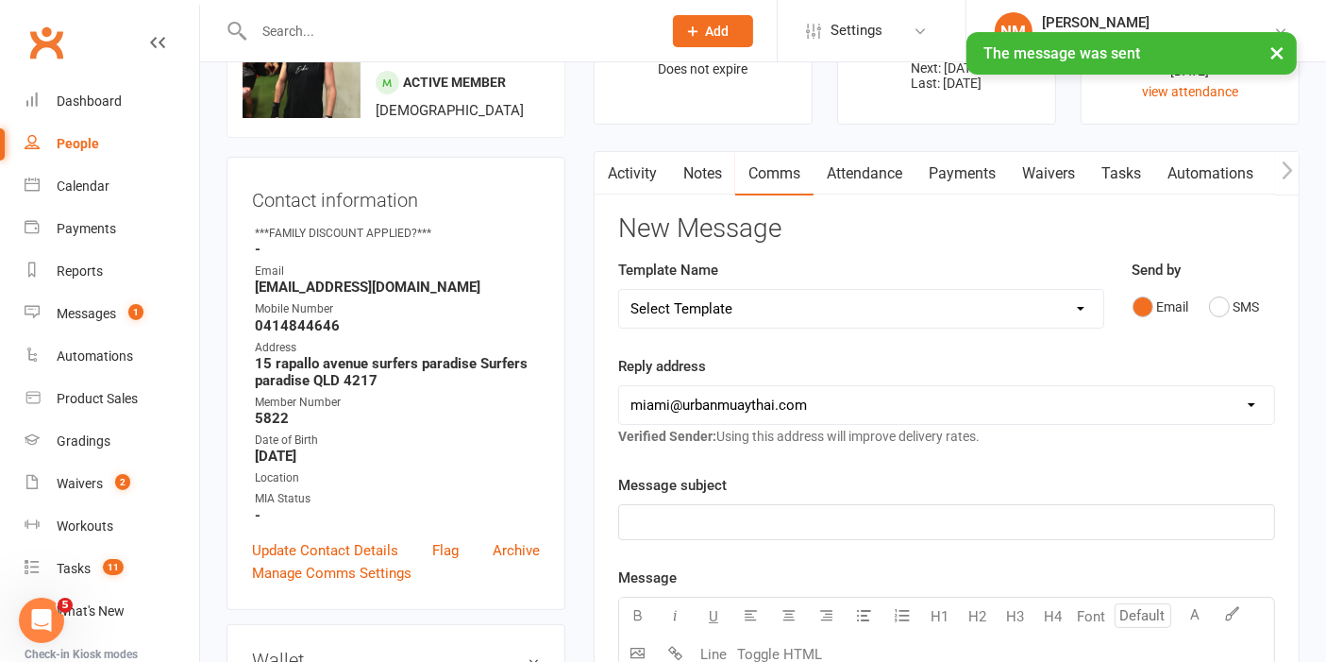
click at [930, 170] on link "Payments" at bounding box center [962, 173] width 93 height 43
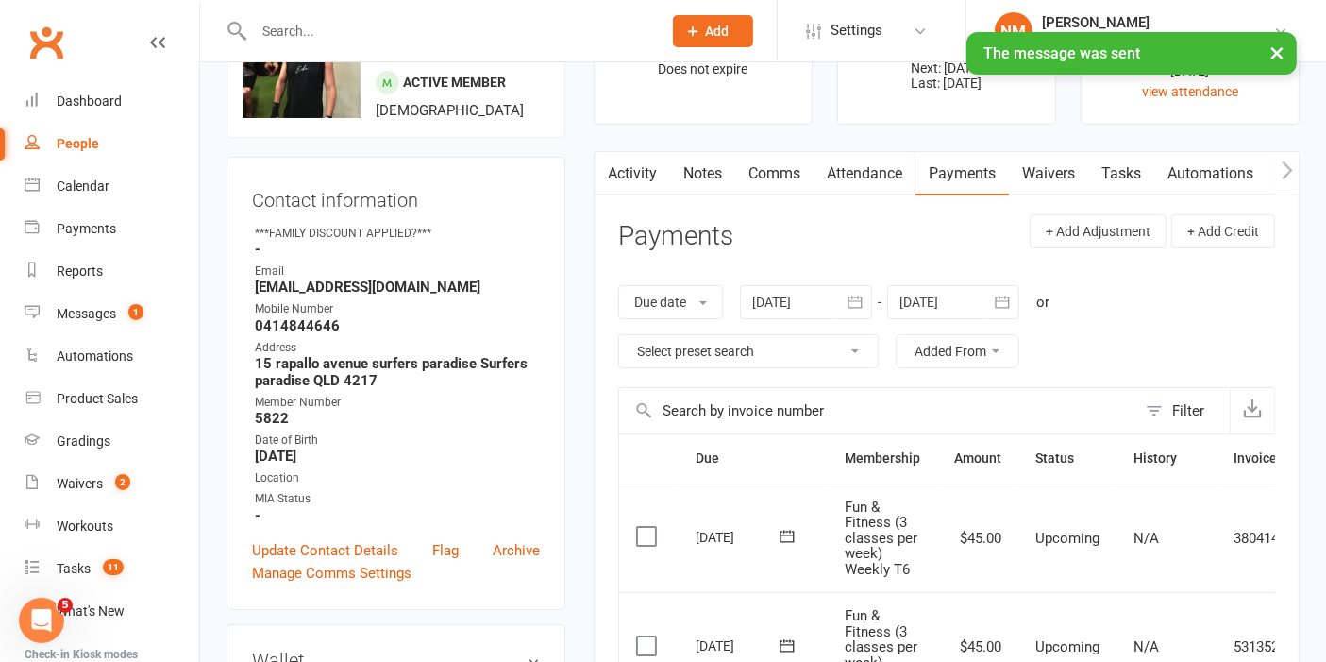
click at [1057, 190] on link "Waivers" at bounding box center [1048, 173] width 79 height 43
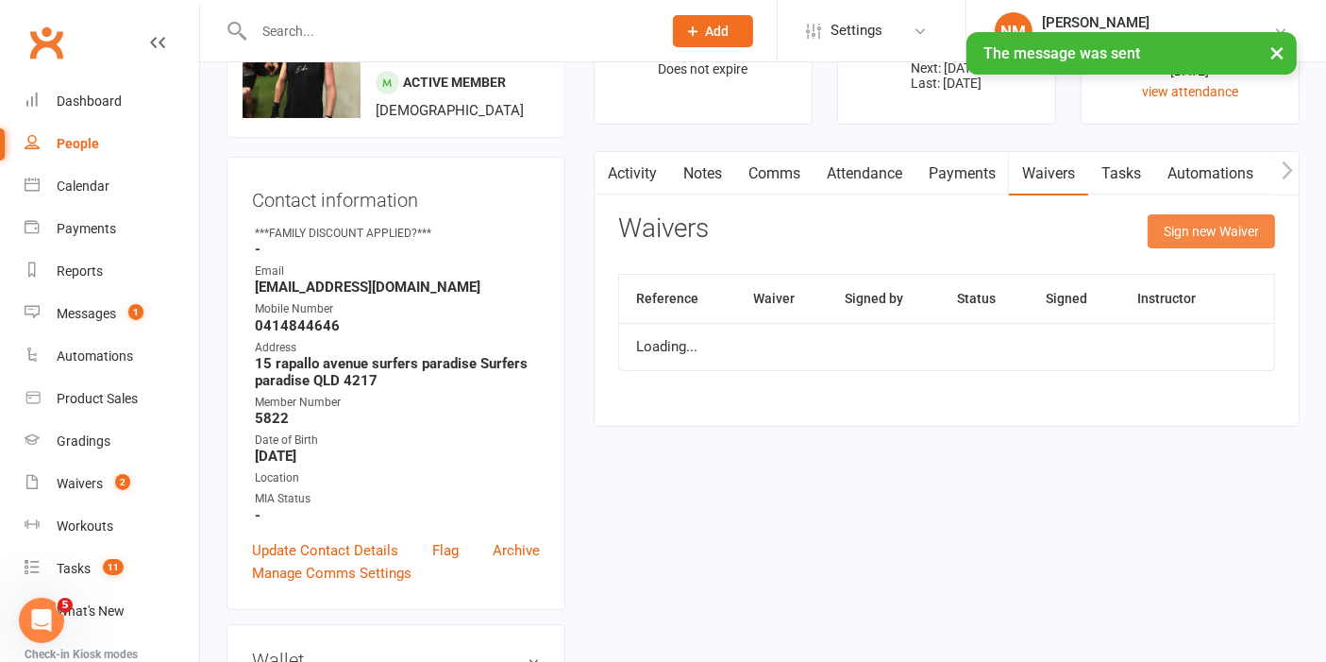
click at [1197, 233] on button "Sign new Waiver" at bounding box center [1211, 231] width 127 height 34
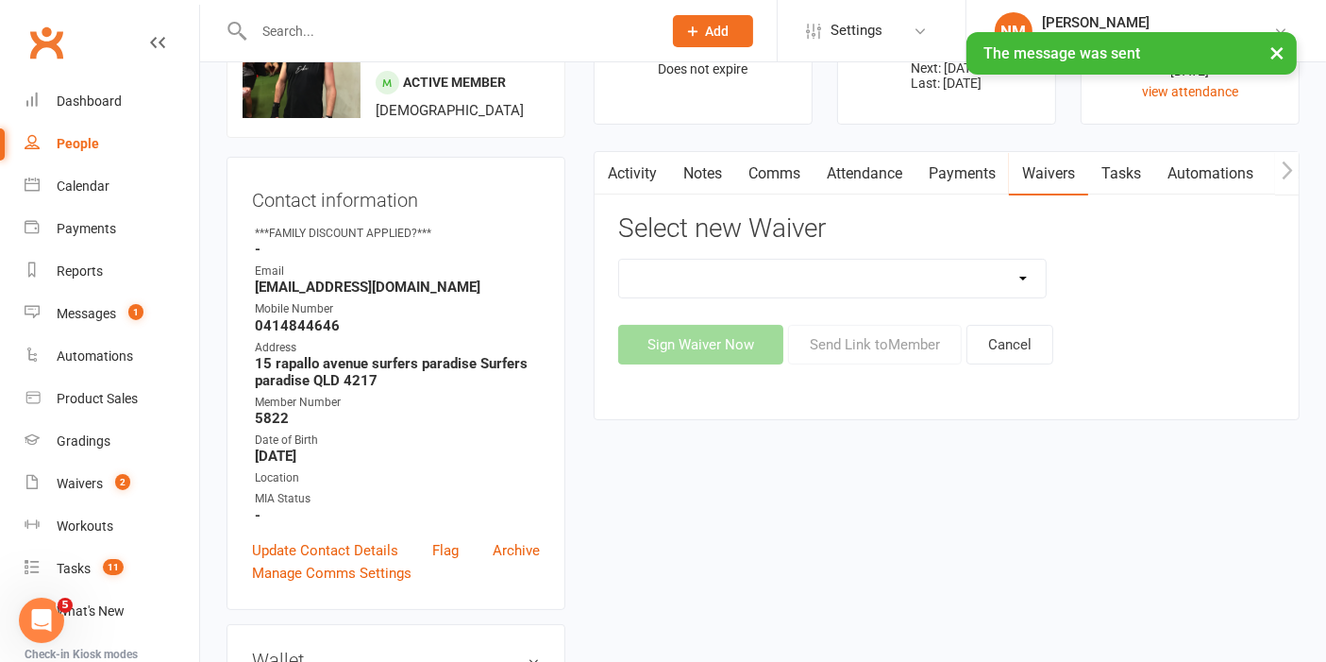
click at [982, 281] on select "12 Month Agreement 15-18 years Kickstarter Program 15-18 years membership 1 Yea…" at bounding box center [832, 279] width 427 height 38
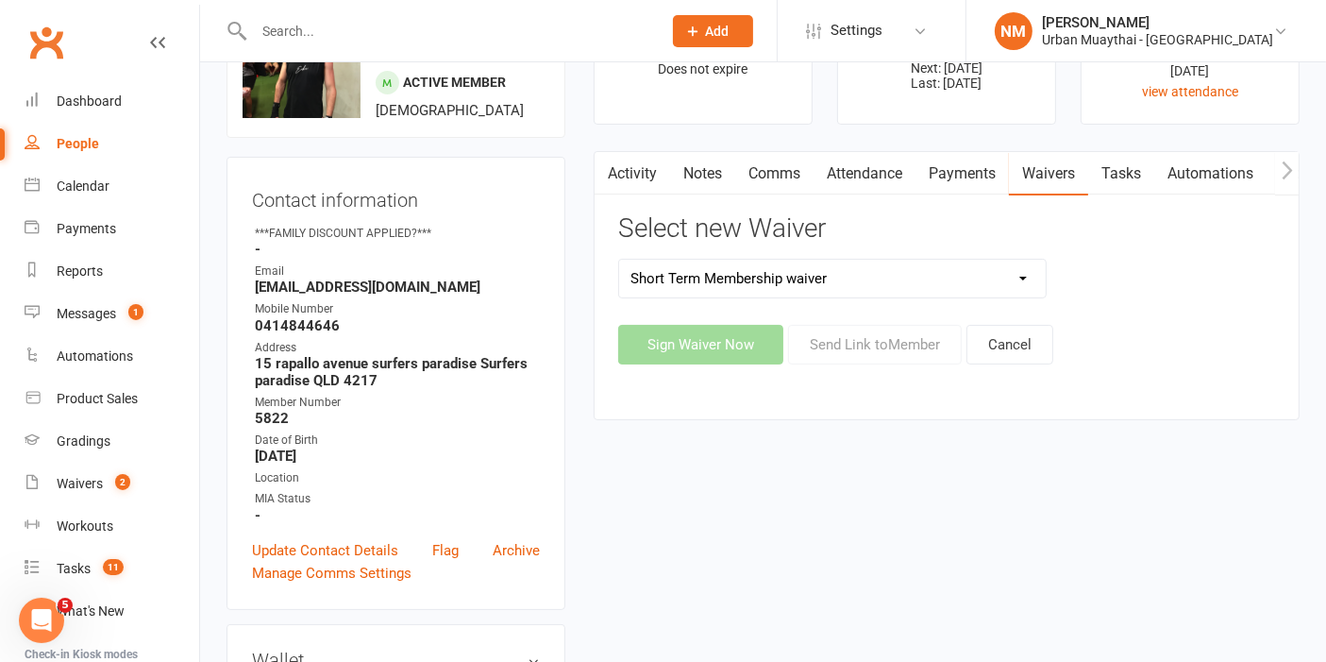
click at [619, 260] on select "12 Month Agreement 15-18 years Kickstarter Program 15-18 years membership 1 Yea…" at bounding box center [832, 279] width 427 height 38
click at [825, 269] on select "12 Month Agreement 15-18 years Kickstarter Program 15-18 years membership 1 Yea…" at bounding box center [832, 279] width 427 height 38
select select "2406"
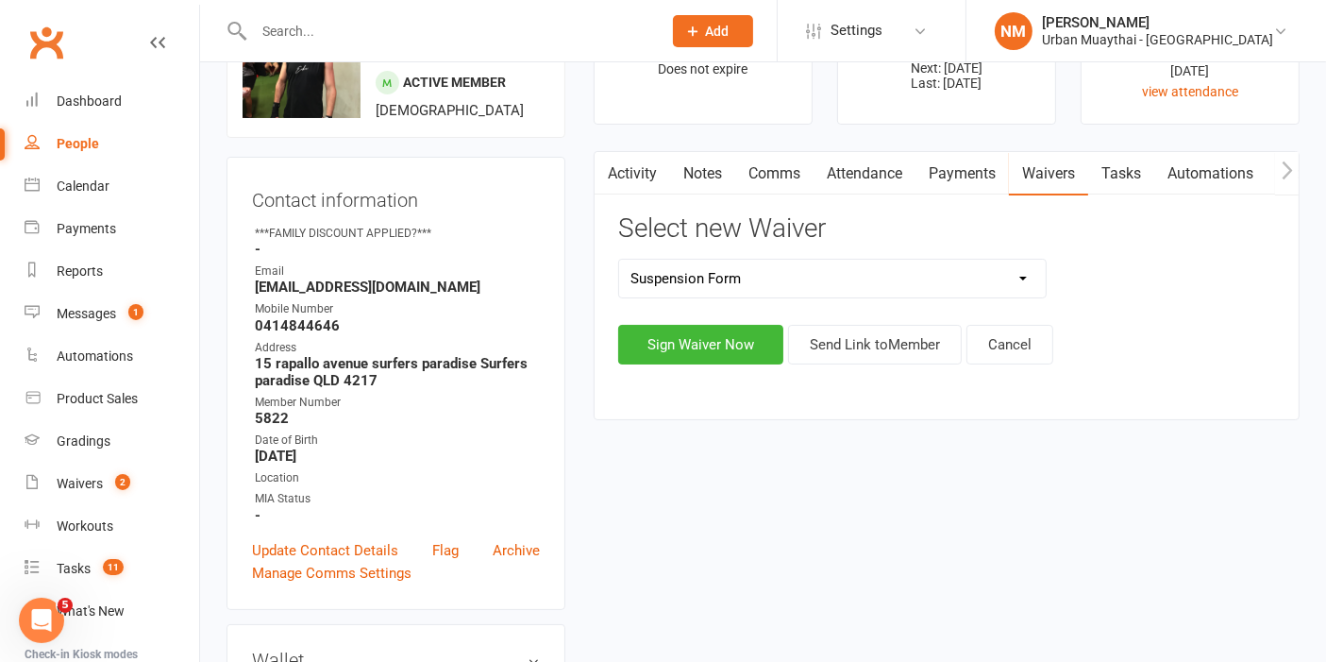
click at [619, 260] on select "12 Month Agreement 15-18 years Kickstarter Program 15-18 years membership 1 Yea…" at bounding box center [832, 279] width 427 height 38
click at [860, 344] on button "Send Link to Member" at bounding box center [875, 345] width 174 height 40
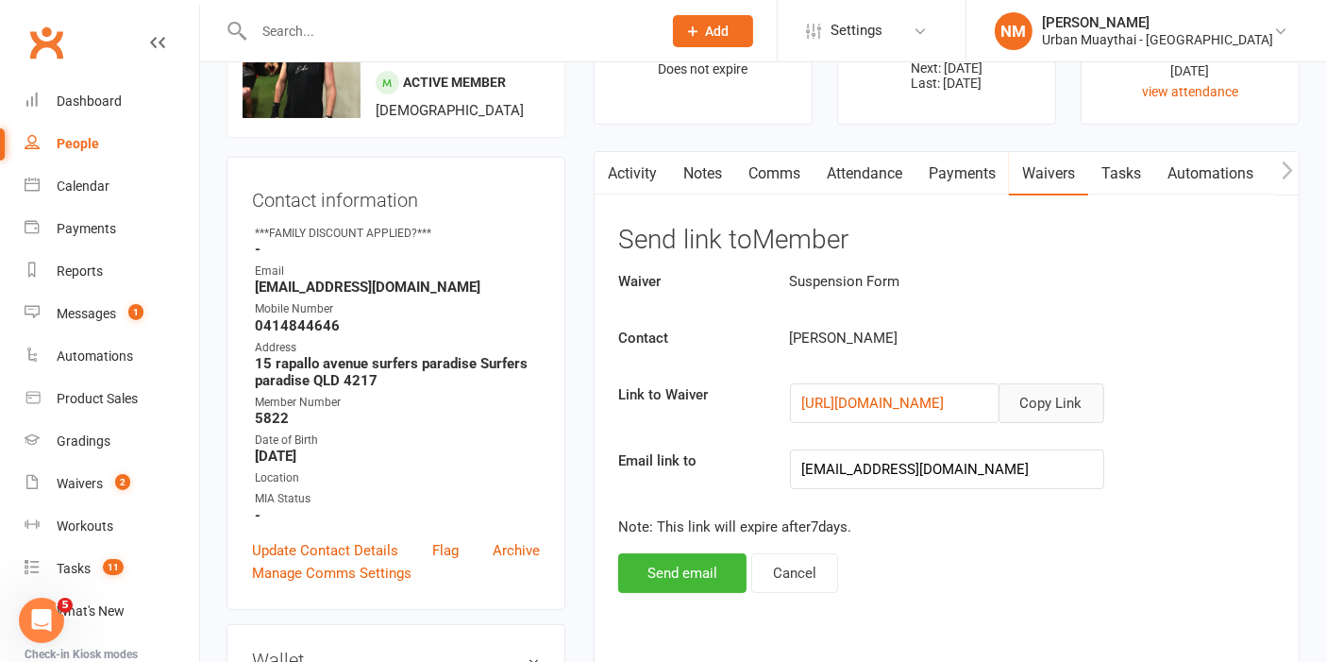
click at [1033, 393] on button "Copy Link" at bounding box center [1052, 403] width 106 height 40
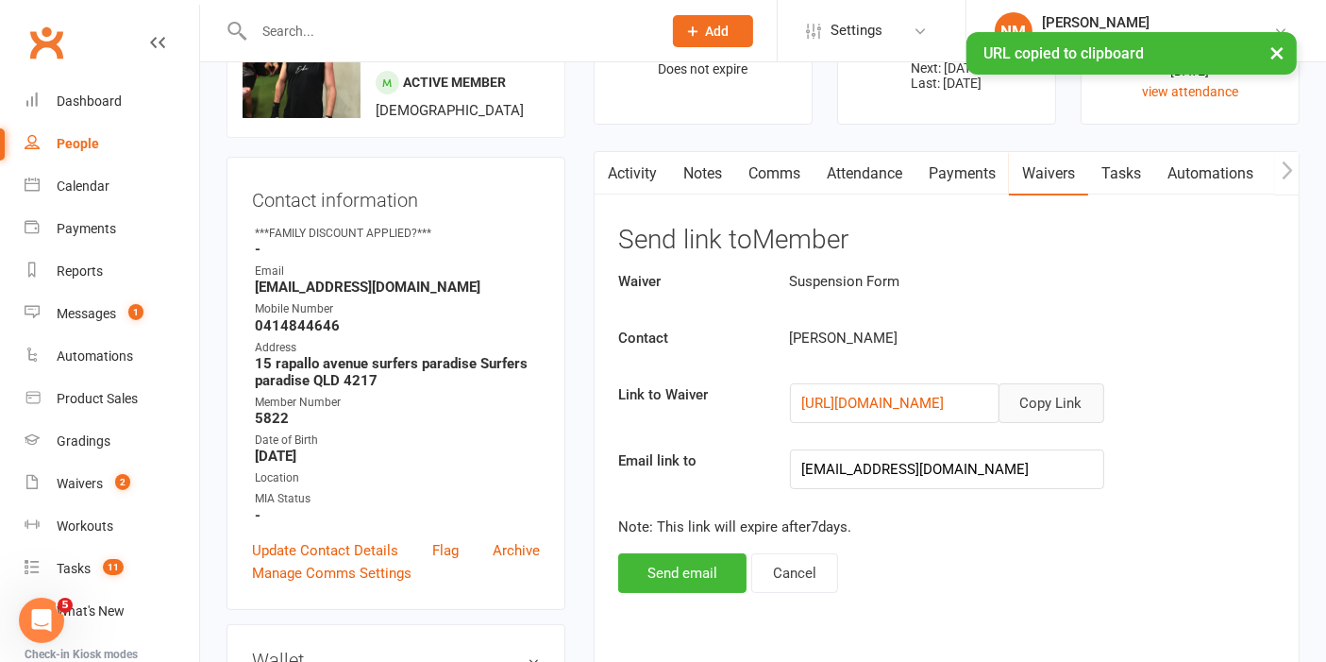
click at [790, 176] on link "Comms" at bounding box center [774, 173] width 78 height 43
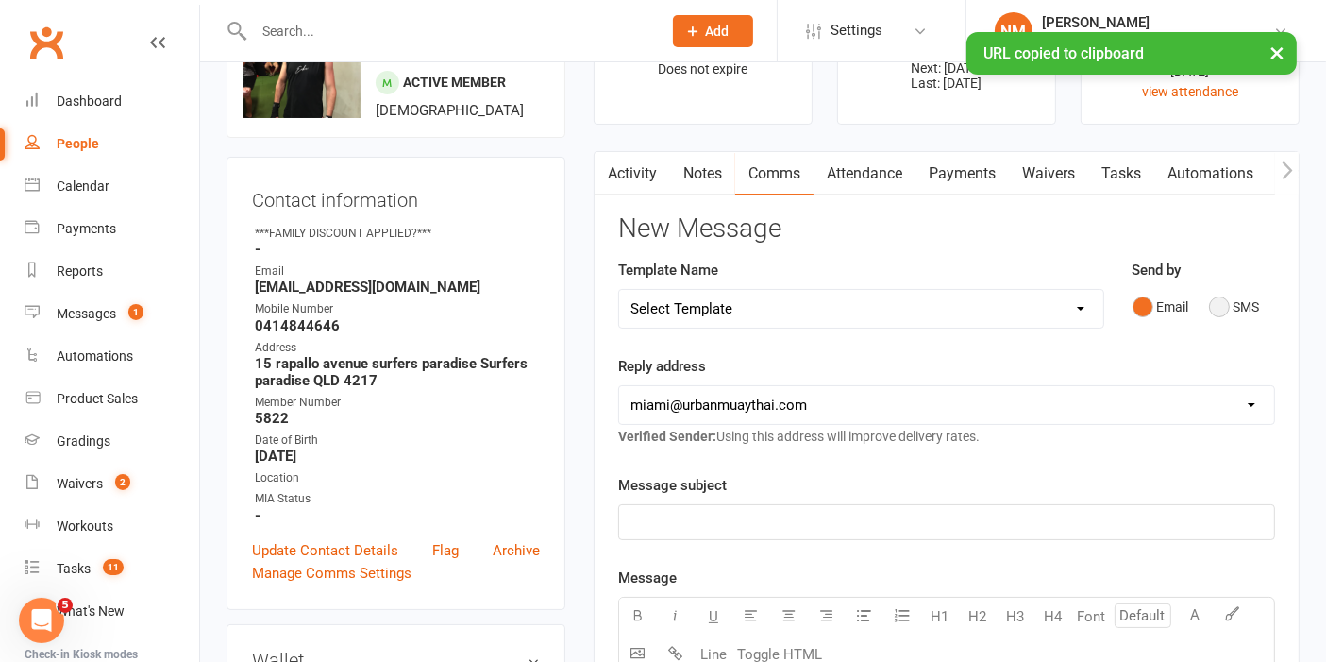
click at [1224, 306] on button "SMS" at bounding box center [1234, 307] width 51 height 36
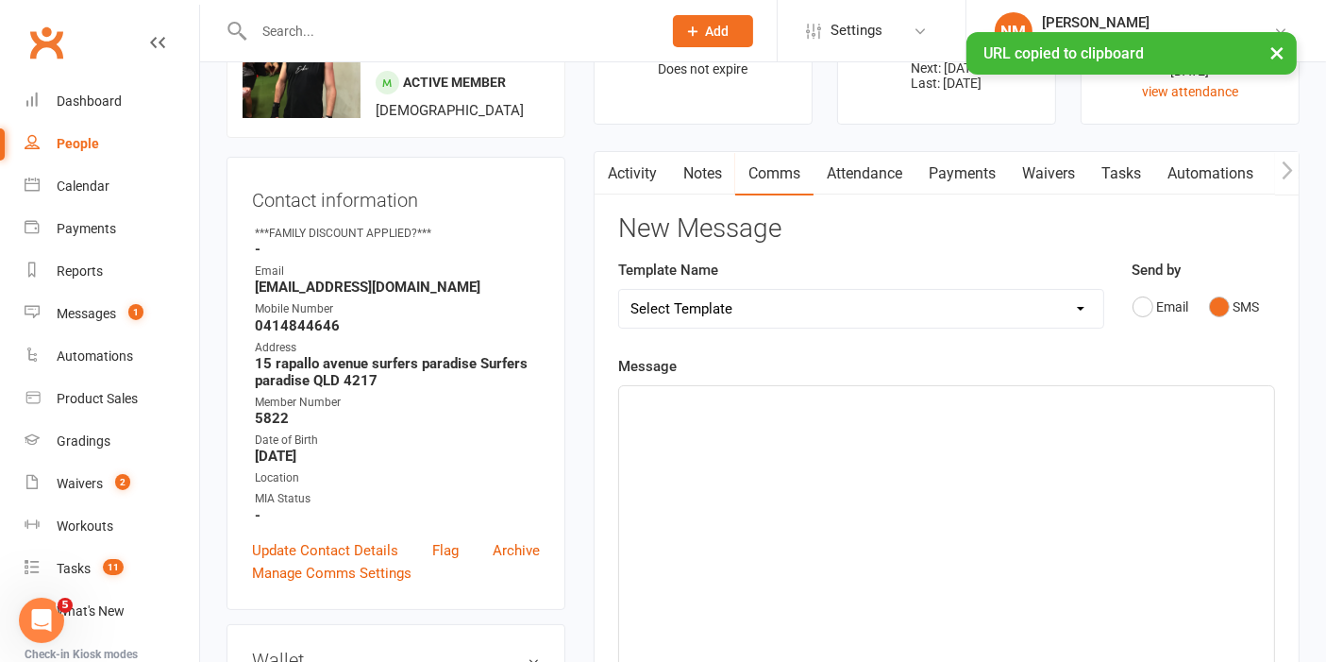
click at [827, 444] on div "﻿" at bounding box center [946, 527] width 655 height 283
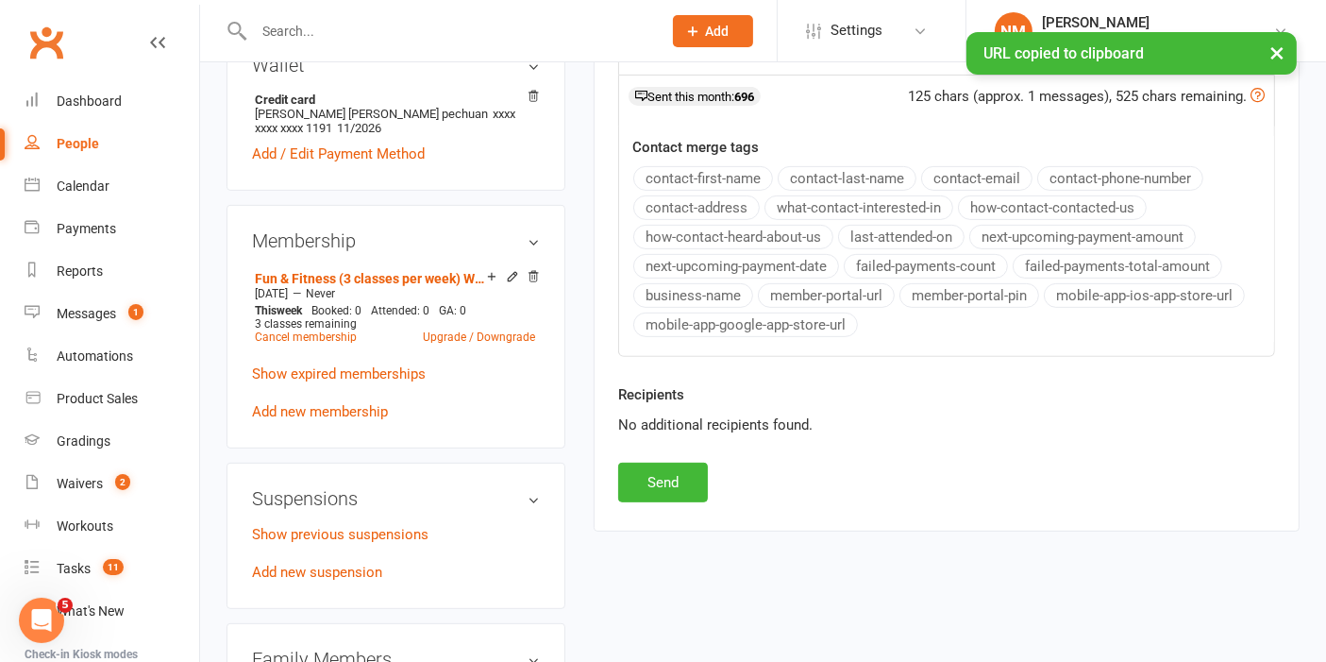
scroll to position [944, 0]
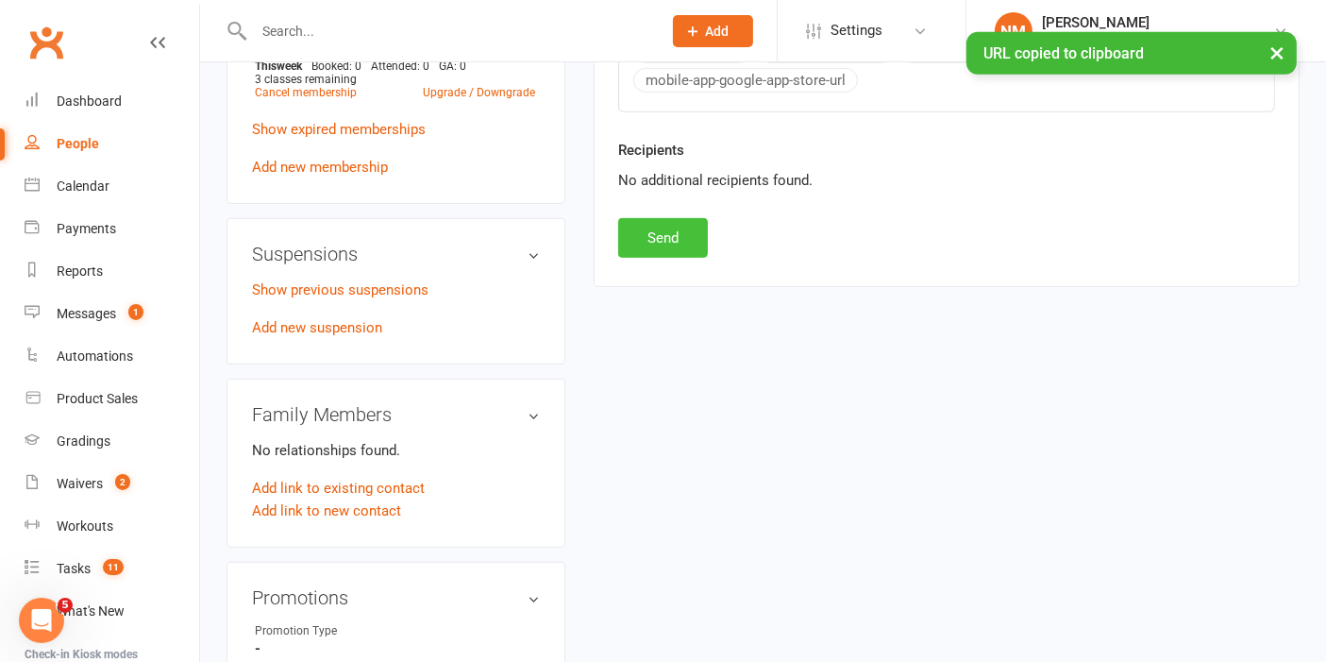
click at [656, 228] on button "Send" at bounding box center [663, 238] width 90 height 40
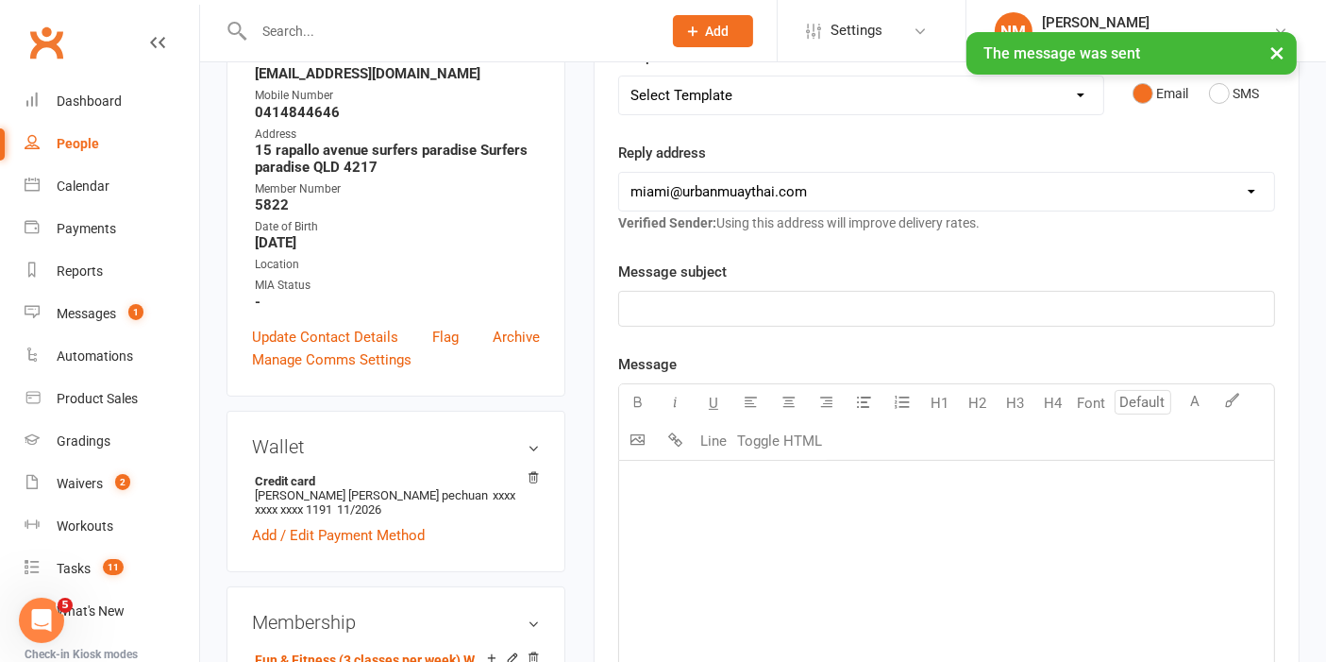
scroll to position [210, 0]
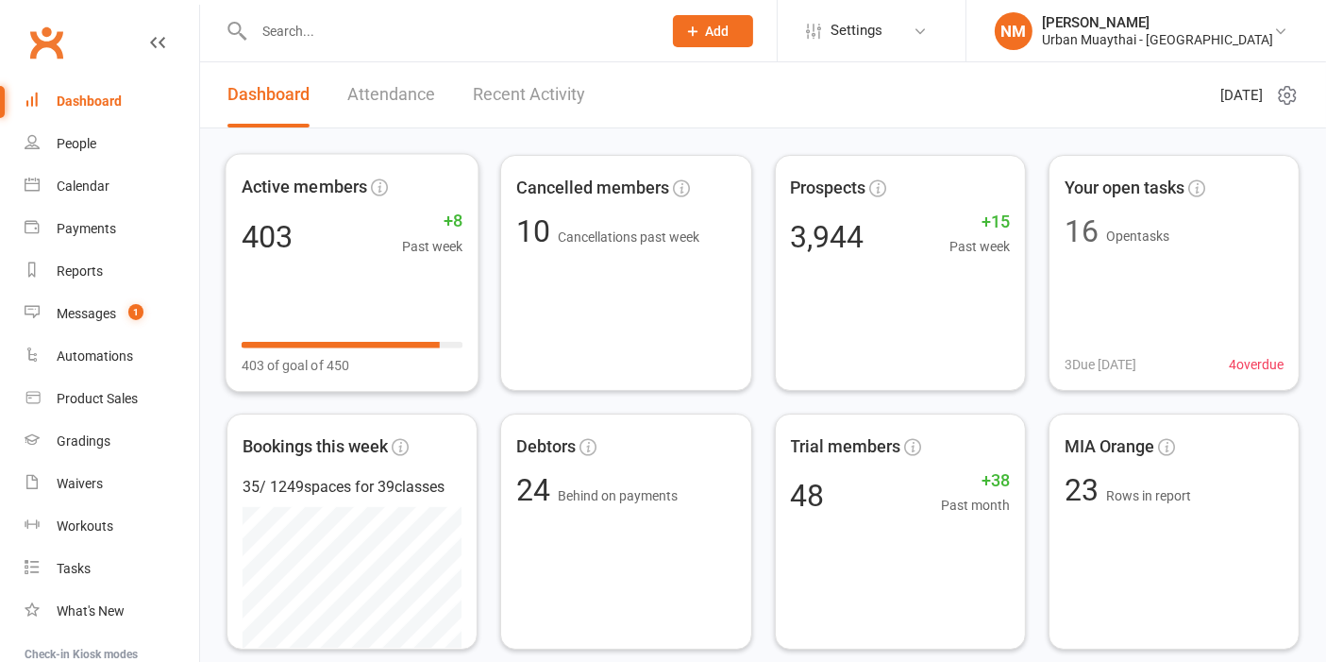
click at [401, 18] on input "text" at bounding box center [448, 31] width 400 height 26
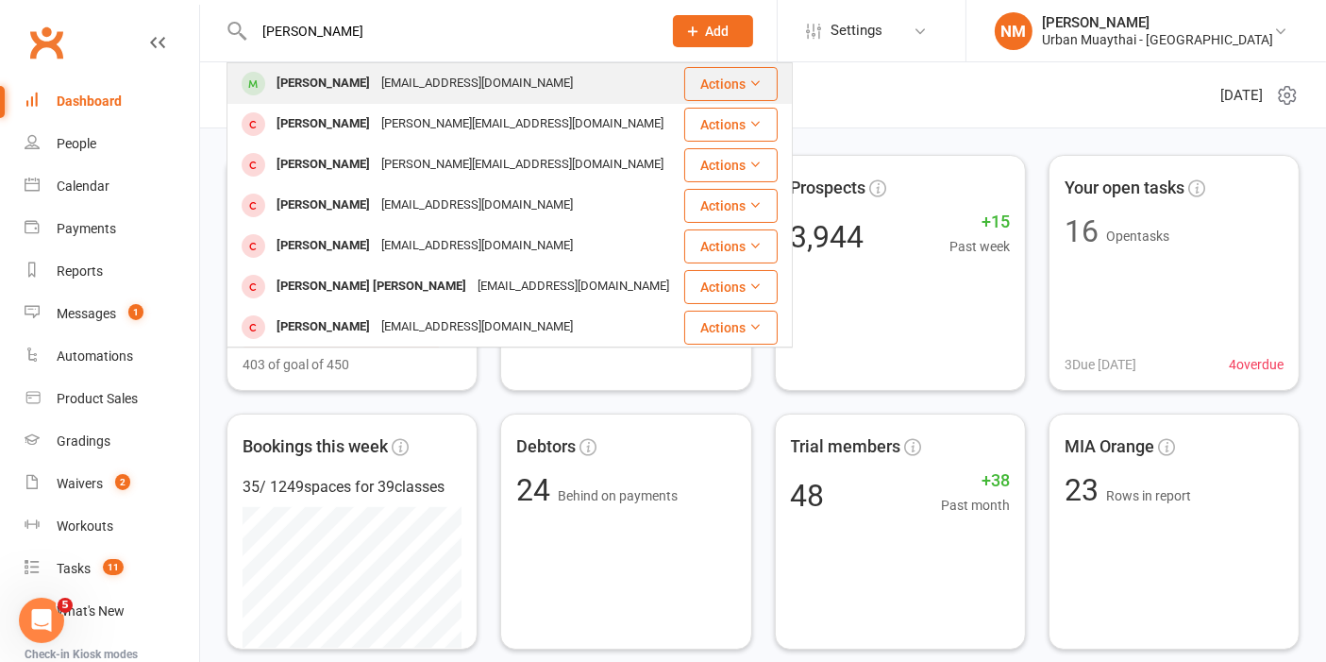
type input "ashley hay"
click at [313, 76] on div "[PERSON_NAME]" at bounding box center [323, 83] width 105 height 27
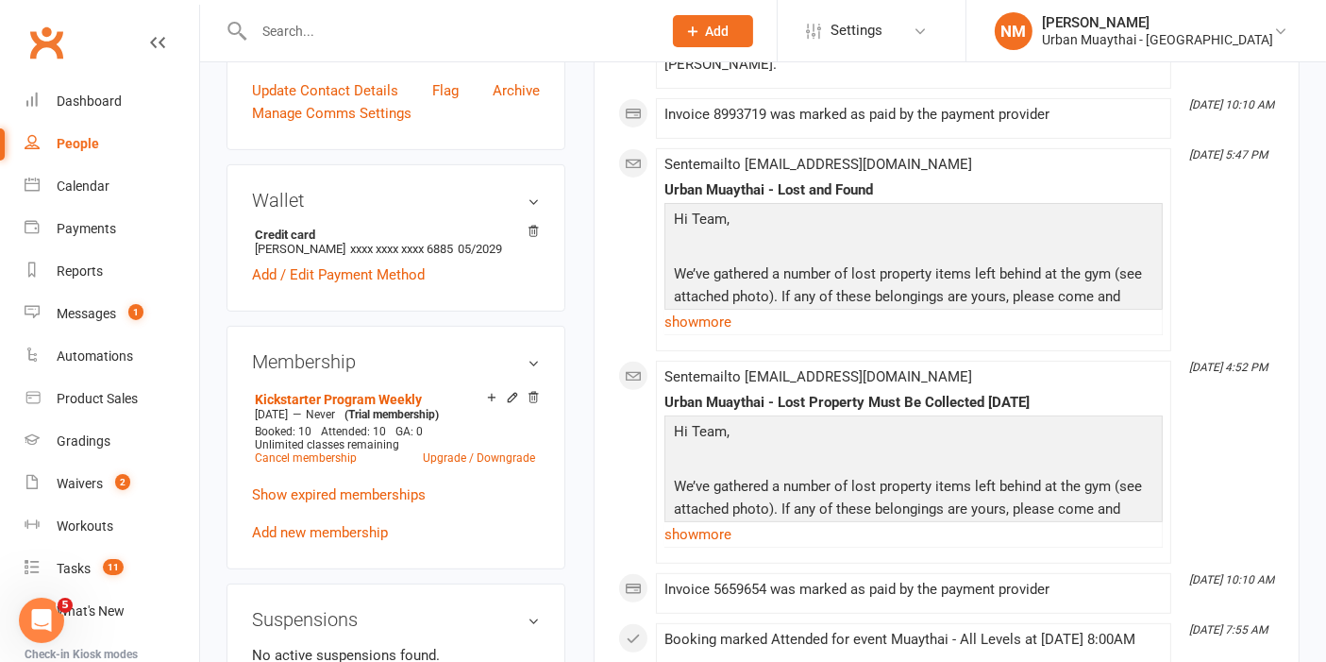
scroll to position [734, 0]
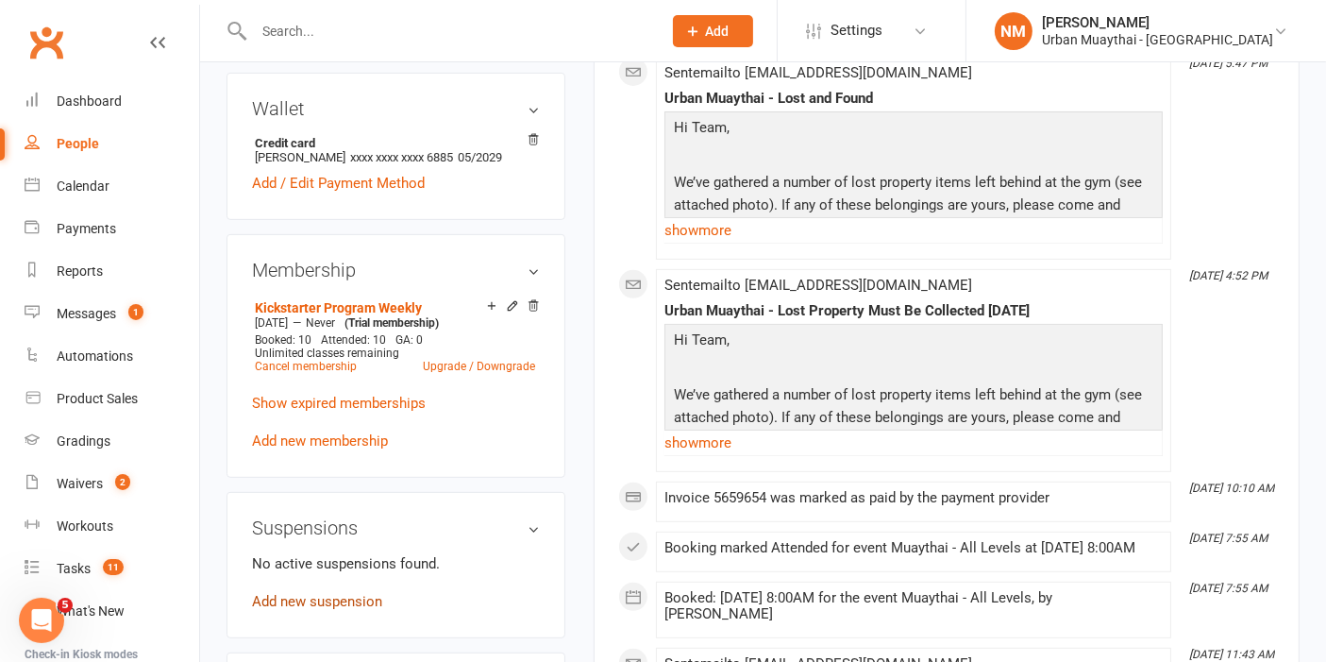
click at [315, 593] on link "Add new suspension" at bounding box center [317, 601] width 130 height 17
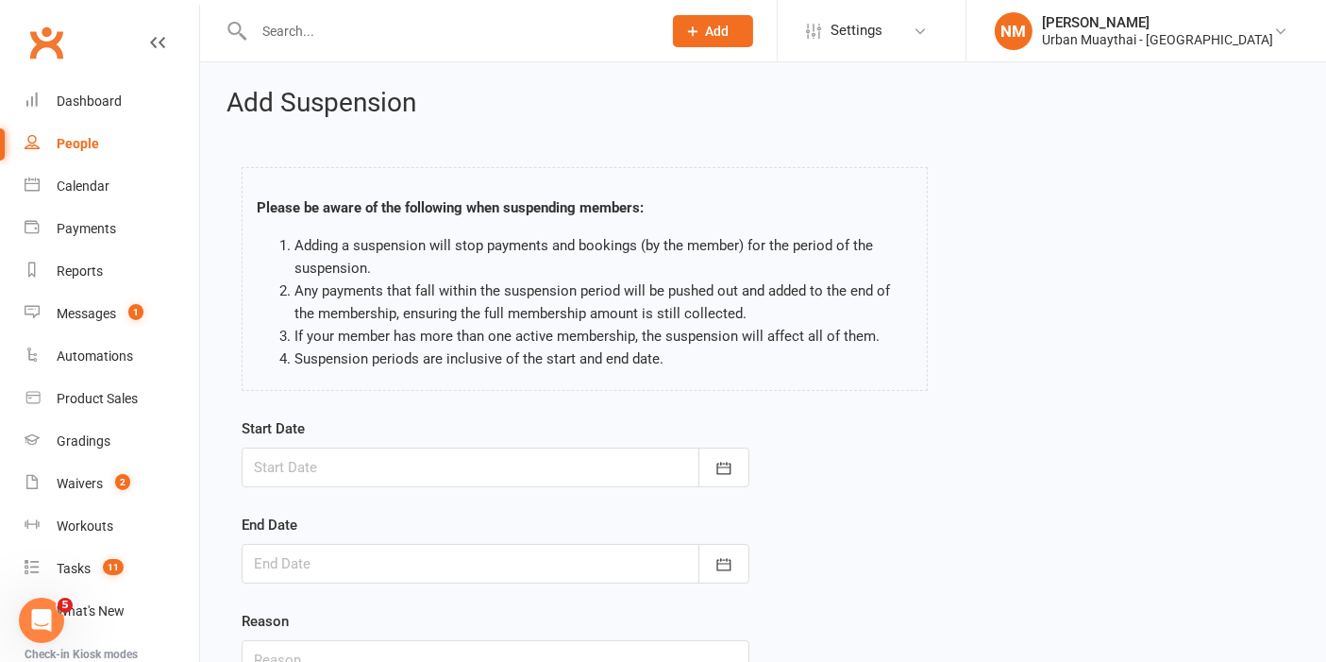
click at [422, 474] on div at bounding box center [496, 467] width 508 height 40
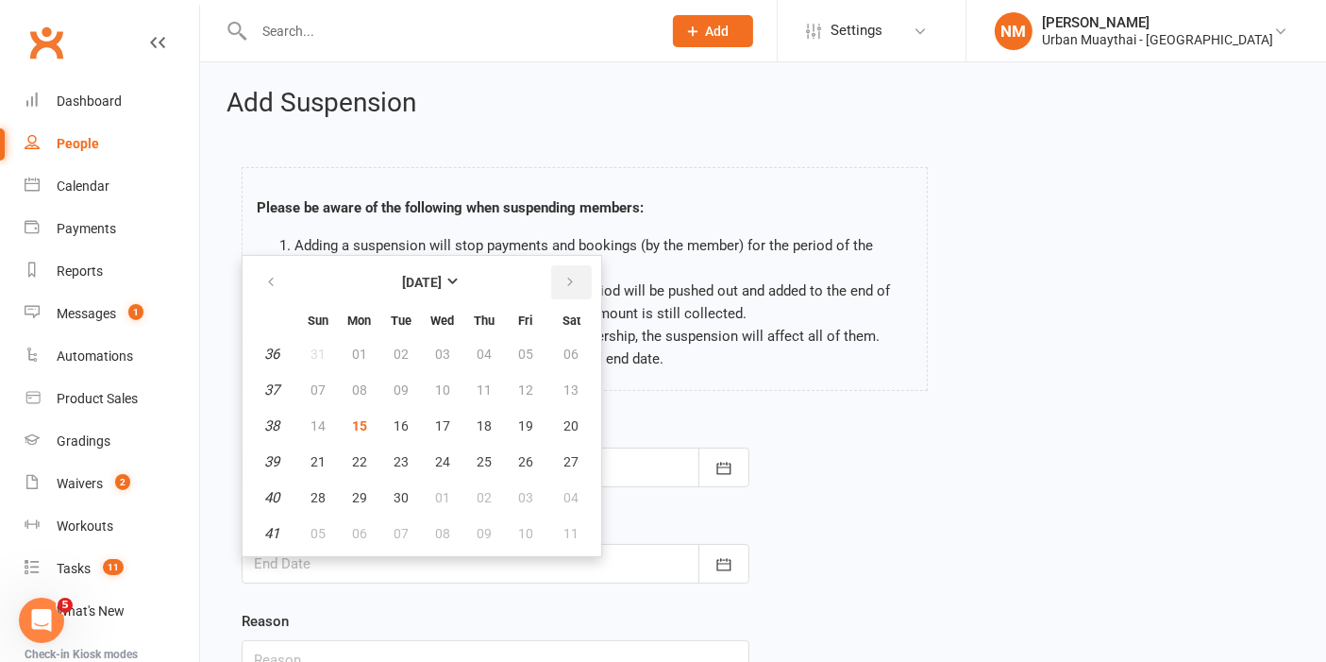
click at [574, 275] on button "button" at bounding box center [571, 282] width 41 height 34
click at [464, 428] on button "16" at bounding box center [484, 426] width 40 height 34
type input "16 Oct 2025"
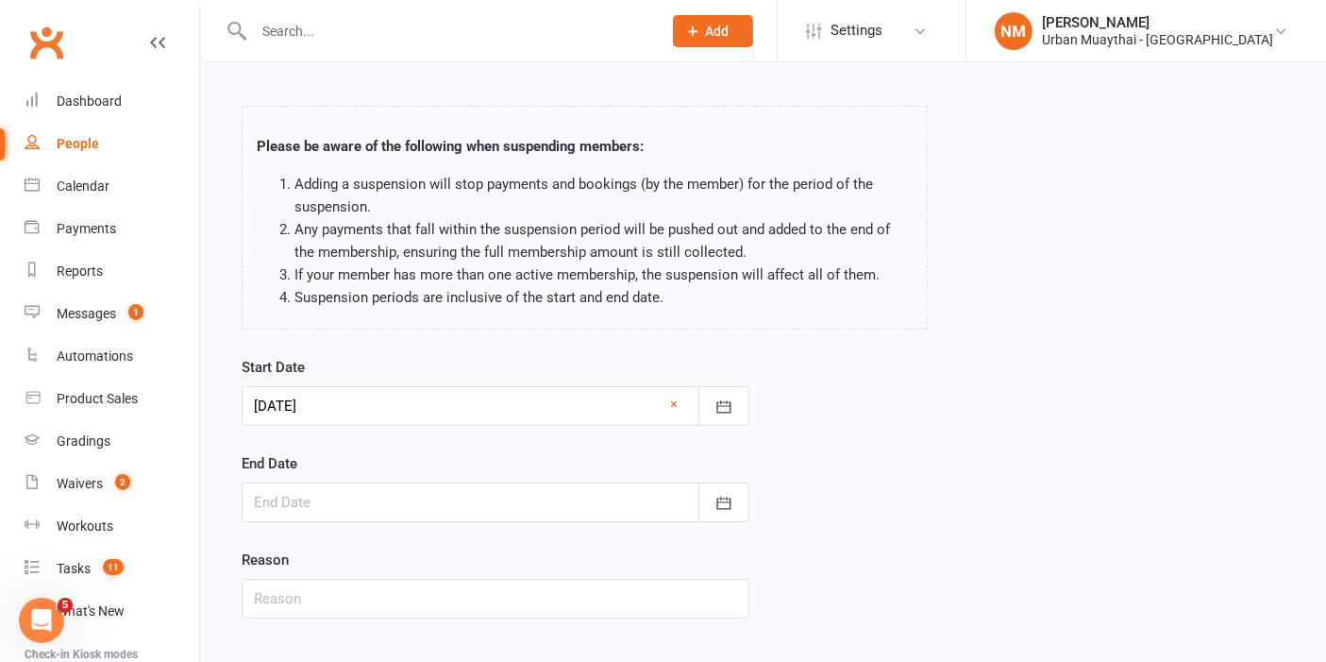
scroll to position [105, 0]
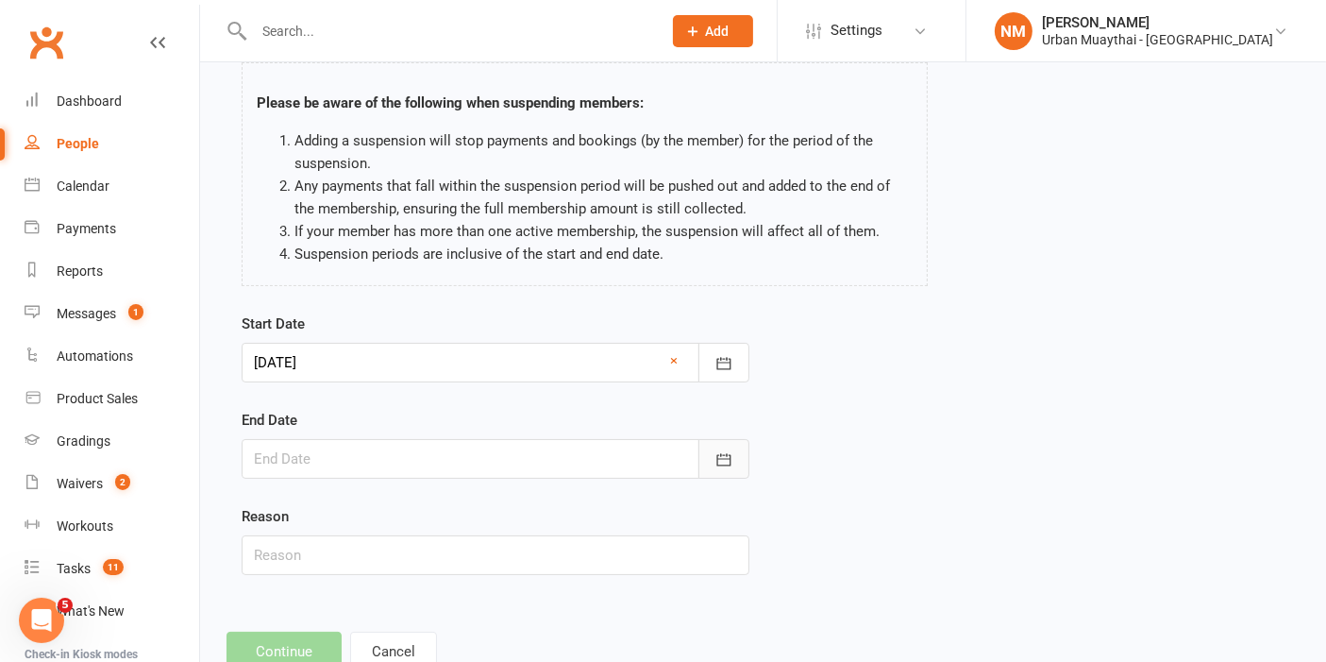
click at [707, 462] on button "button" at bounding box center [724, 459] width 51 height 40
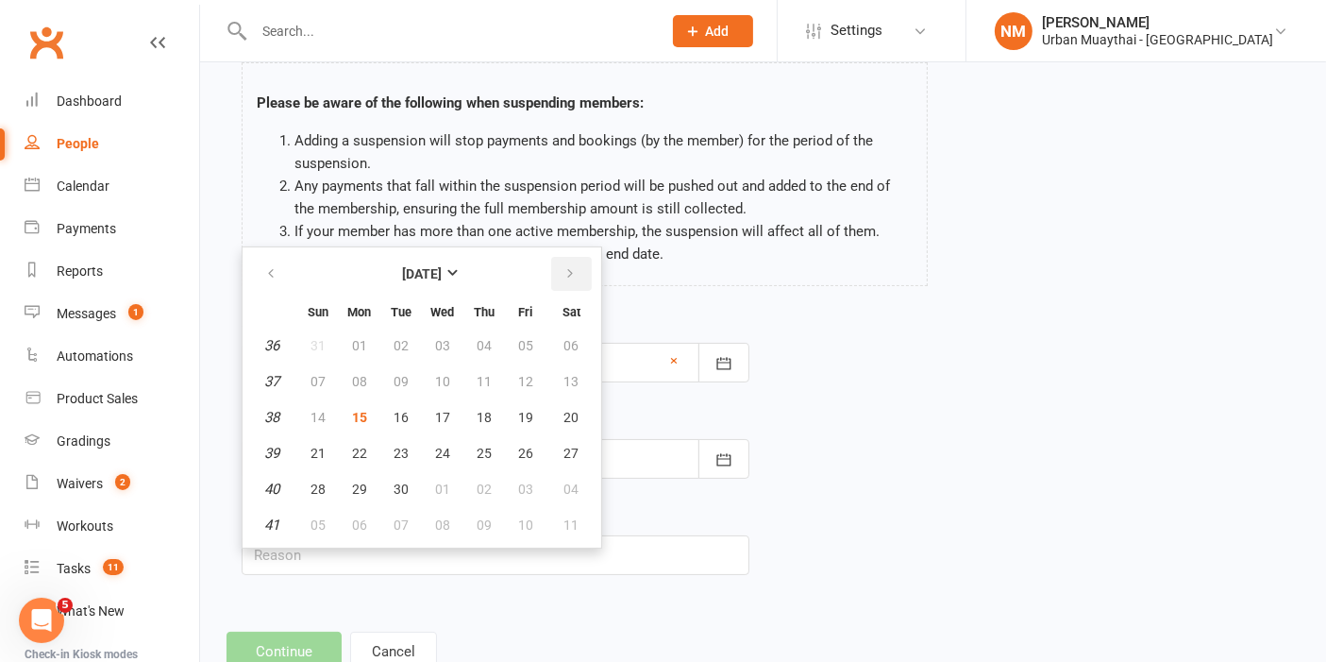
click at [564, 277] on icon "button" at bounding box center [570, 273] width 13 height 15
click at [490, 485] on button "30" at bounding box center [484, 489] width 40 height 34
type input "30 Oct 2025"
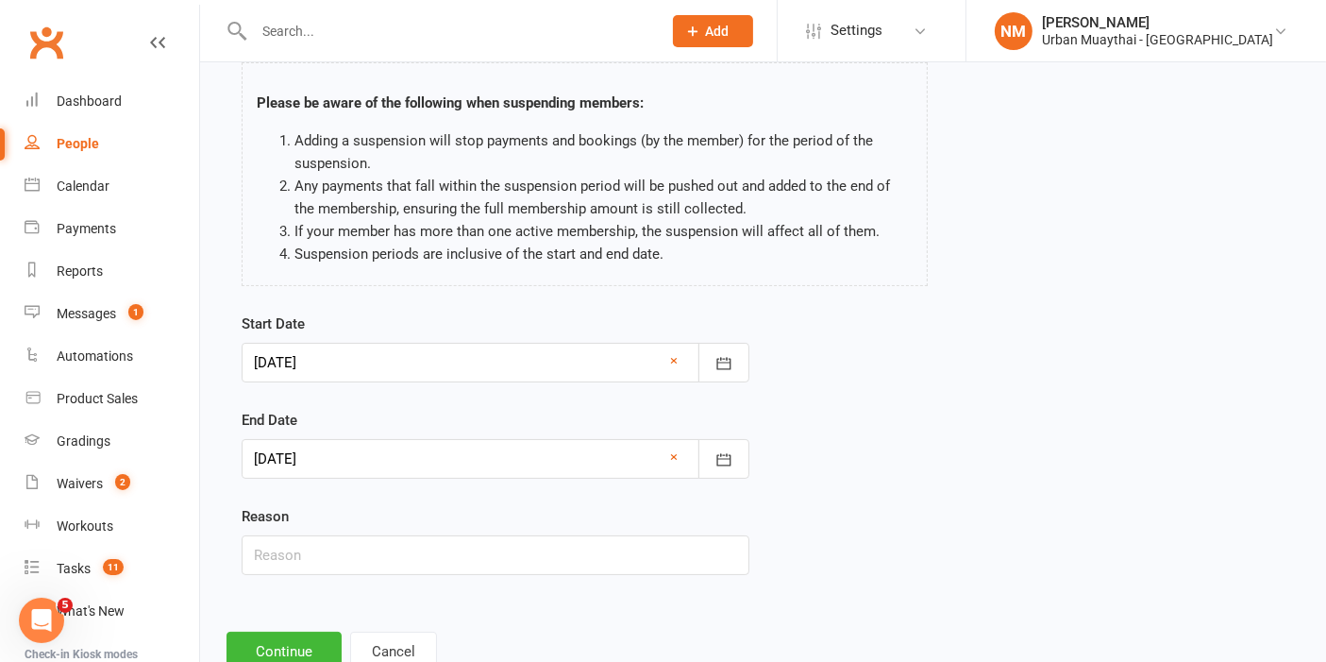
click at [920, 496] on div "Start Date 16 Oct 2025 October 2025 Sun Mon Tue Wed Thu Fri Sat 40 28 29 30 01 …" at bounding box center [763, 456] width 1071 height 289
click at [353, 564] on input "text" at bounding box center [496, 555] width 508 height 40
type input "Travelling"
click at [1134, 495] on div "Start Date 16 Oct 2025 October 2025 Sun Mon Tue Wed Thu Fri Sat 40 28 29 30 01 …" at bounding box center [763, 456] width 1071 height 289
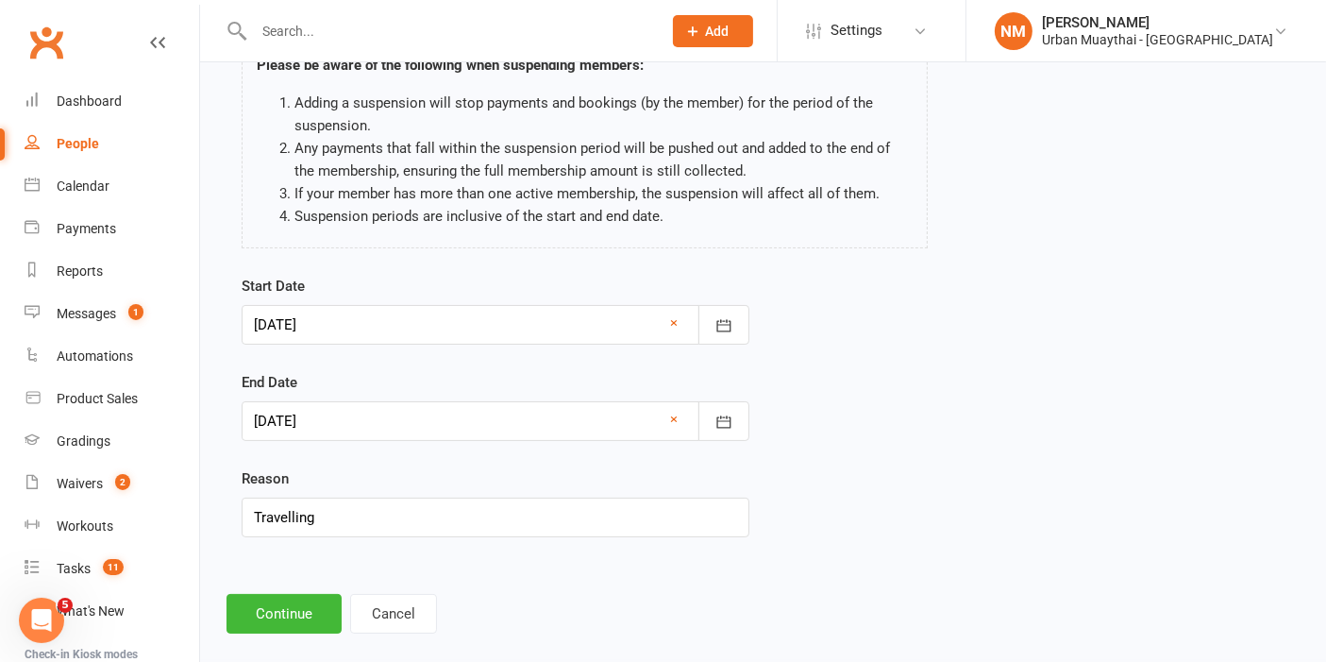
scroll to position [164, 0]
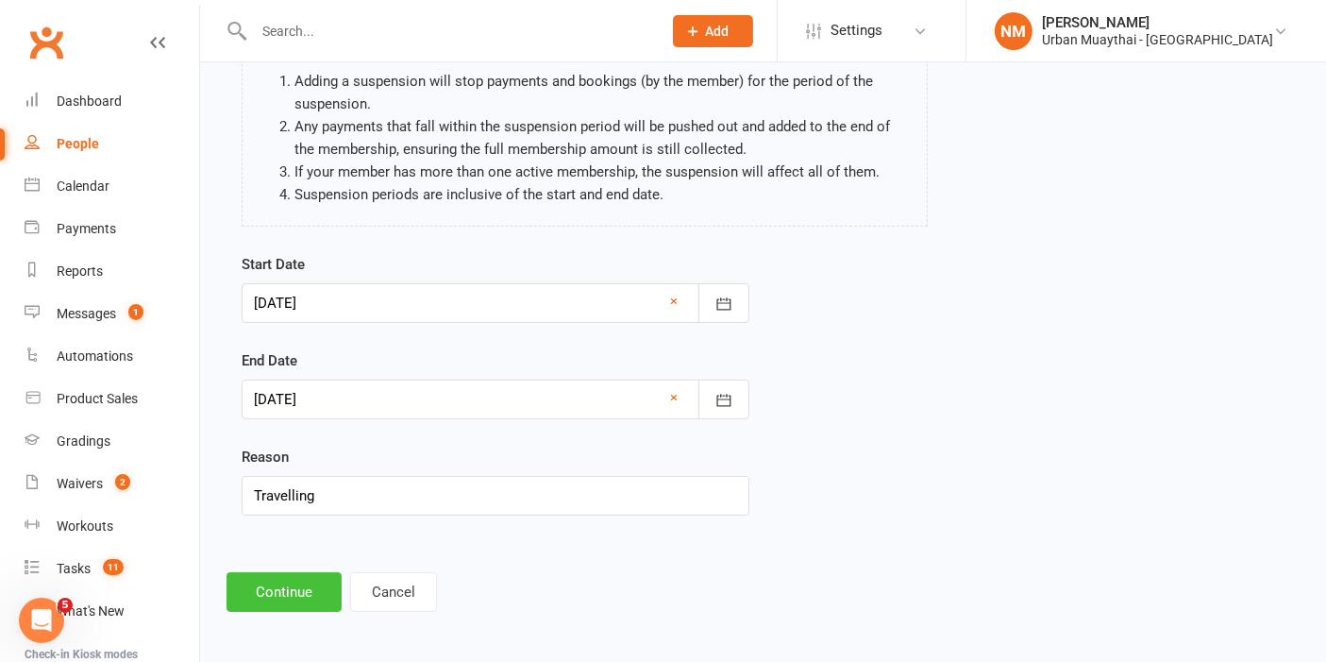
click at [270, 586] on button "Continue" at bounding box center [284, 592] width 115 height 40
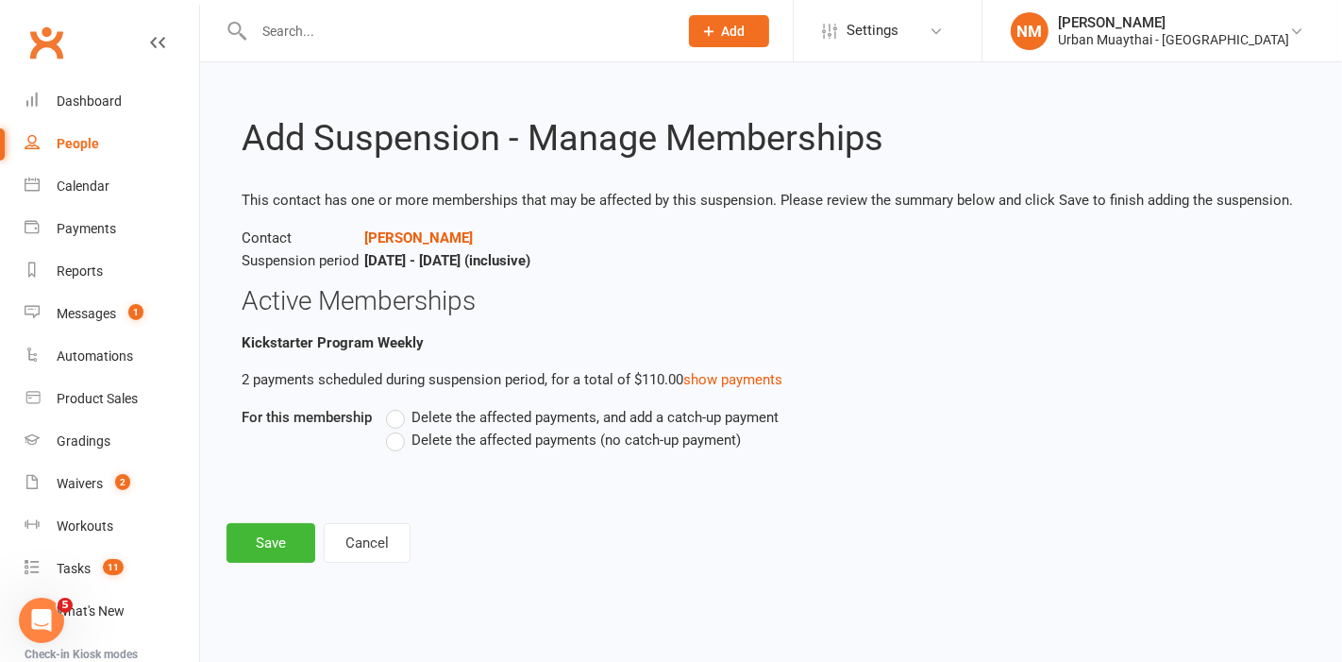
click at [404, 444] on label "Delete the affected payments (no catch-up payment)" at bounding box center [563, 440] width 355 height 23
click at [398, 429] on input "Delete the affected payments (no catch-up payment)" at bounding box center [392, 429] width 12 height 0
click at [275, 548] on button "Save" at bounding box center [271, 543] width 89 height 40
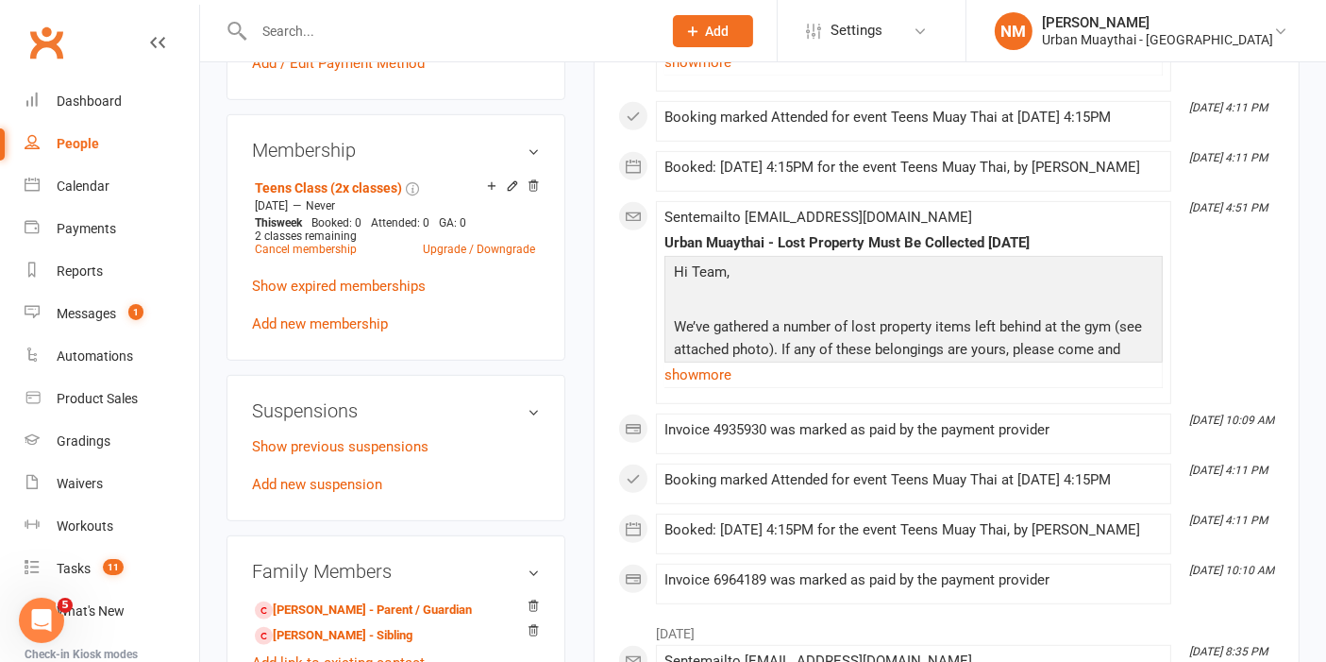
scroll to position [838, 0]
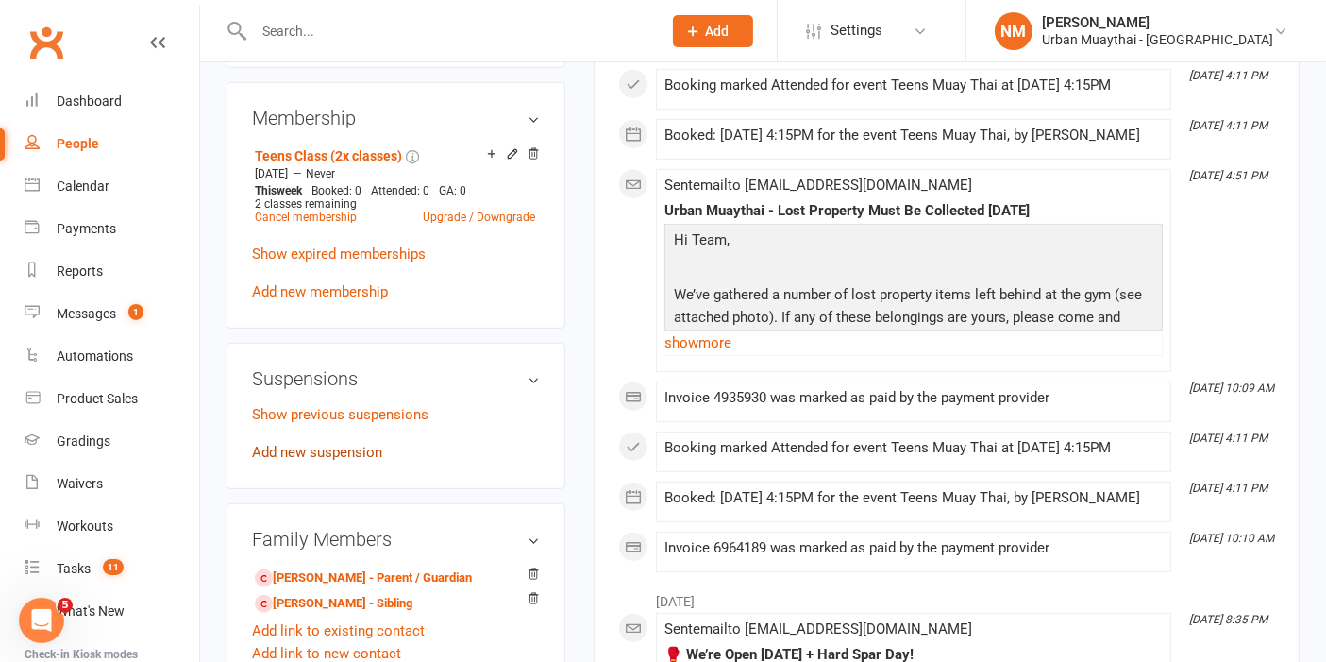
click at [302, 461] on link "Add new suspension" at bounding box center [317, 452] width 130 height 17
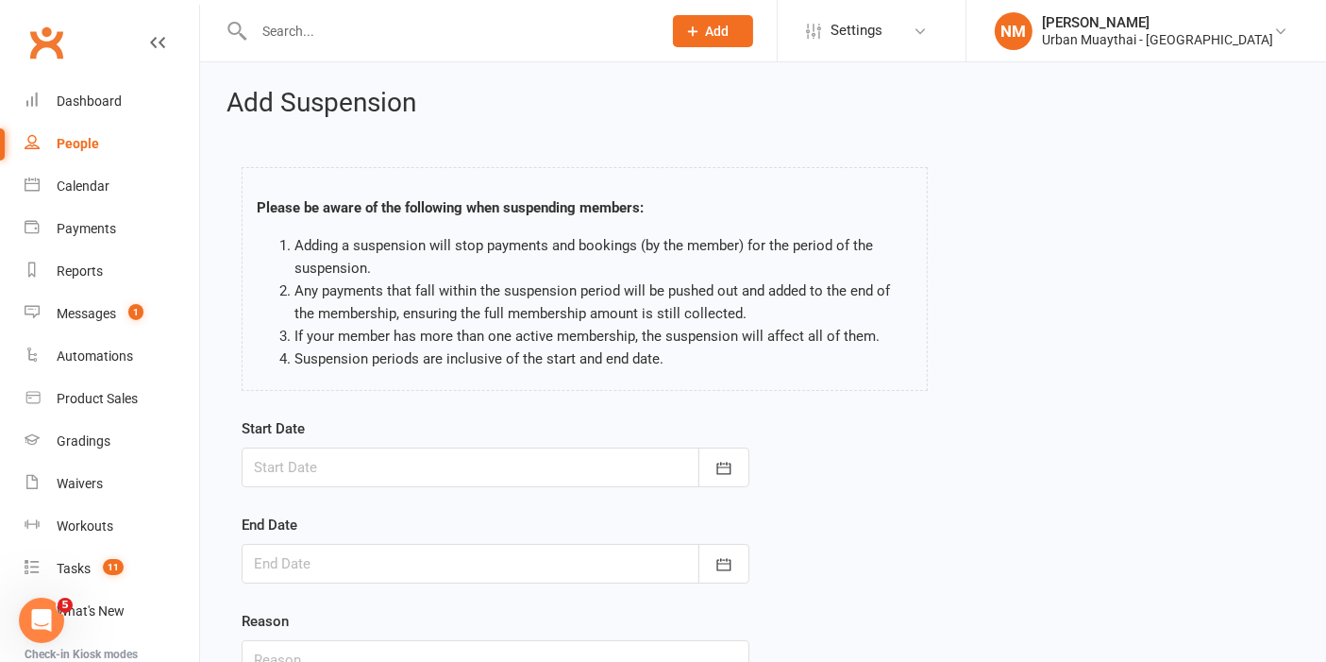
click at [496, 474] on div at bounding box center [496, 467] width 508 height 40
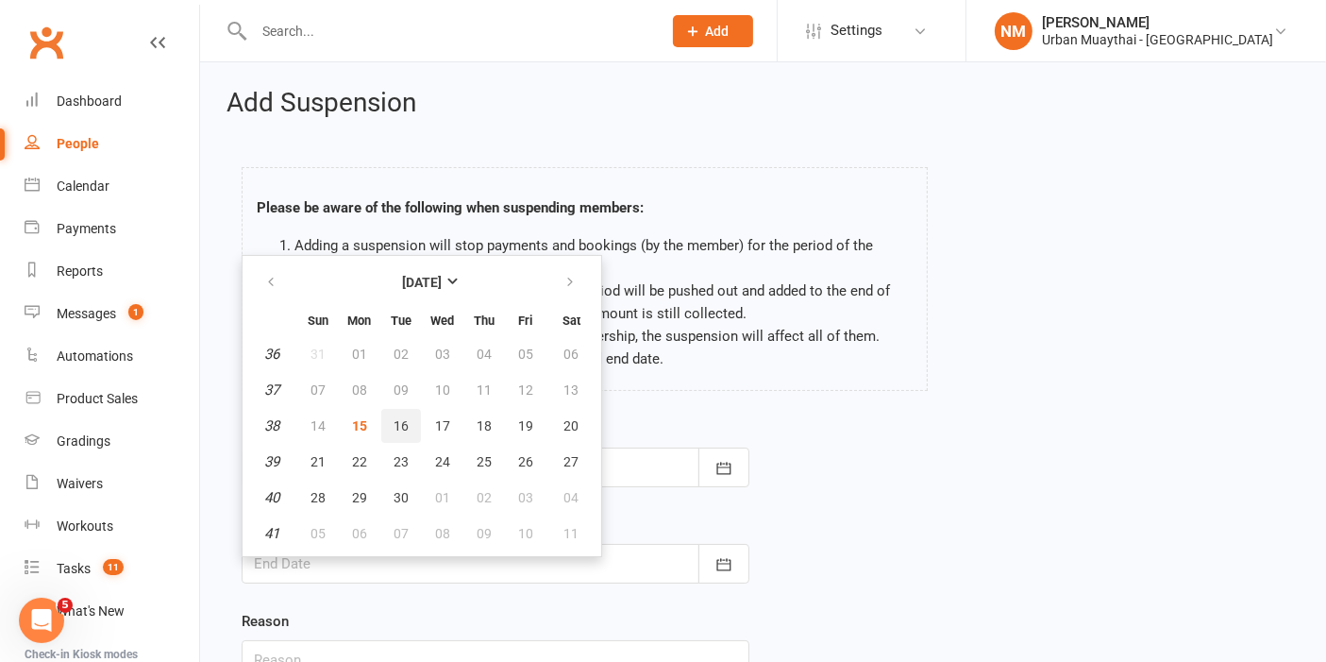
click at [398, 425] on span "16" at bounding box center [401, 425] width 15 height 15
type input "[DATE]"
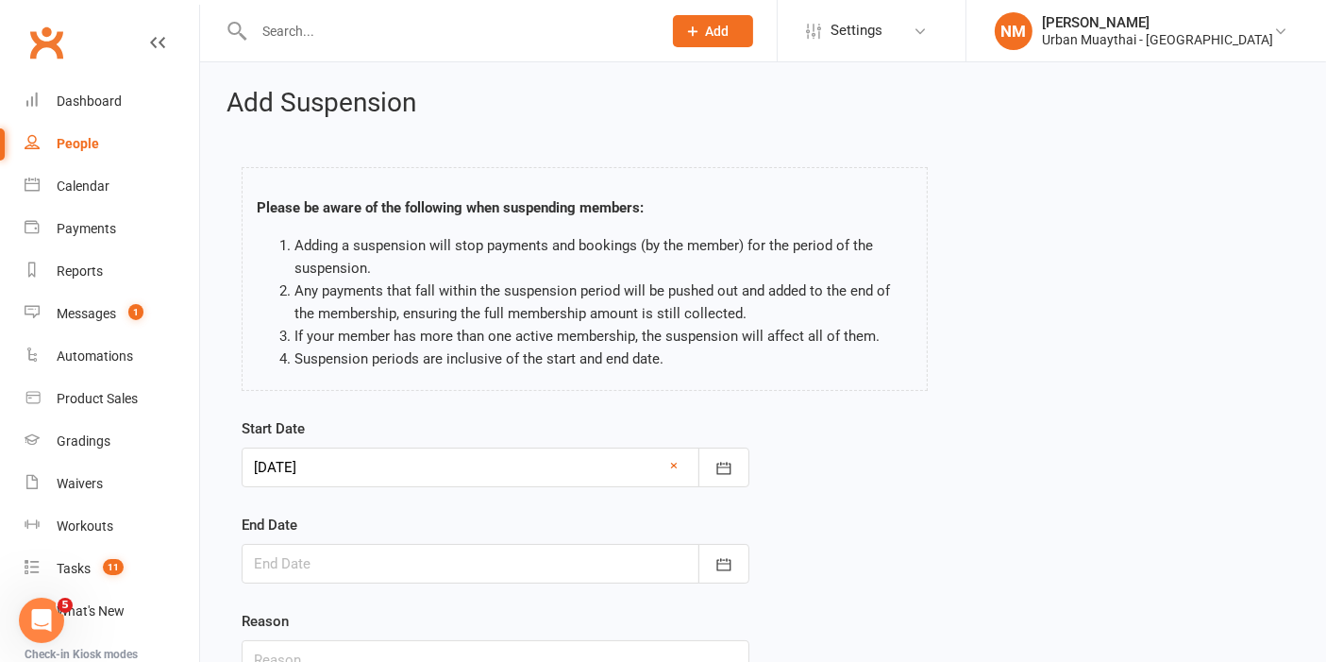
click at [392, 564] on div at bounding box center [496, 564] width 508 height 40
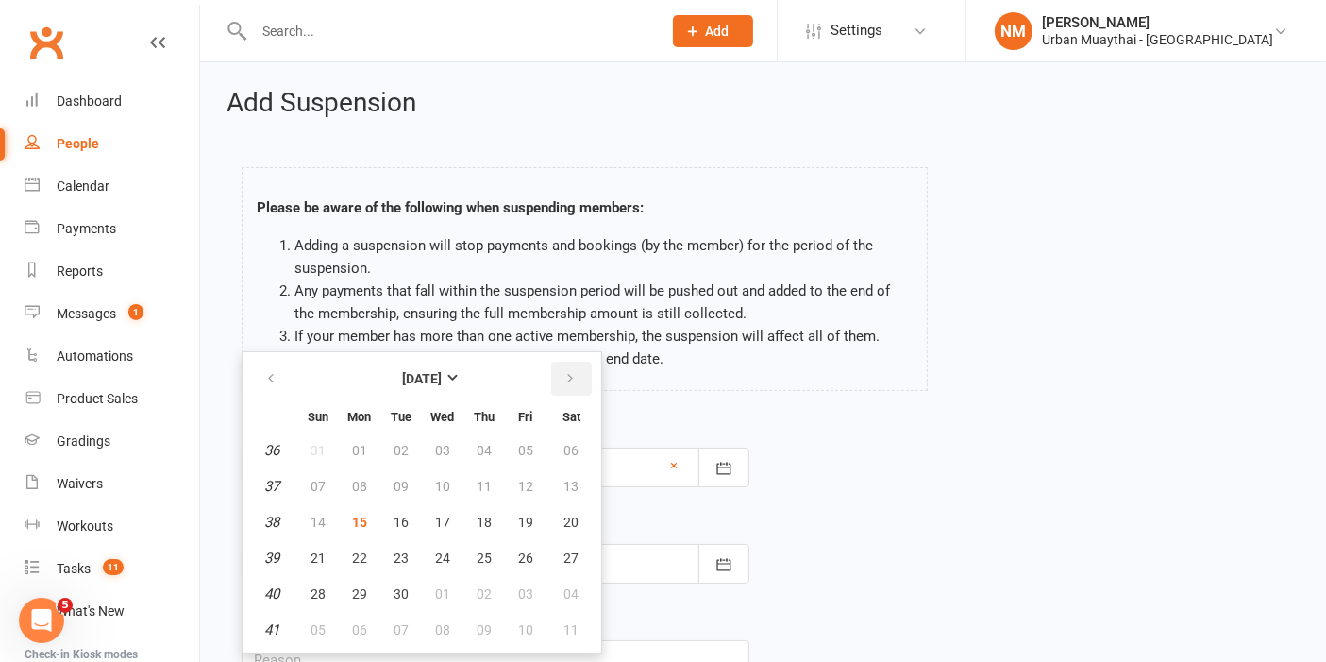
click at [564, 371] on icon "button" at bounding box center [570, 378] width 13 height 15
click at [398, 514] on span "14" at bounding box center [401, 521] width 15 height 15
type input "[DATE]"
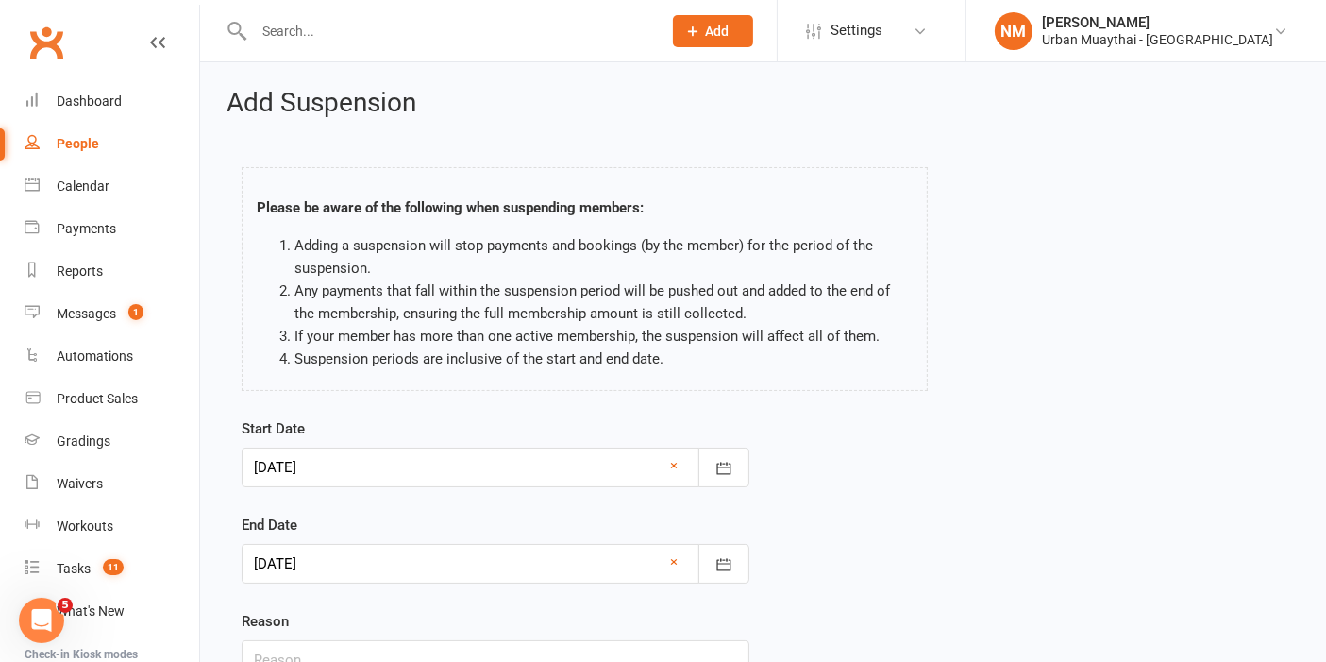
click at [1114, 597] on div "Start Date [DATE] [DATE] Sun Mon Tue Wed Thu Fri Sat 36 31 01 02 03 04 05 06 37…" at bounding box center [763, 561] width 1071 height 289
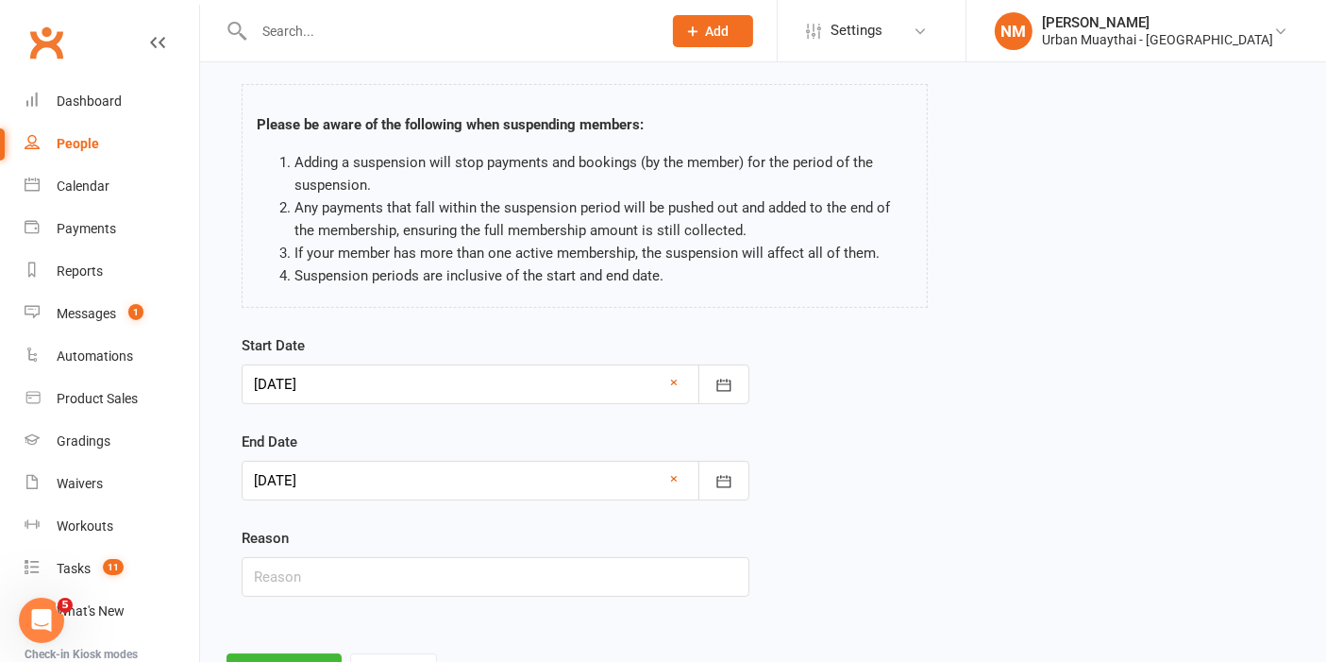
scroll to position [164, 0]
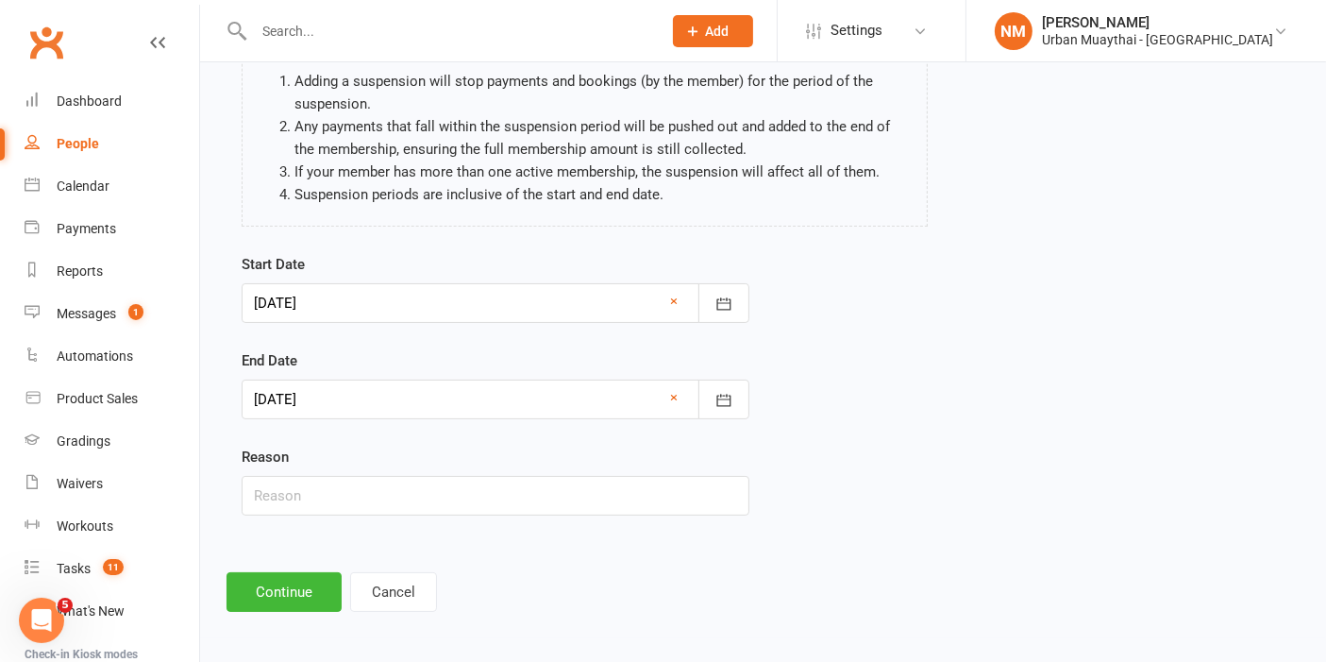
click at [480, 452] on div "Reason" at bounding box center [496, 481] width 508 height 70
click at [461, 492] on input "text" at bounding box center [496, 496] width 508 height 40
type input "Holiday to [GEOGRAPHIC_DATA]"
click at [531, 527] on div "Start Date [DATE] [DATE] Sun Mon Tue Wed Thu Fri Sat 36 31 01 02 03 04 05 06 37…" at bounding box center [496, 397] width 536 height 289
click at [286, 589] on button "Continue" at bounding box center [284, 592] width 115 height 40
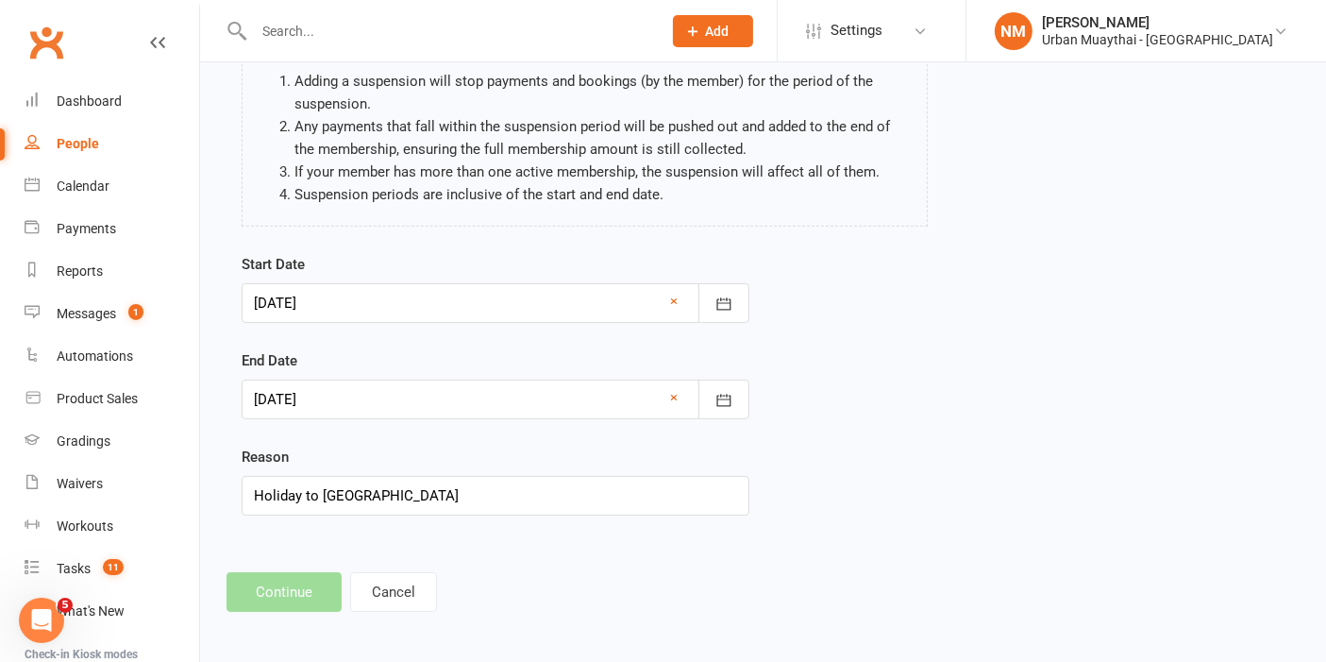
scroll to position [0, 0]
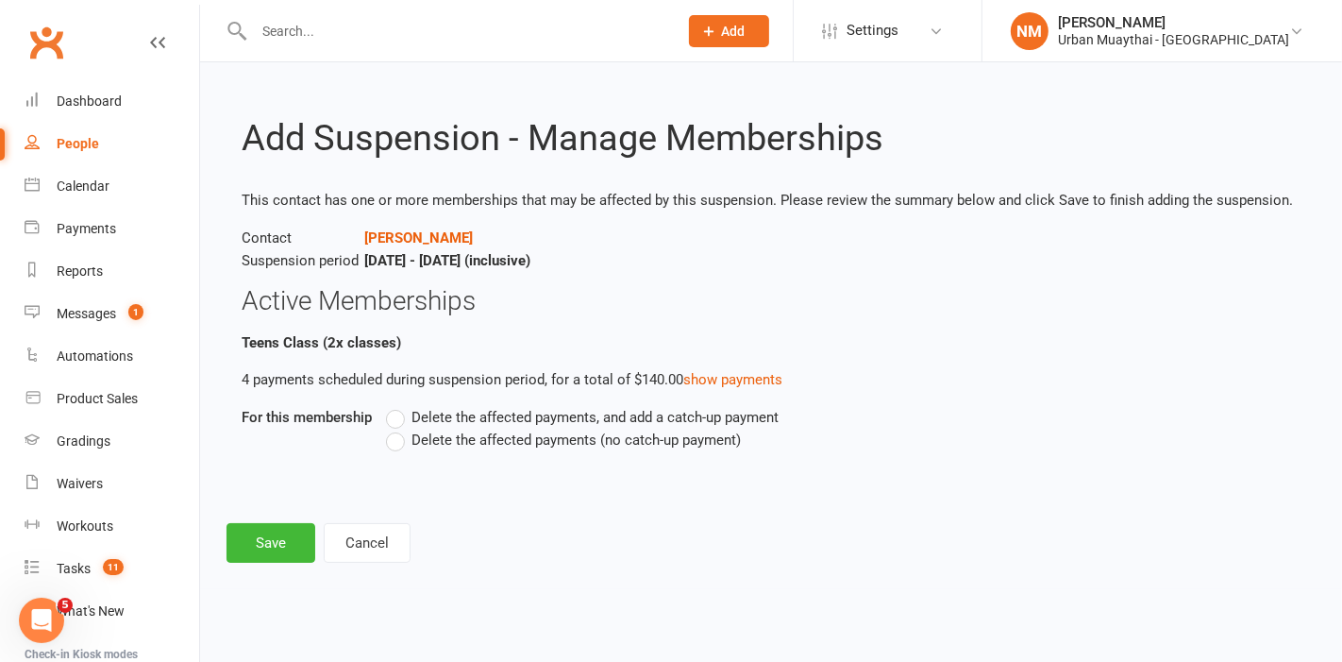
click at [466, 443] on span "Delete the affected payments (no catch-up payment)" at bounding box center [576, 439] width 329 height 20
click at [398, 429] on input "Delete the affected payments (no catch-up payment)" at bounding box center [392, 429] width 12 height 0
click at [271, 528] on button "Save" at bounding box center [271, 543] width 89 height 40
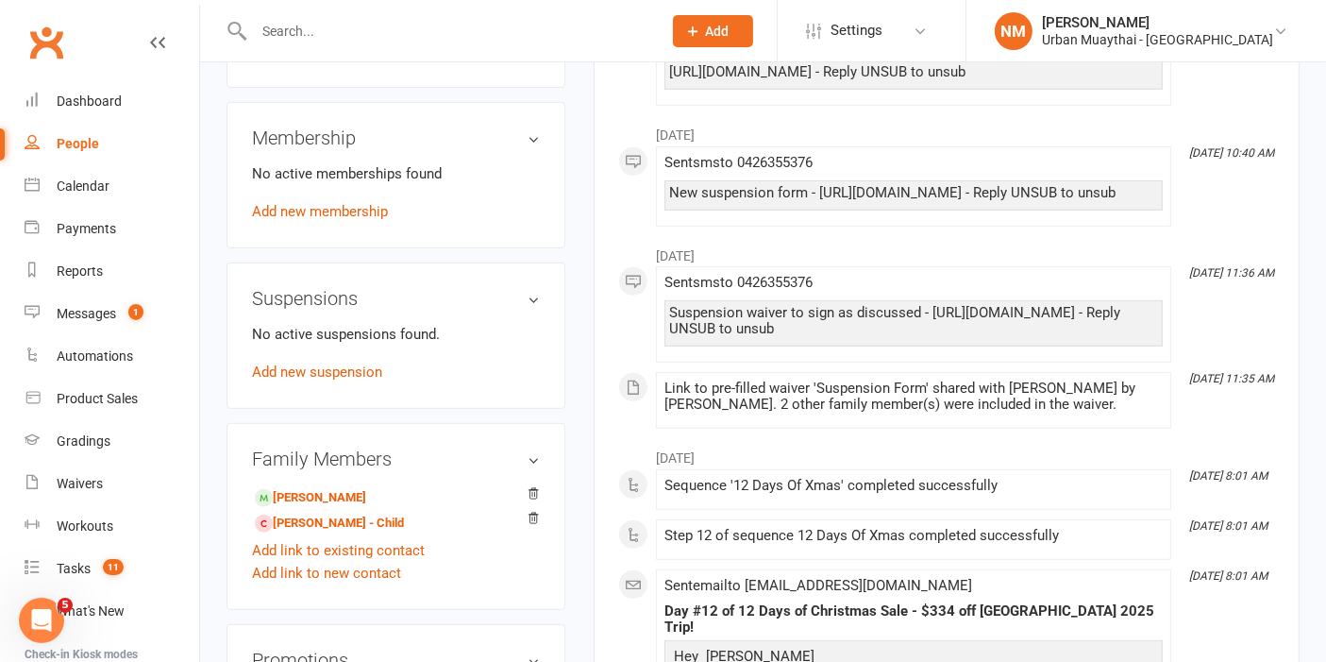
scroll to position [944, 0]
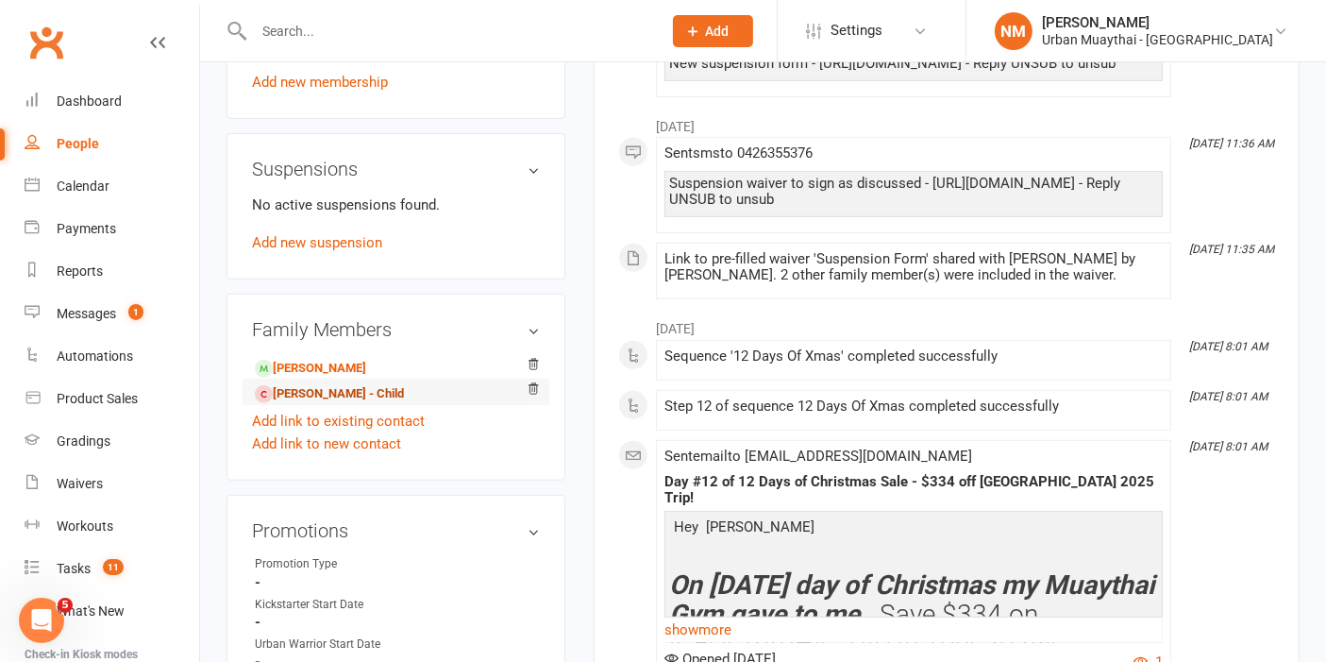
click at [311, 404] on link "Alyssa Crawford - Child" at bounding box center [329, 394] width 149 height 20
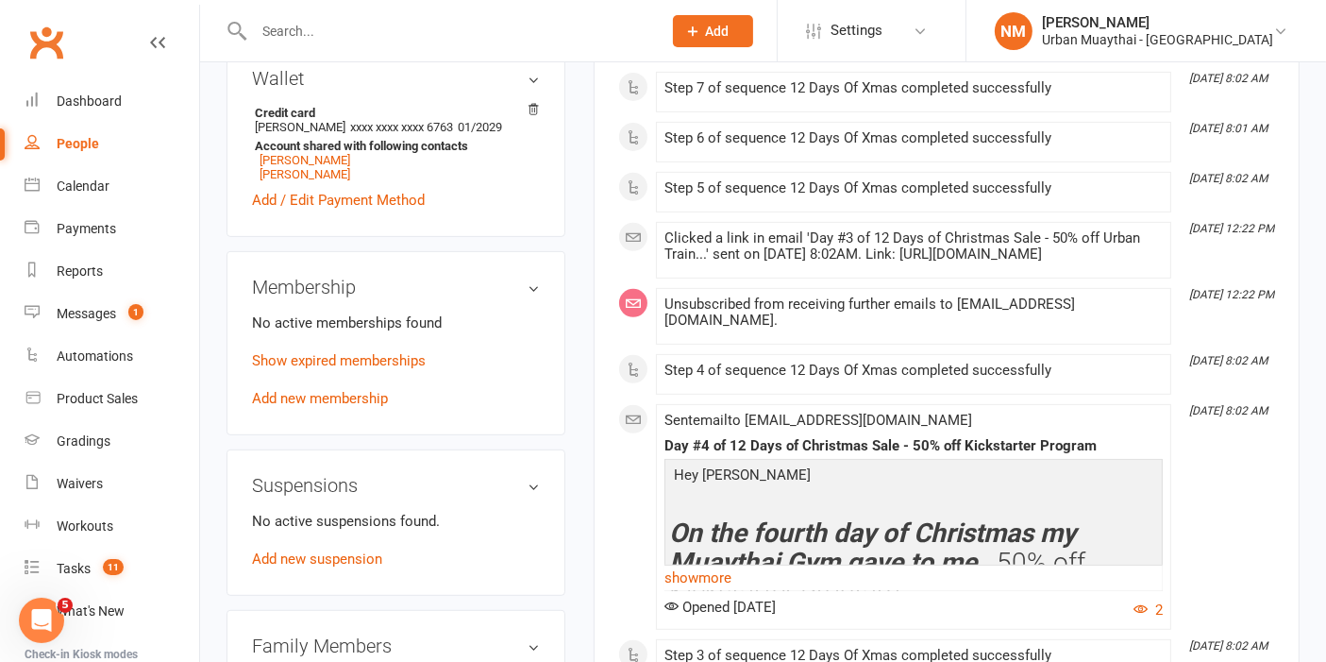
scroll to position [734, 0]
click at [360, 366] on link "Show expired memberships" at bounding box center [339, 360] width 174 height 17
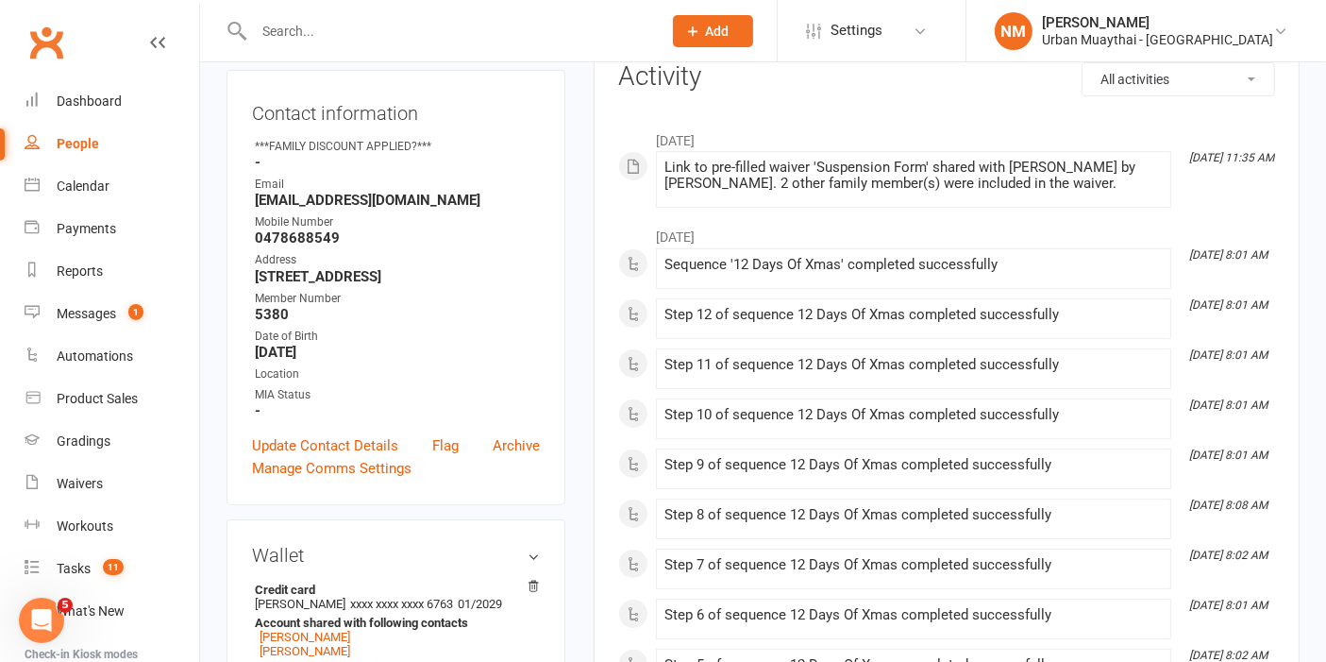
scroll to position [210, 0]
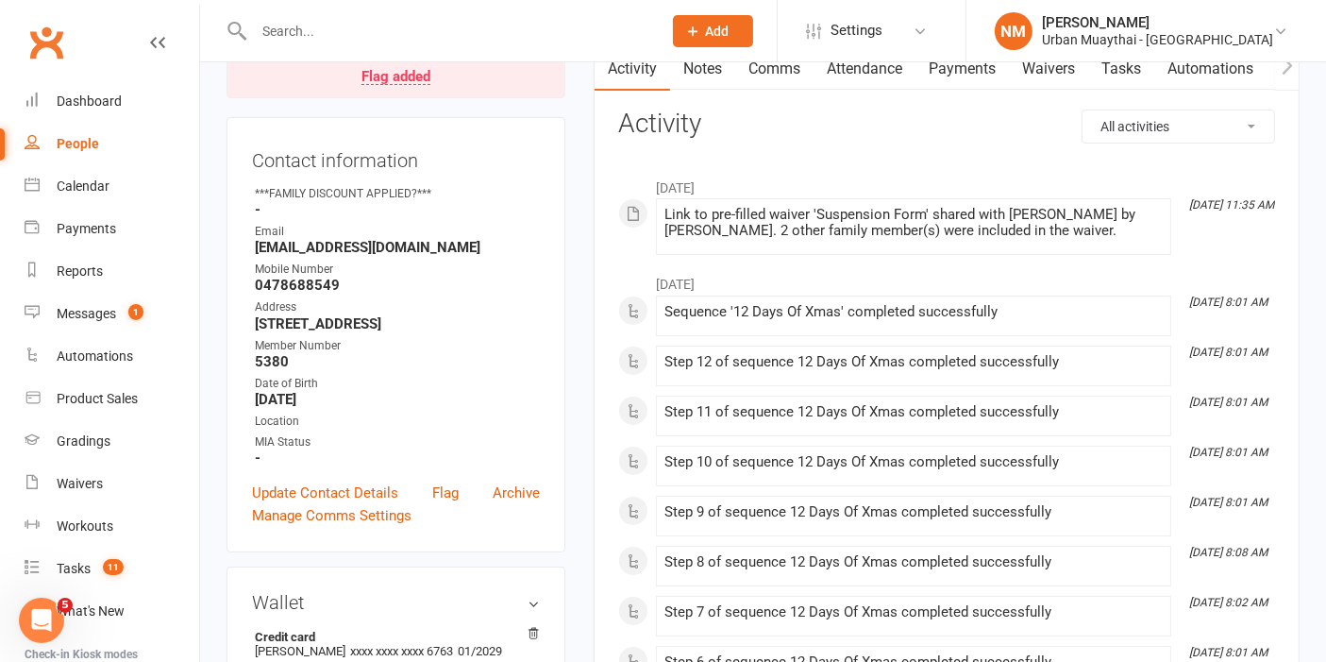
click at [700, 63] on link "Notes" at bounding box center [702, 68] width 65 height 43
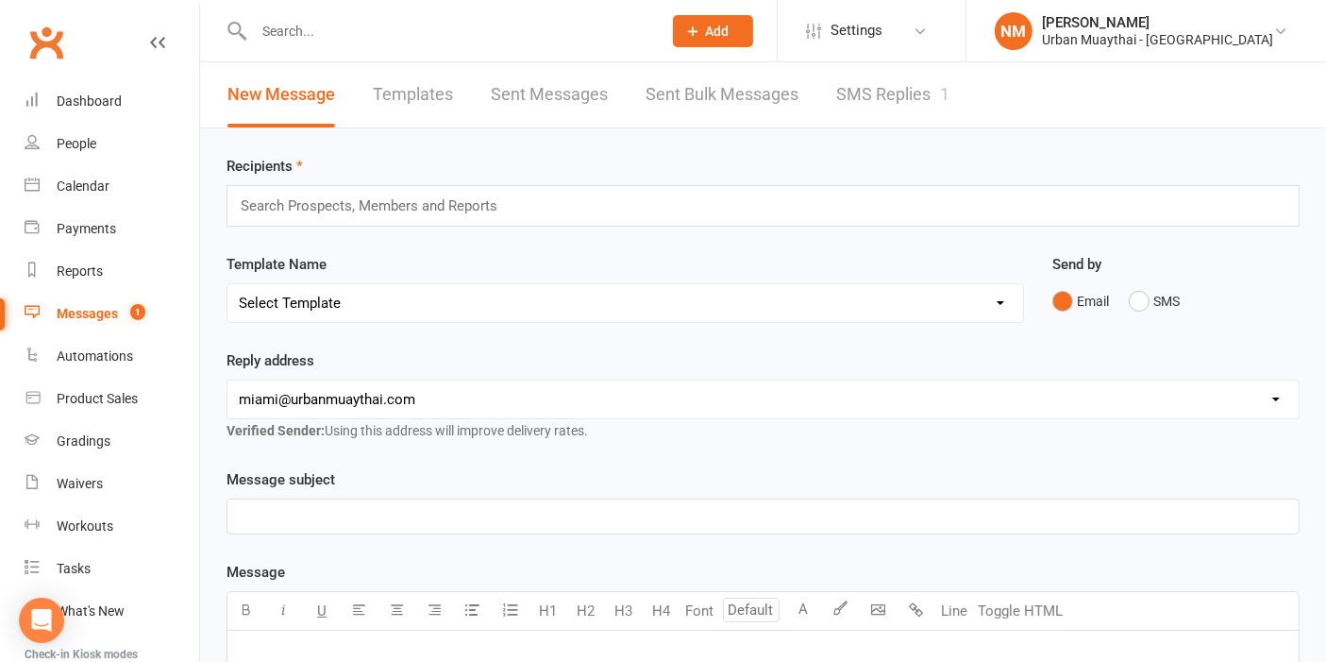
click at [839, 82] on link "SMS Replies 1" at bounding box center [892, 94] width 113 height 65
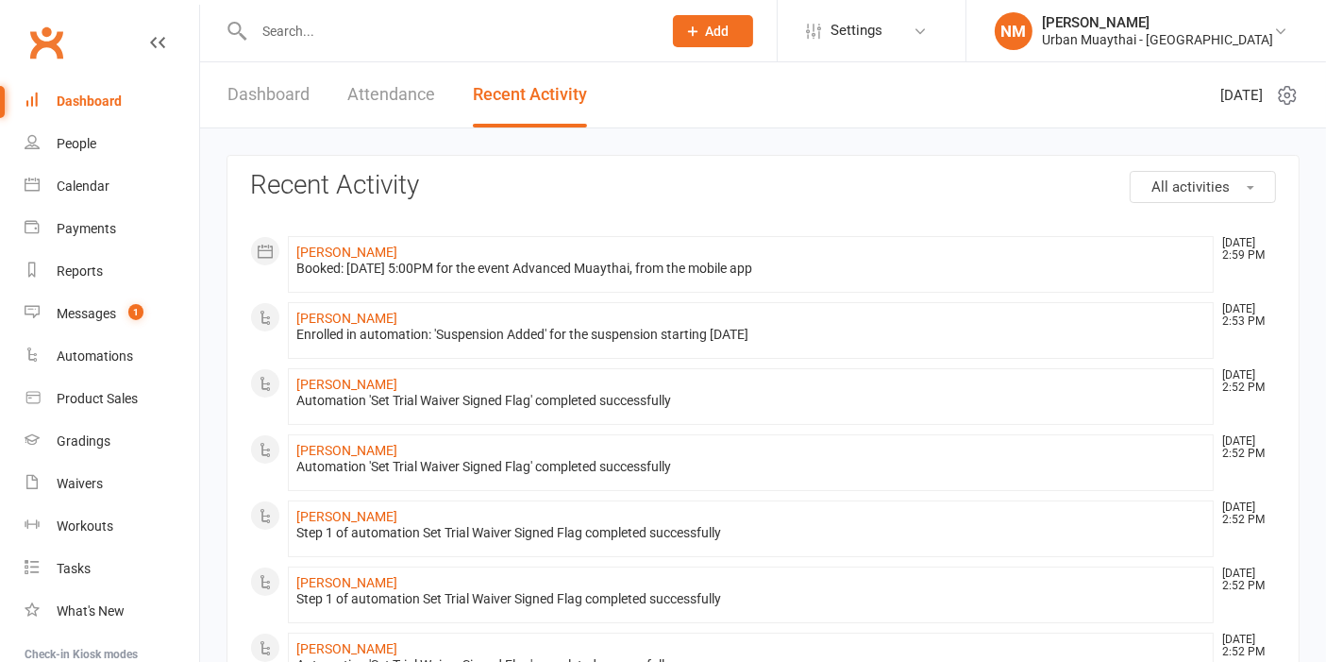
click at [370, 20] on input "text" at bounding box center [448, 31] width 400 height 26
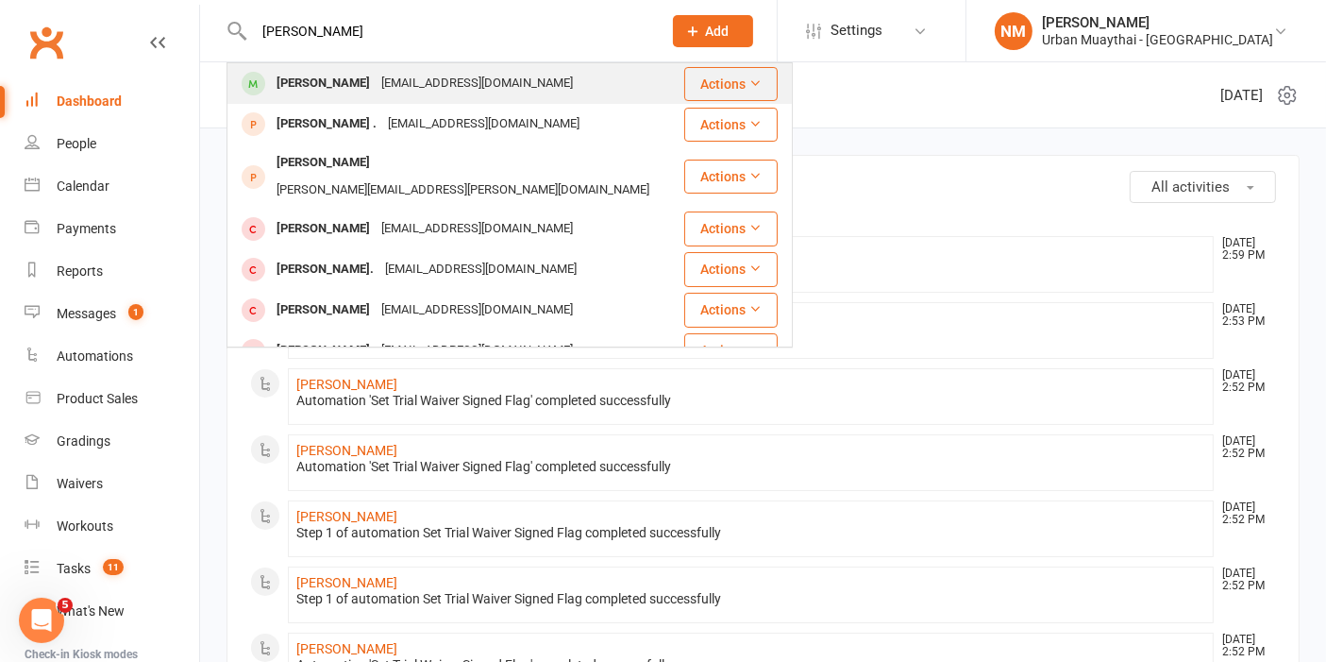
type input "[PERSON_NAME]"
click at [428, 98] on div "[PERSON_NAME] [EMAIL_ADDRESS][DOMAIN_NAME]" at bounding box center [455, 83] width 454 height 39
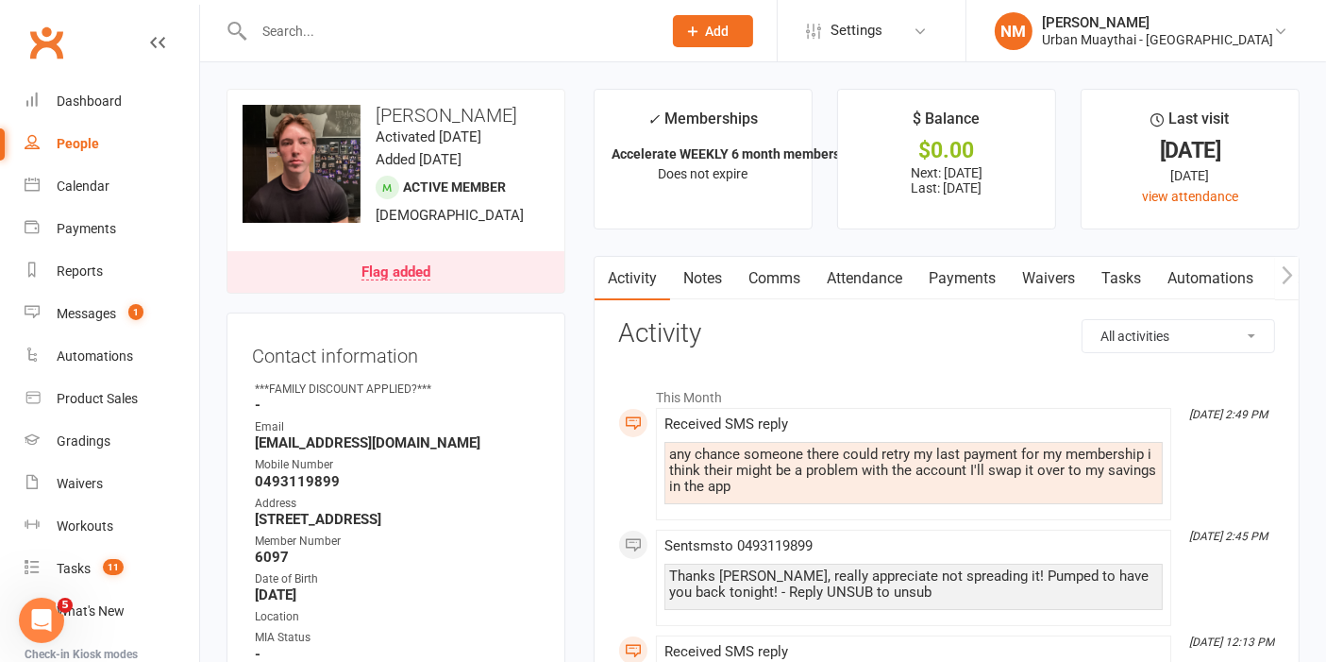
click at [940, 293] on link "Payments" at bounding box center [962, 278] width 93 height 43
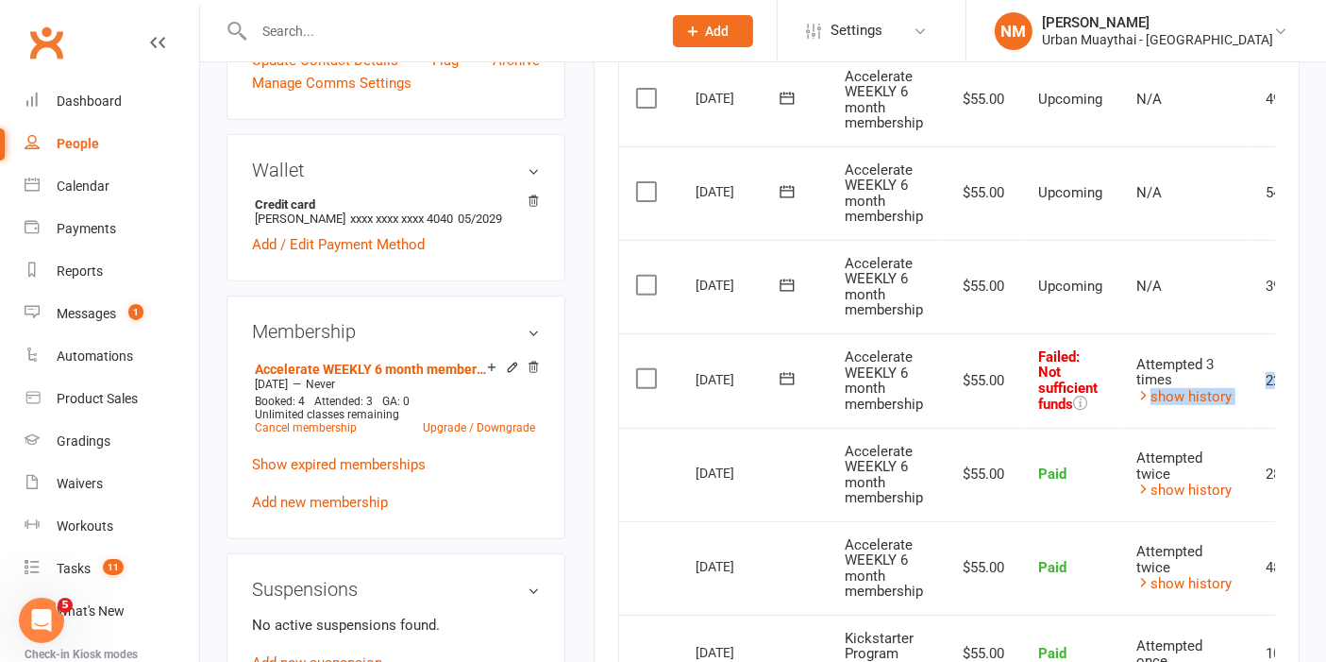
scroll to position [0, 121]
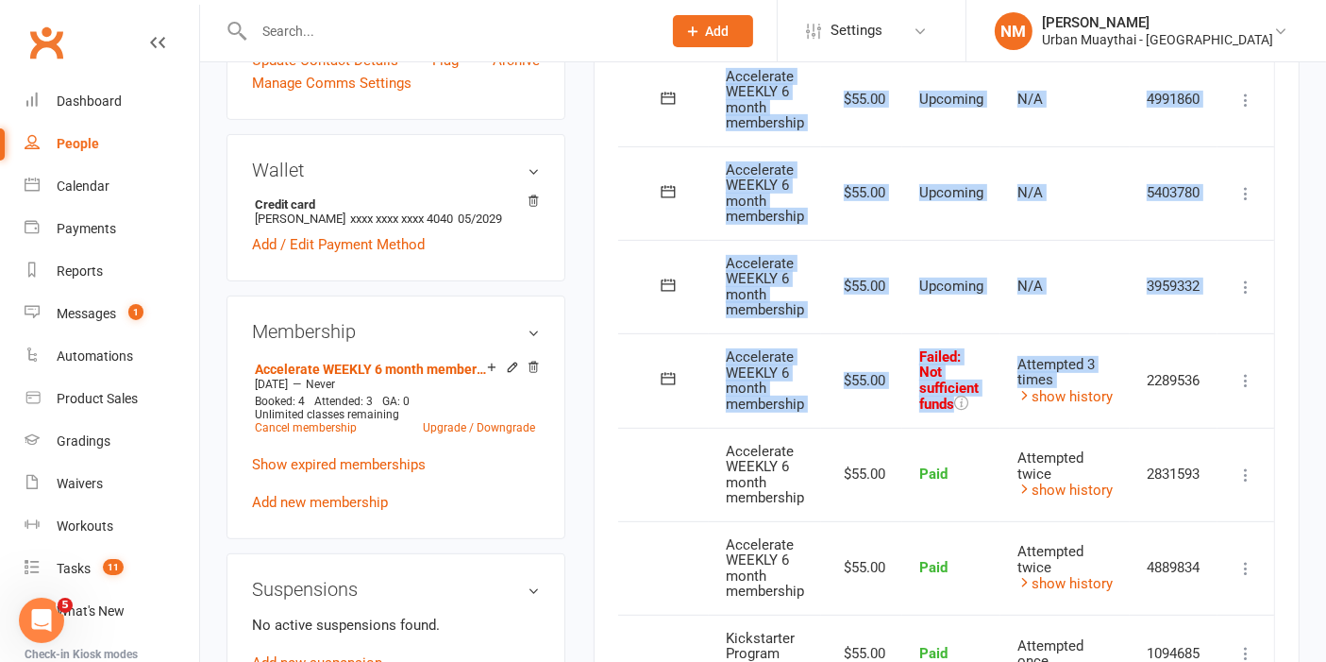
drag, startPoint x: 1265, startPoint y: 396, endPoint x: 1306, endPoint y: 401, distance: 40.9
click at [1306, 401] on main "✓ Memberships Accelerate WEEKLY 6 month membership Does not expire $ Balance $0…" at bounding box center [947, 250] width 734 height 1581
click at [1143, 377] on td "2289536" at bounding box center [1174, 380] width 88 height 94
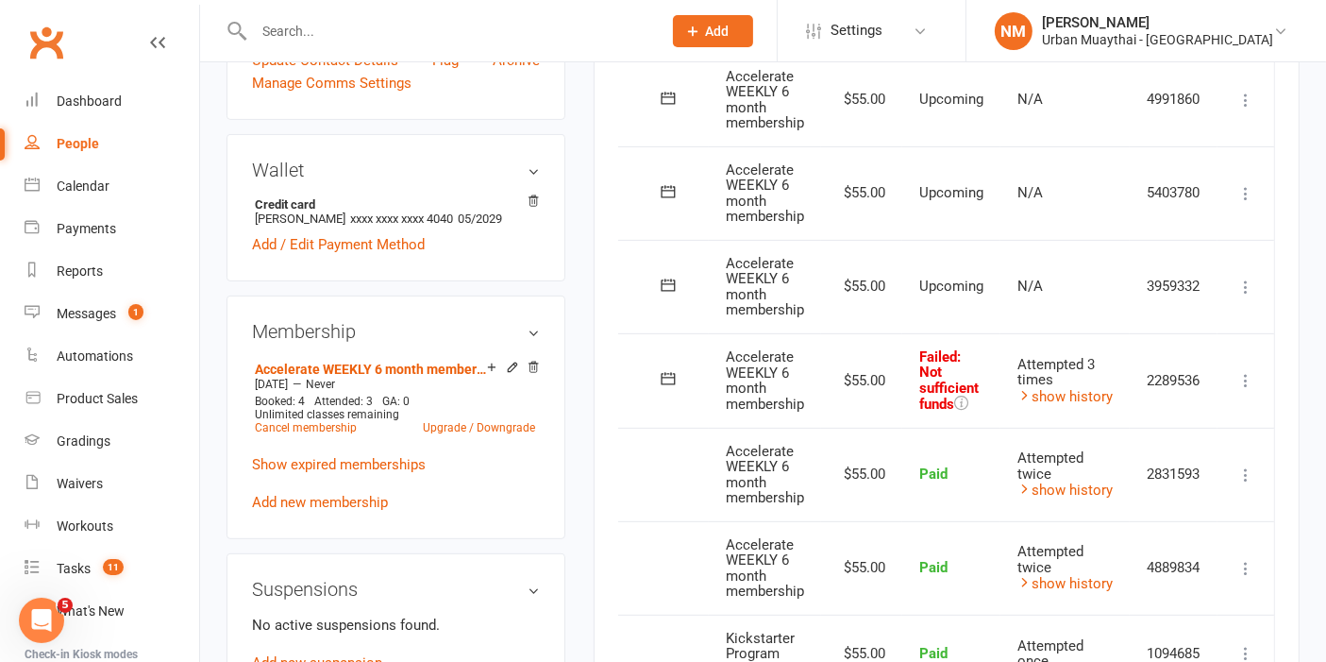
click at [1254, 379] on icon at bounding box center [1246, 380] width 19 height 19
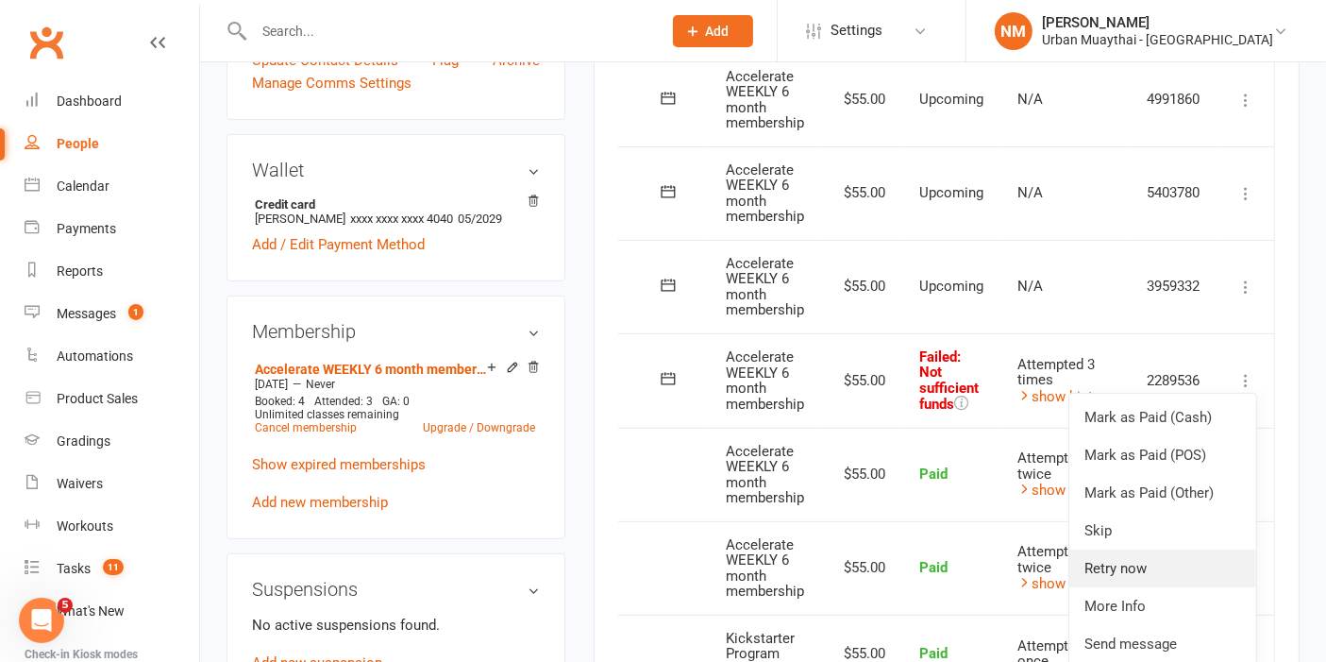
scroll to position [734, 0]
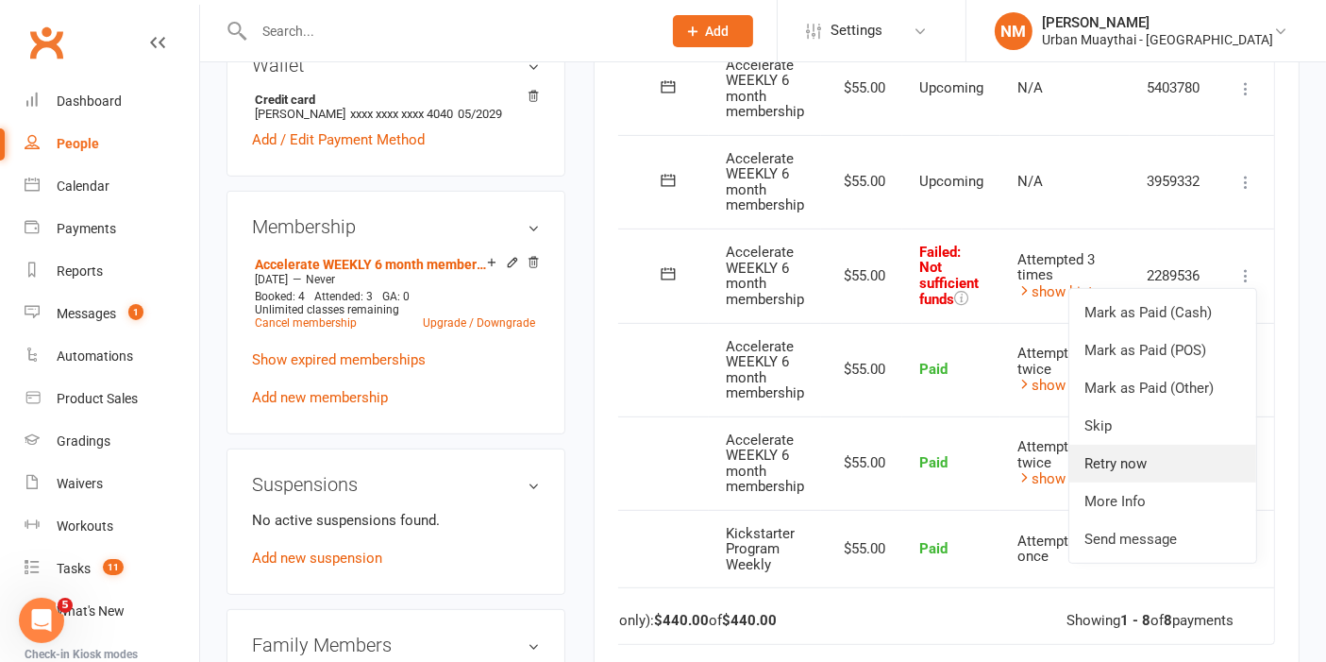
click at [1151, 454] on link "Retry now" at bounding box center [1163, 464] width 187 height 38
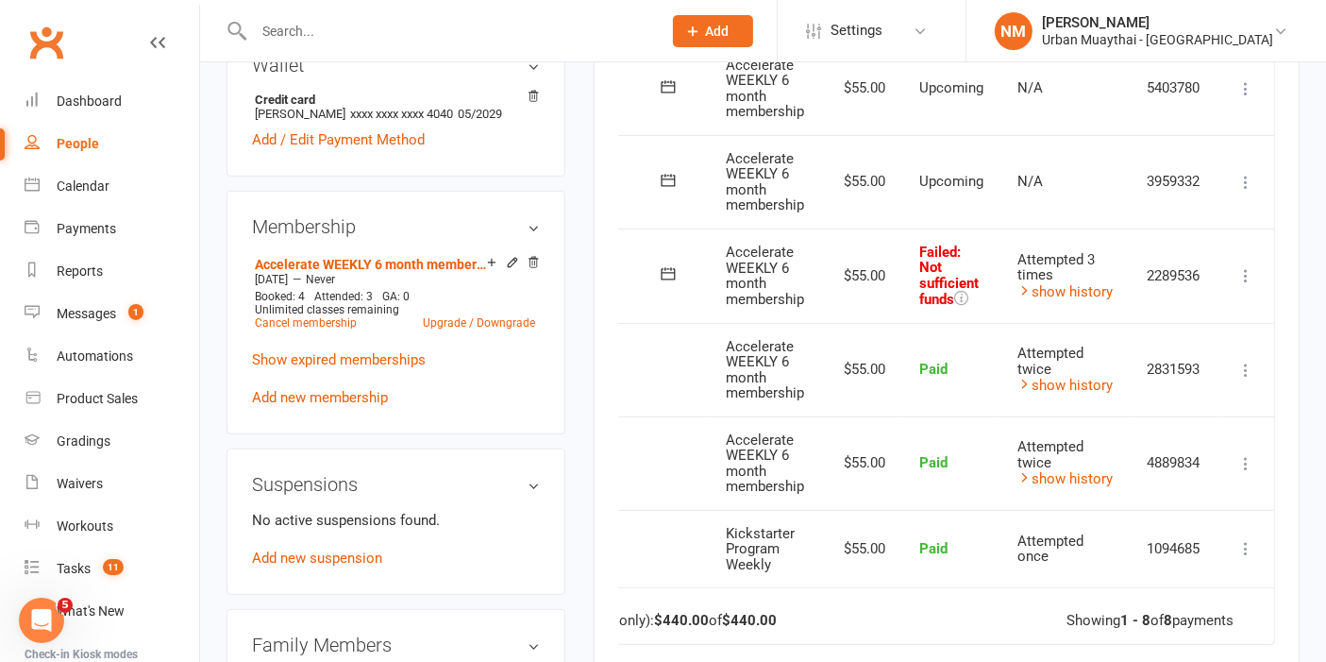
scroll to position [0, 110]
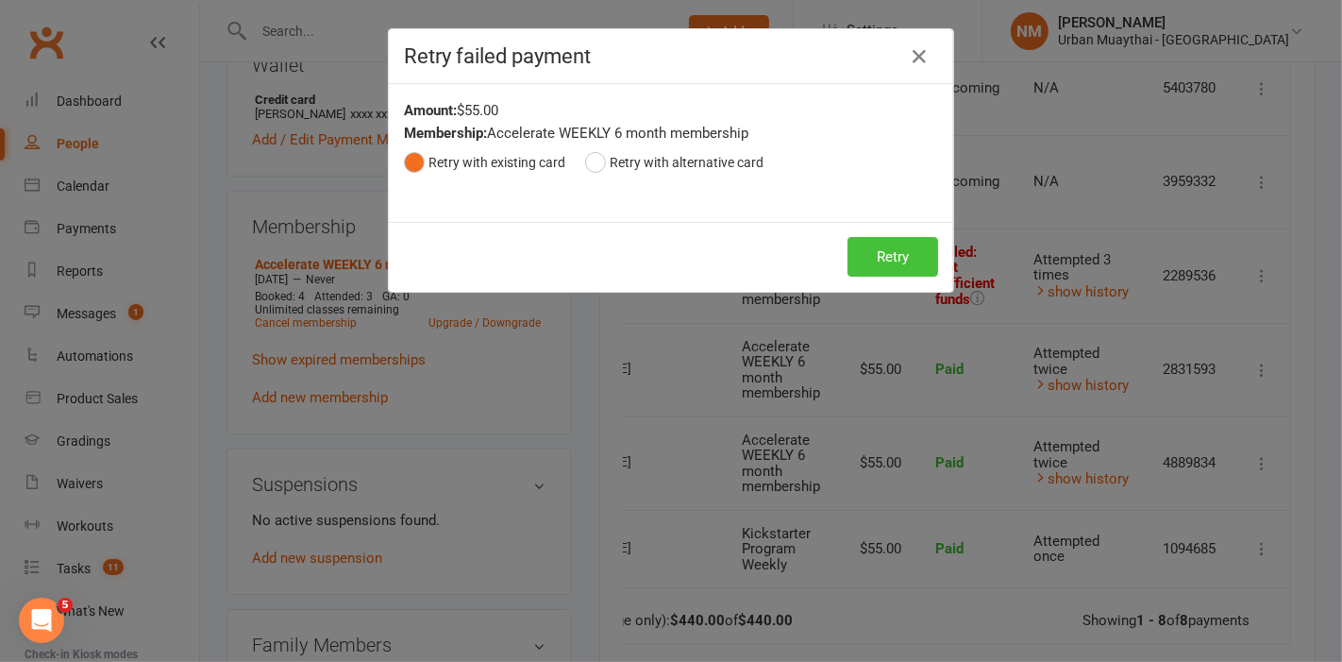
click at [882, 261] on button "Retry" at bounding box center [893, 257] width 91 height 40
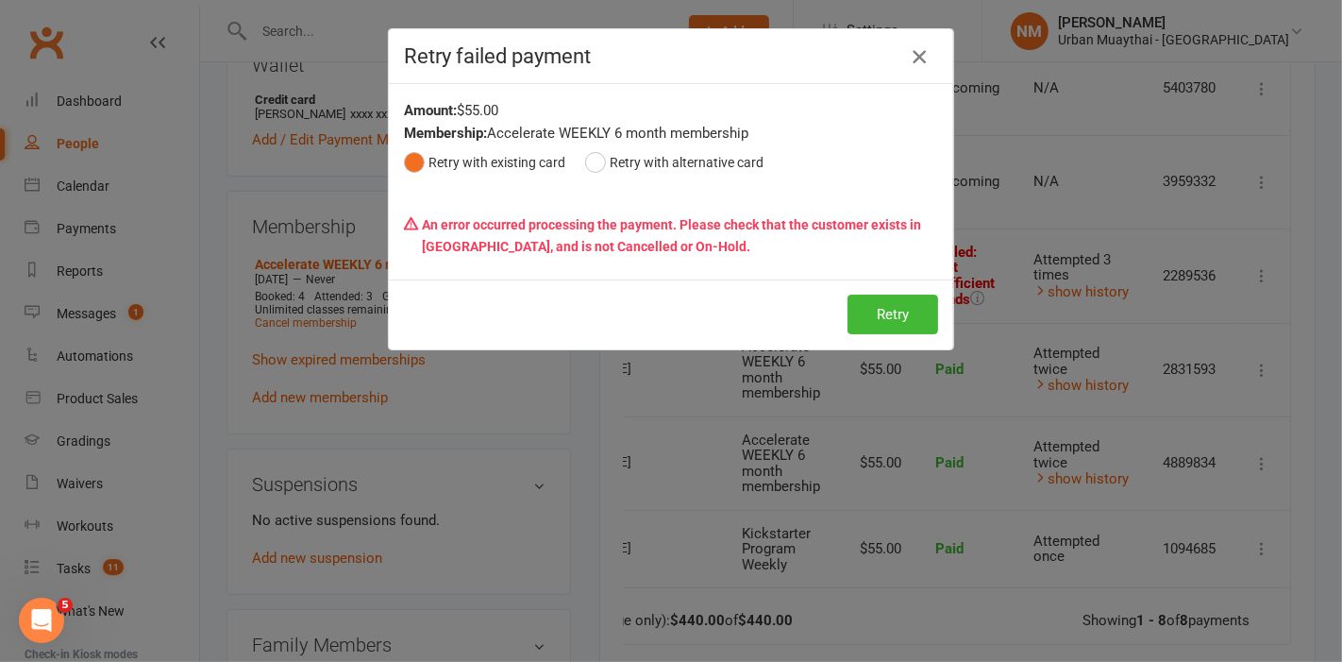
click at [908, 47] on icon "button" at bounding box center [919, 56] width 23 height 23
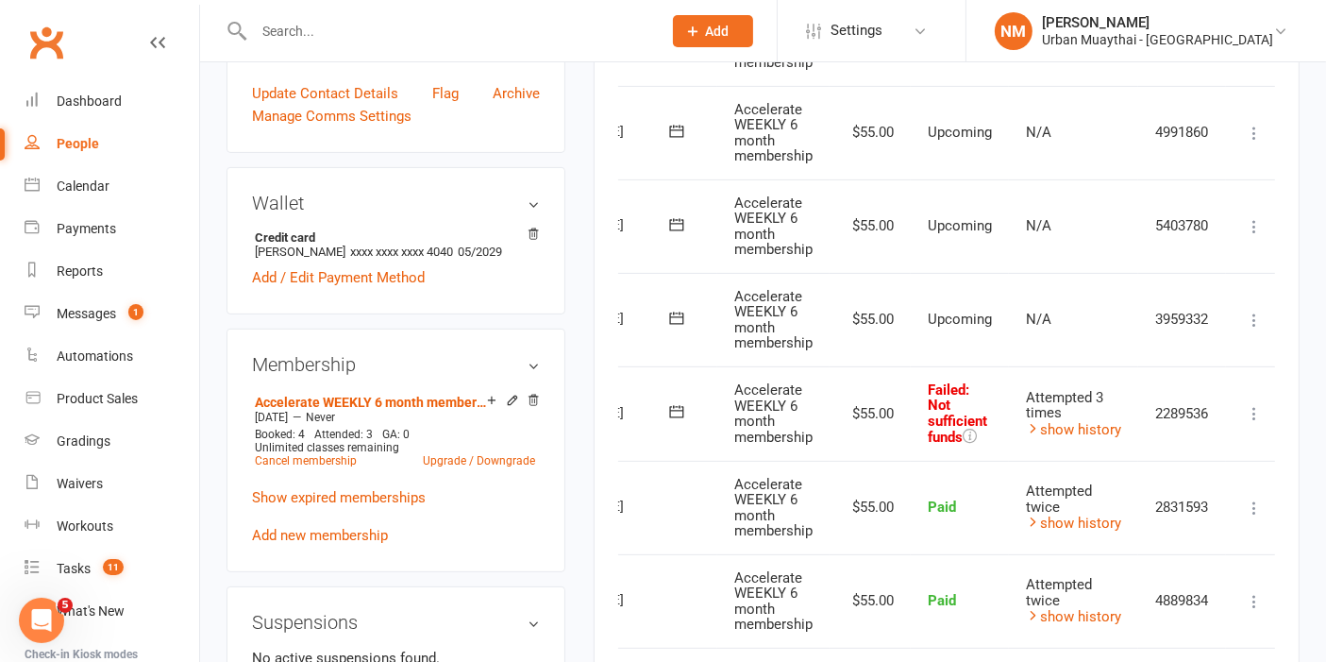
scroll to position [629, 0]
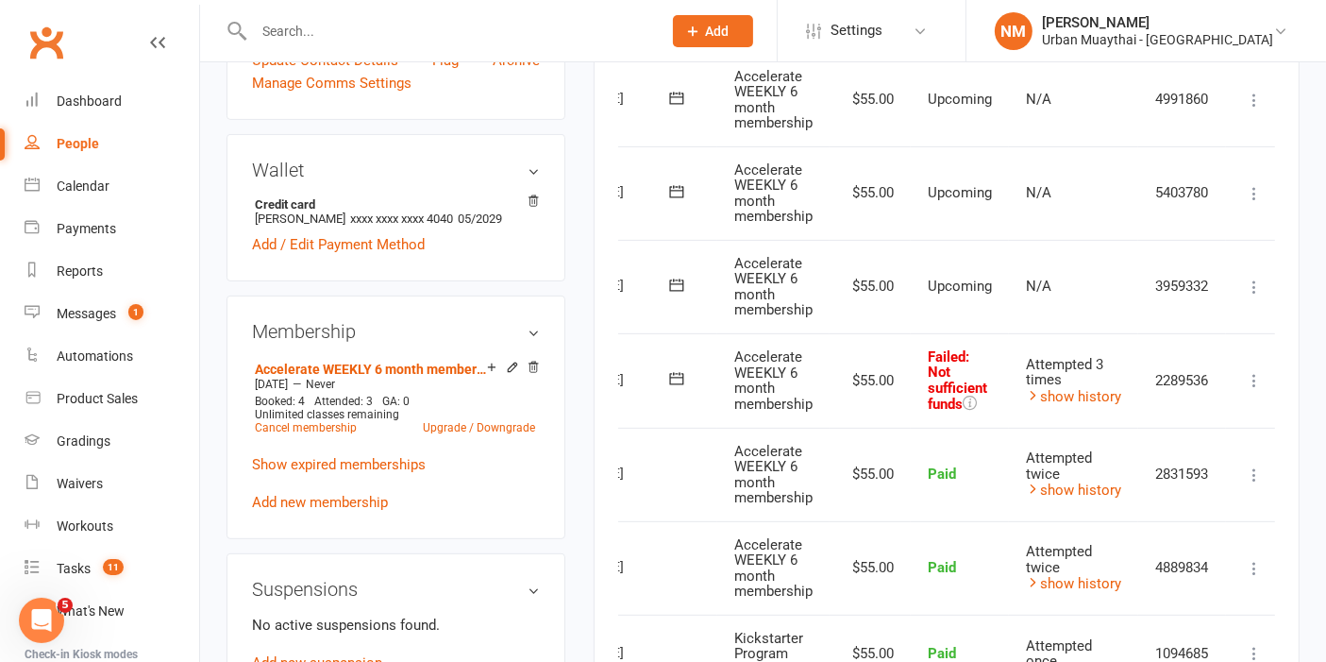
click at [1253, 371] on icon at bounding box center [1254, 380] width 19 height 19
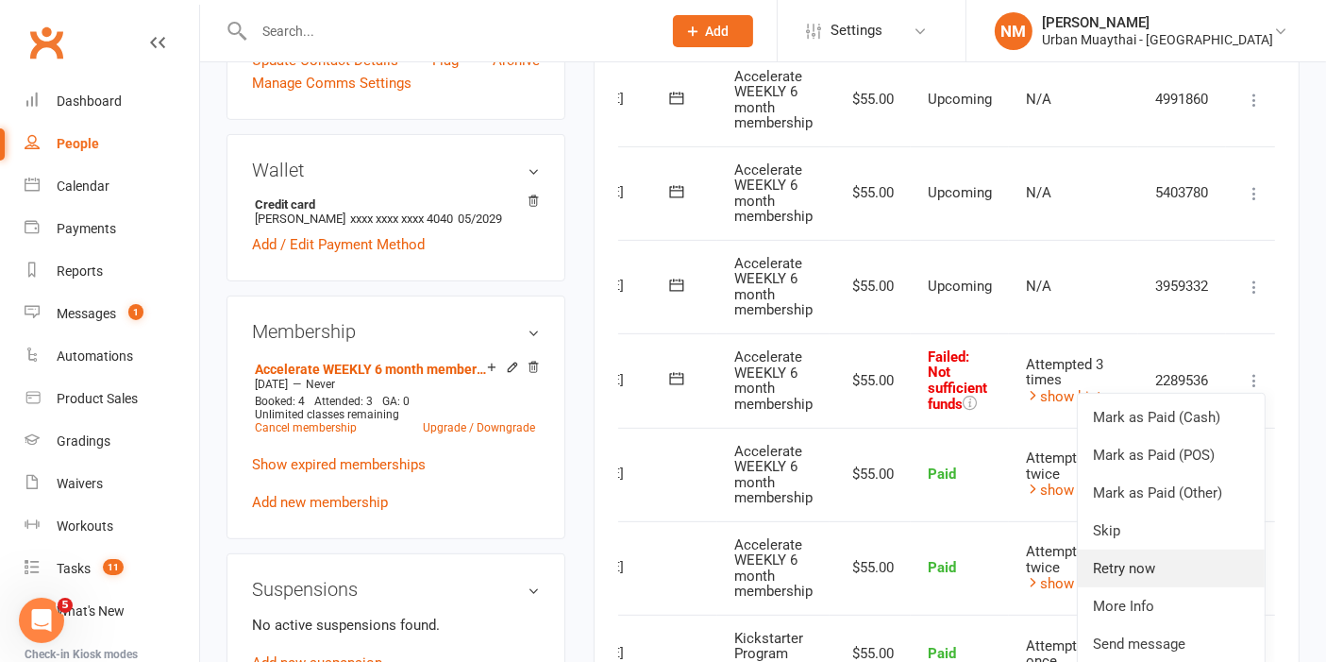
click at [1149, 557] on link "Retry now" at bounding box center [1171, 568] width 187 height 38
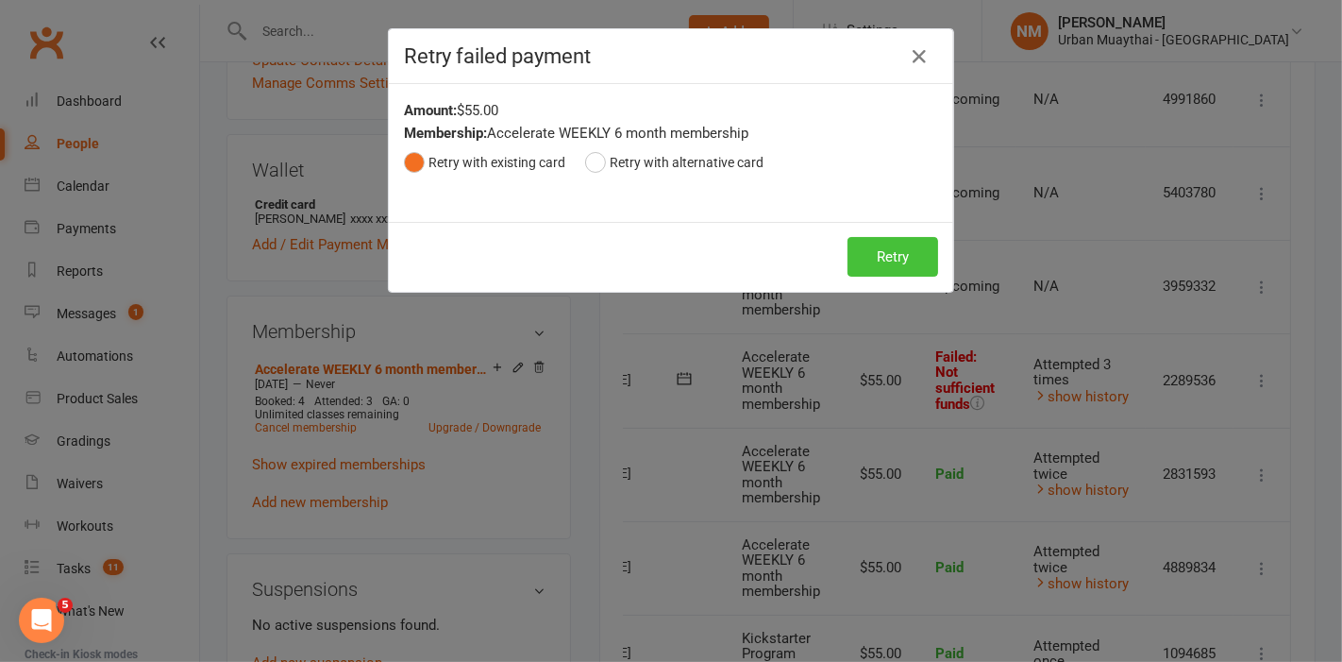
click at [895, 257] on button "Retry" at bounding box center [893, 257] width 91 height 40
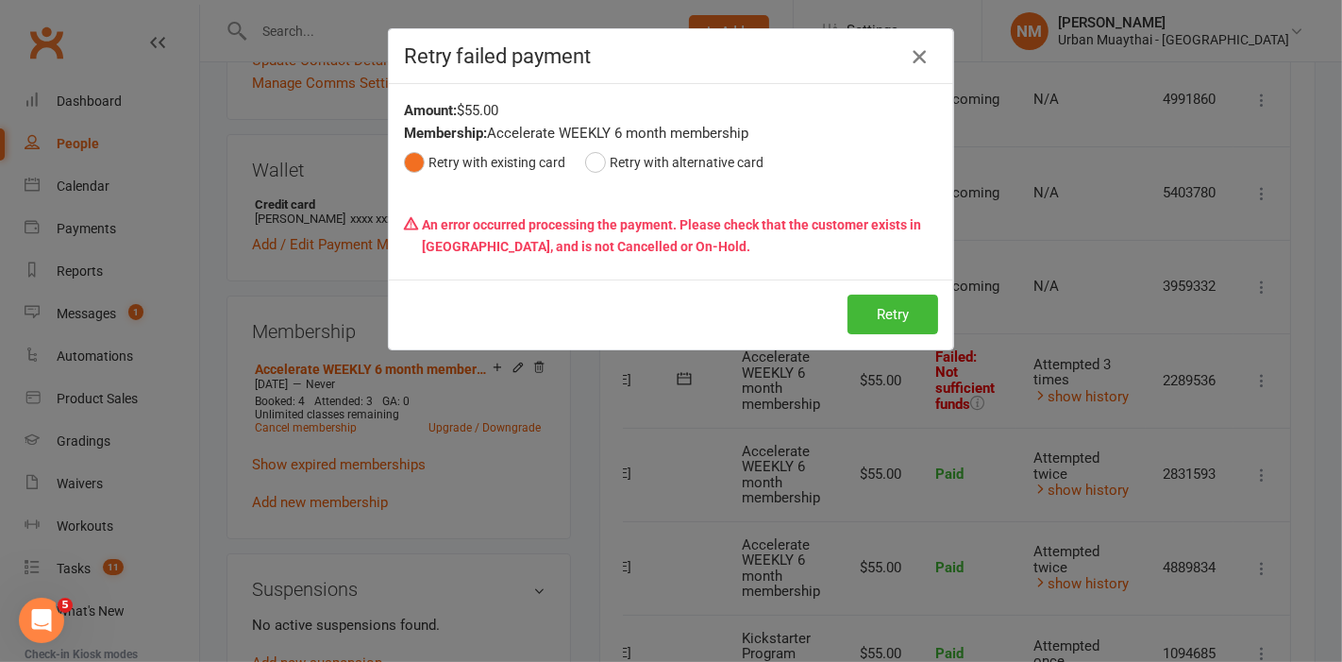
click at [919, 59] on icon "button" at bounding box center [919, 56] width 23 height 23
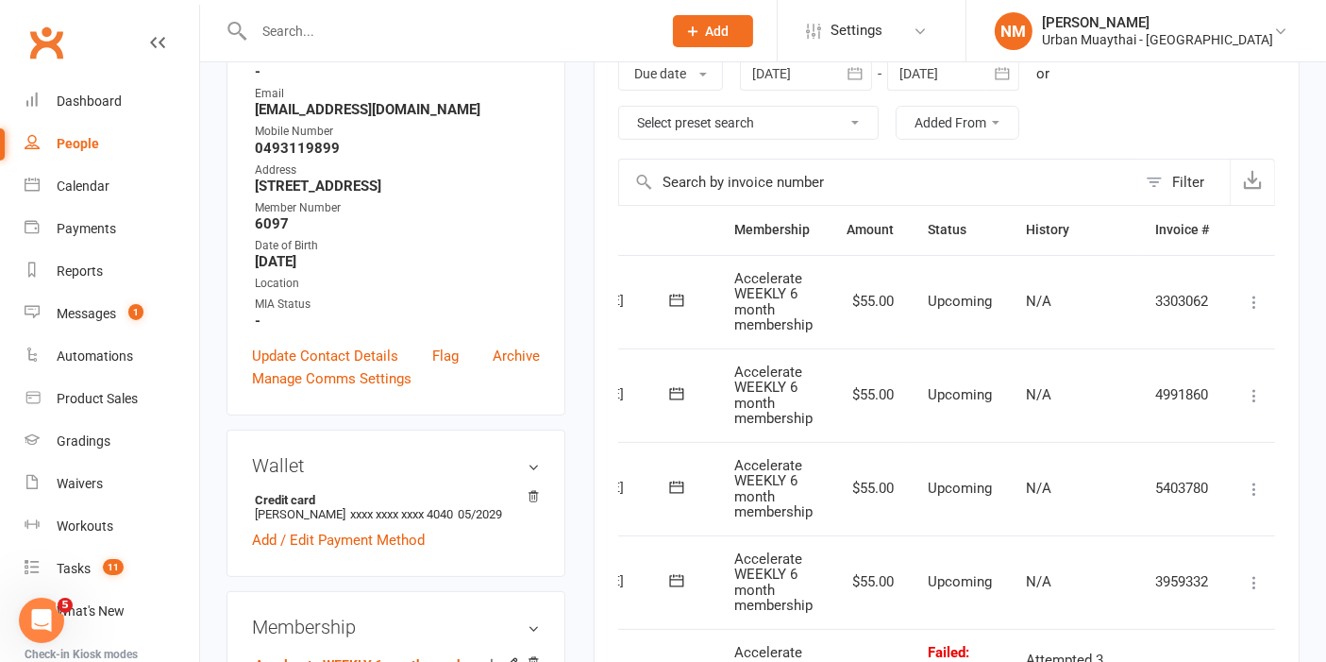
scroll to position [0, 0]
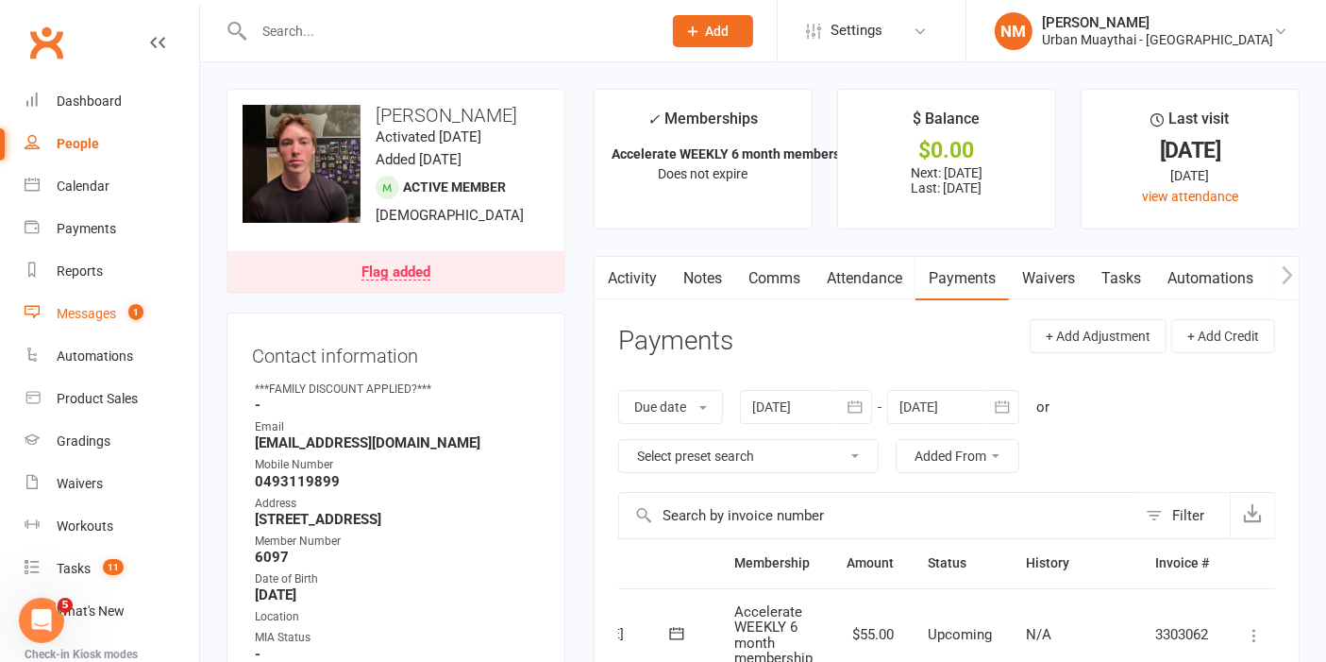
click at [81, 303] on link "Messages 1" at bounding box center [112, 314] width 175 height 42
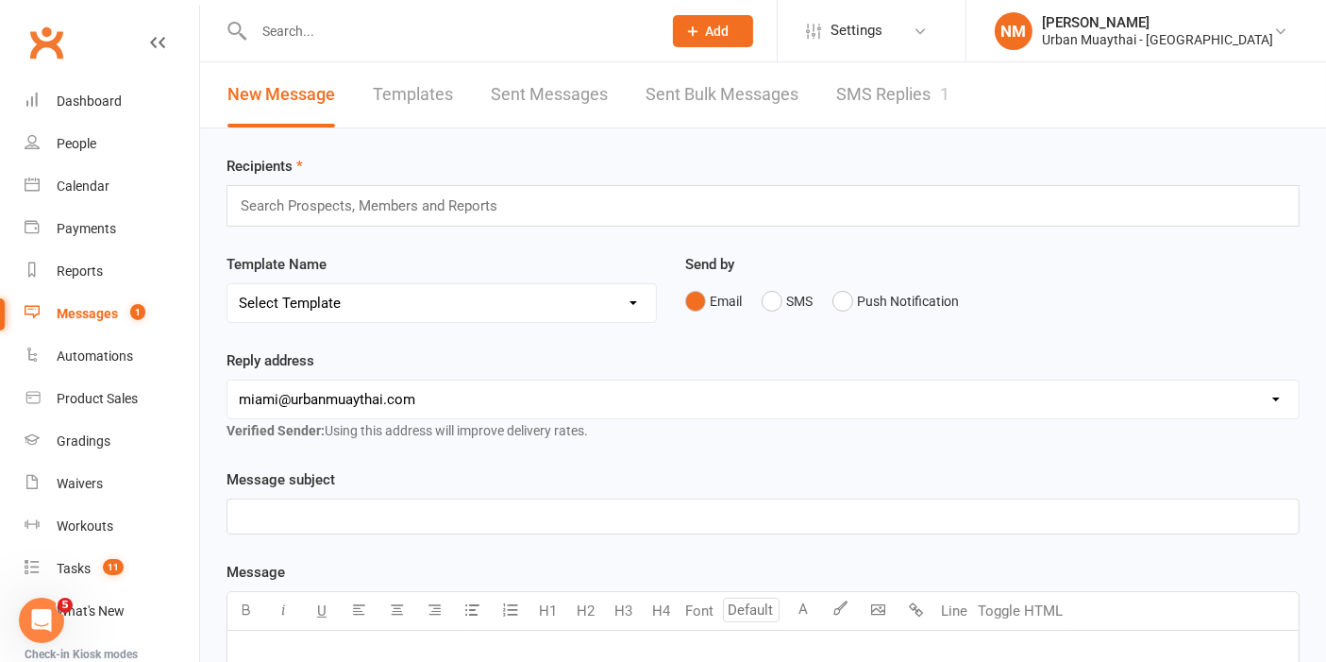
click at [889, 109] on link "SMS Replies 1" at bounding box center [892, 94] width 113 height 65
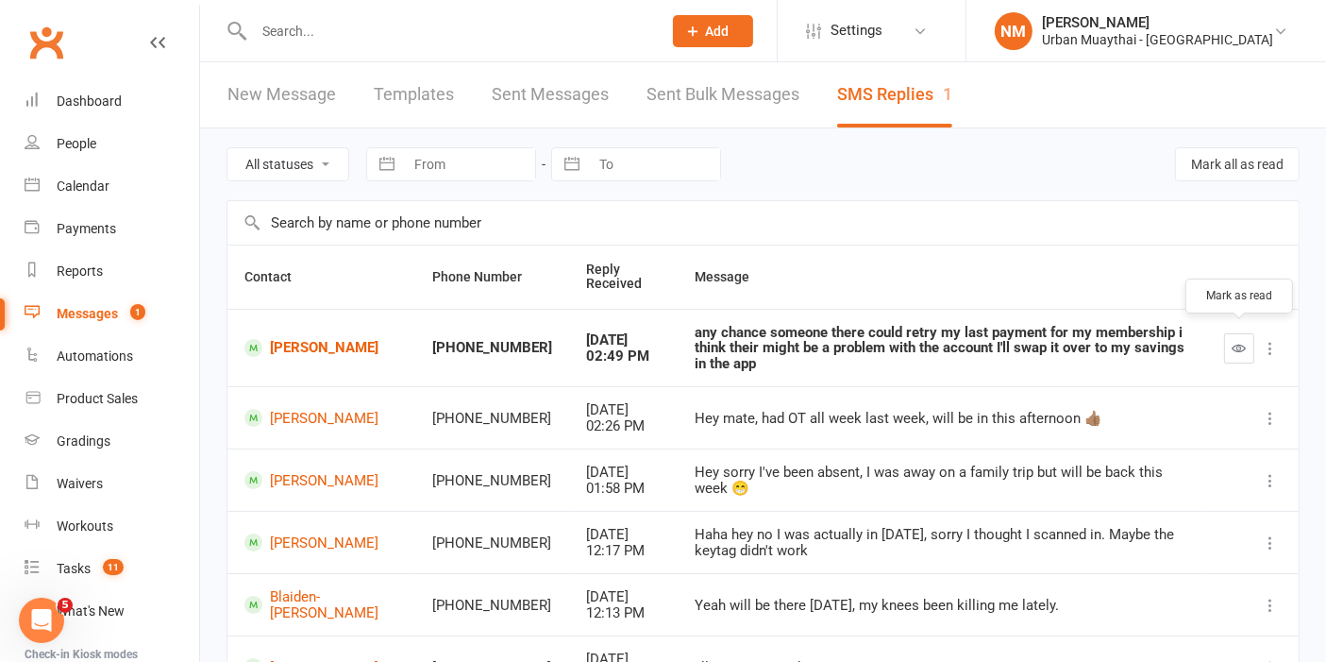
drag, startPoint x: 1224, startPoint y: 332, endPoint x: 738, endPoint y: 68, distance: 553.4
click at [1229, 333] on button "button" at bounding box center [1239, 348] width 30 height 30
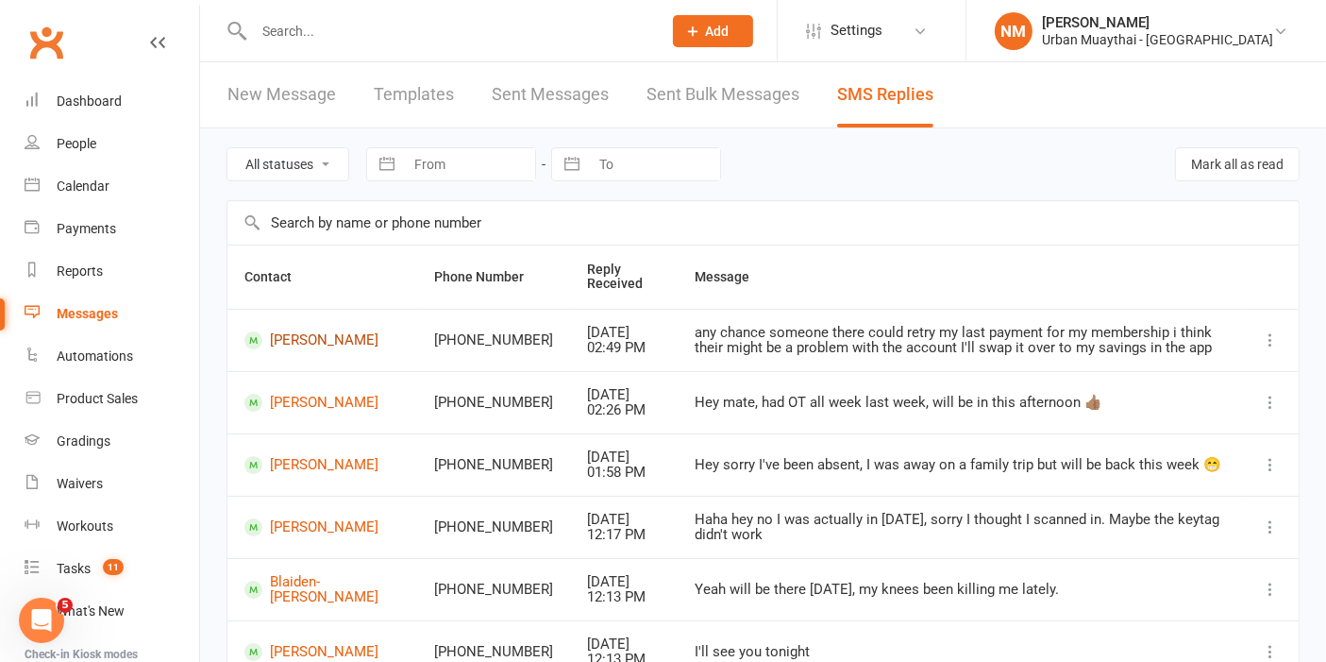
click at [334, 336] on link "[PERSON_NAME]" at bounding box center [323, 340] width 156 height 18
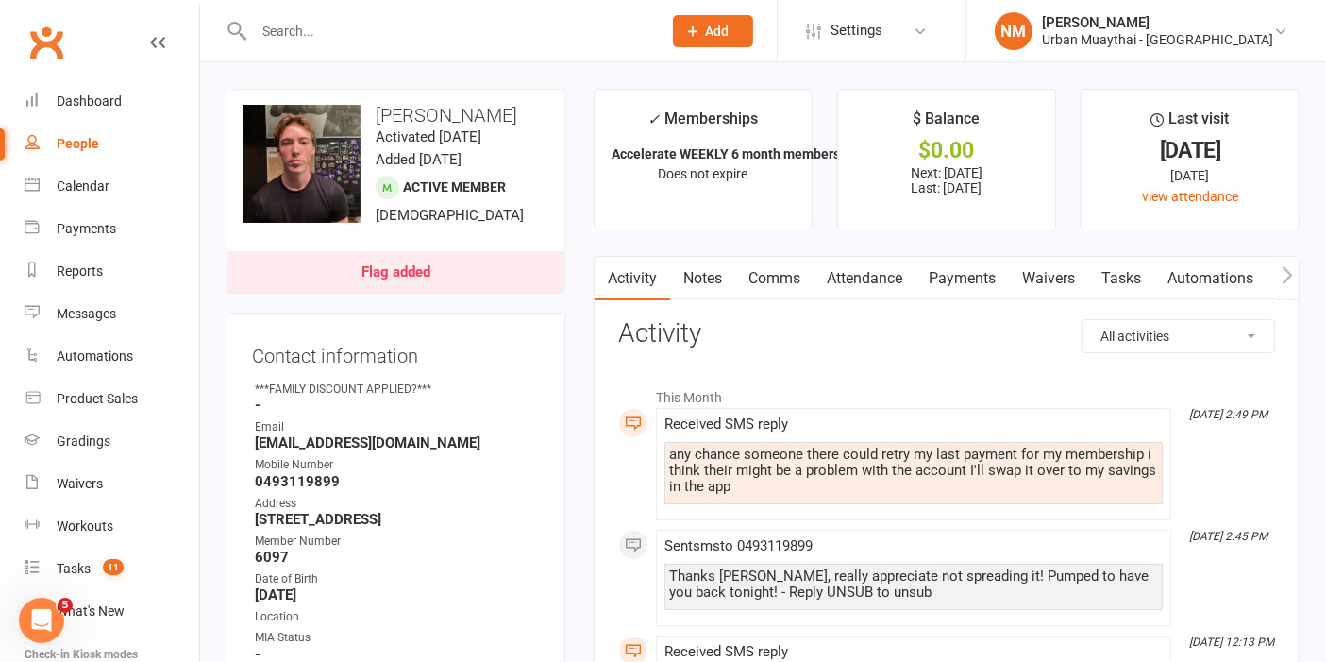
click at [772, 291] on link "Comms" at bounding box center [774, 278] width 78 height 43
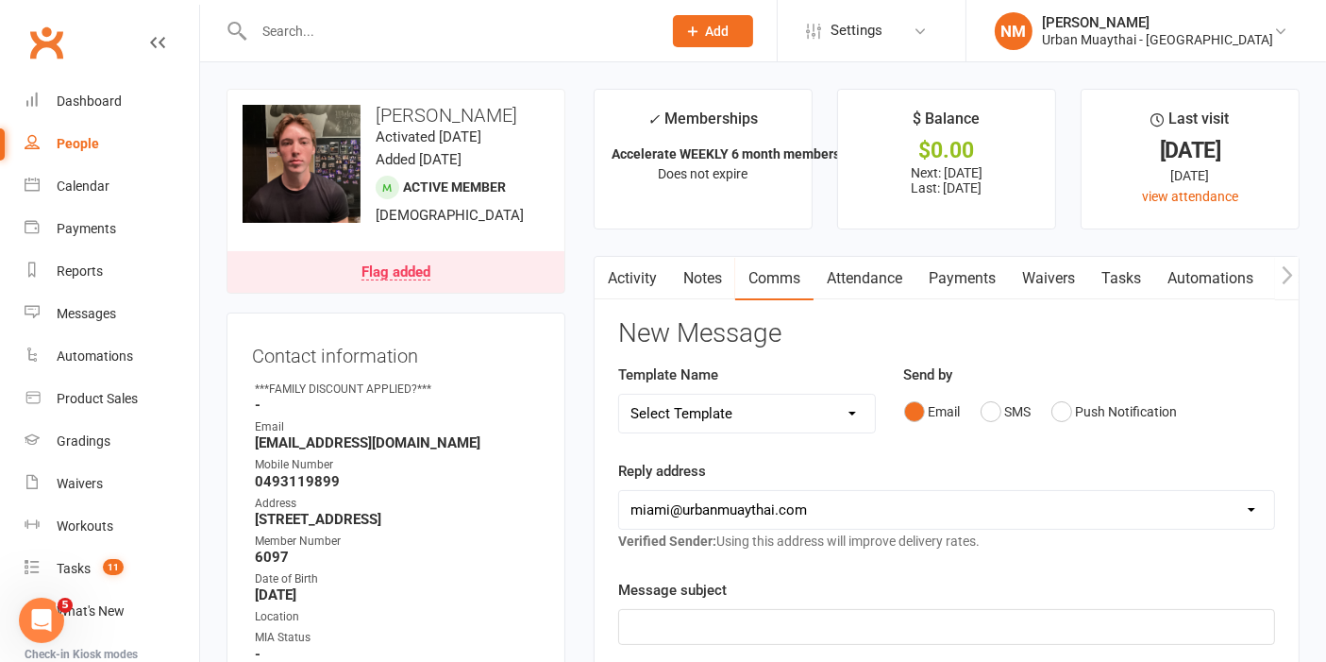
click at [978, 413] on div "Email SMS Push Notification" at bounding box center [1090, 412] width 372 height 36
click at [993, 407] on button "SMS" at bounding box center [1006, 412] width 51 height 36
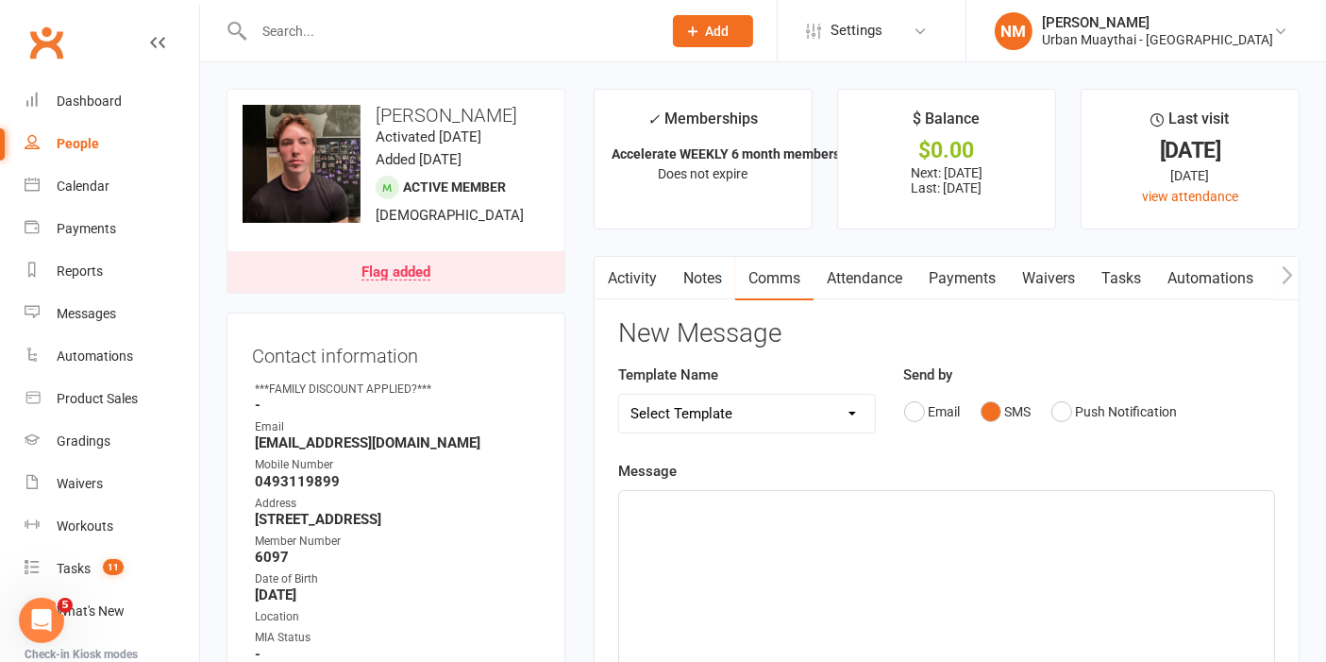
click at [725, 549] on div "﻿" at bounding box center [946, 632] width 655 height 283
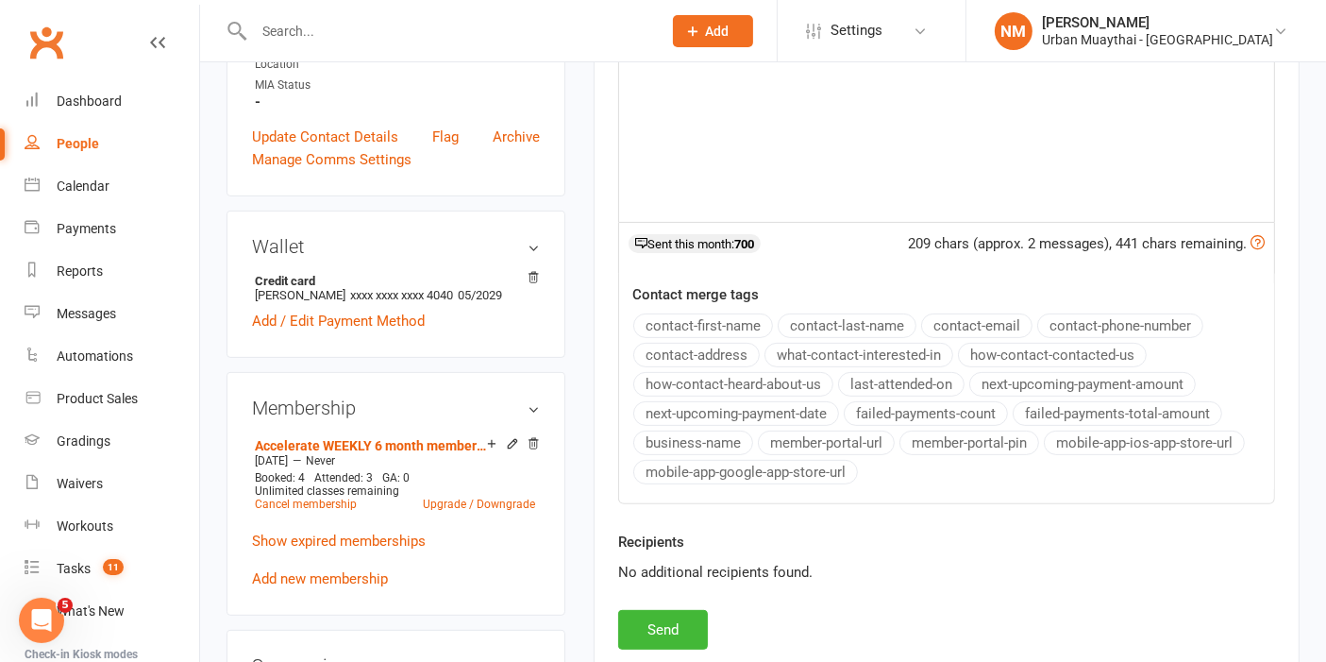
scroll to position [629, 0]
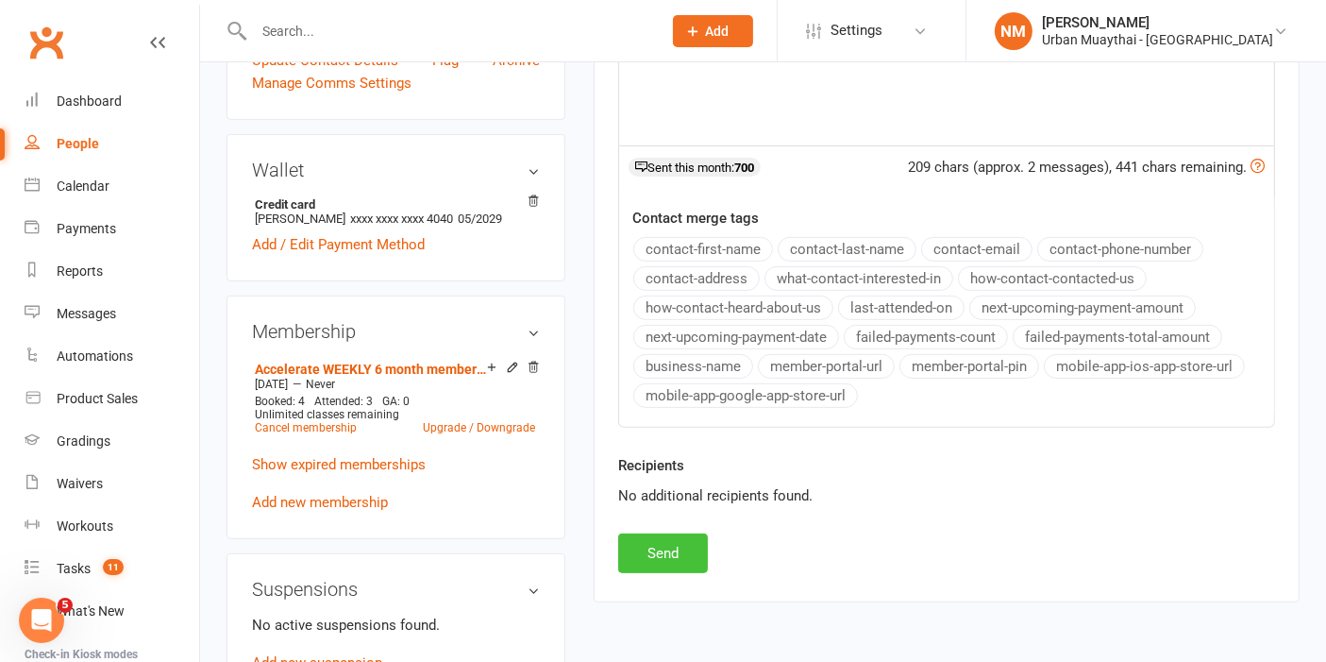
click at [666, 541] on button "Send" at bounding box center [663, 553] width 90 height 40
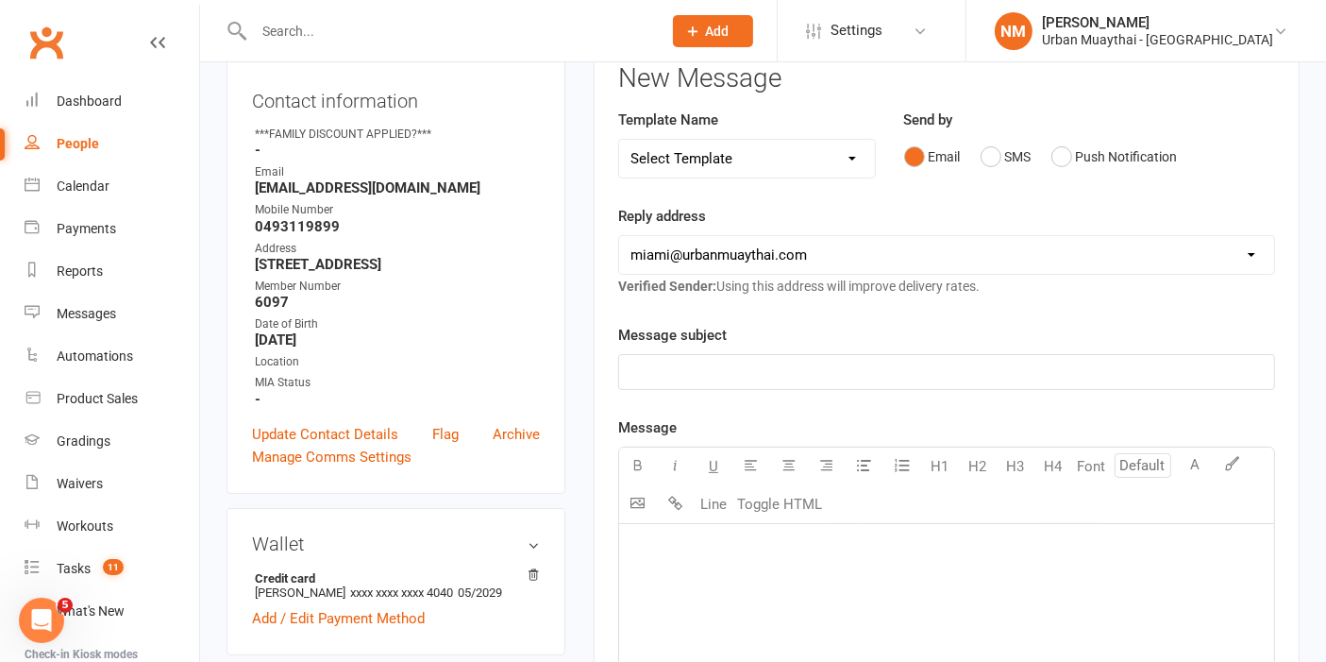
scroll to position [0, 0]
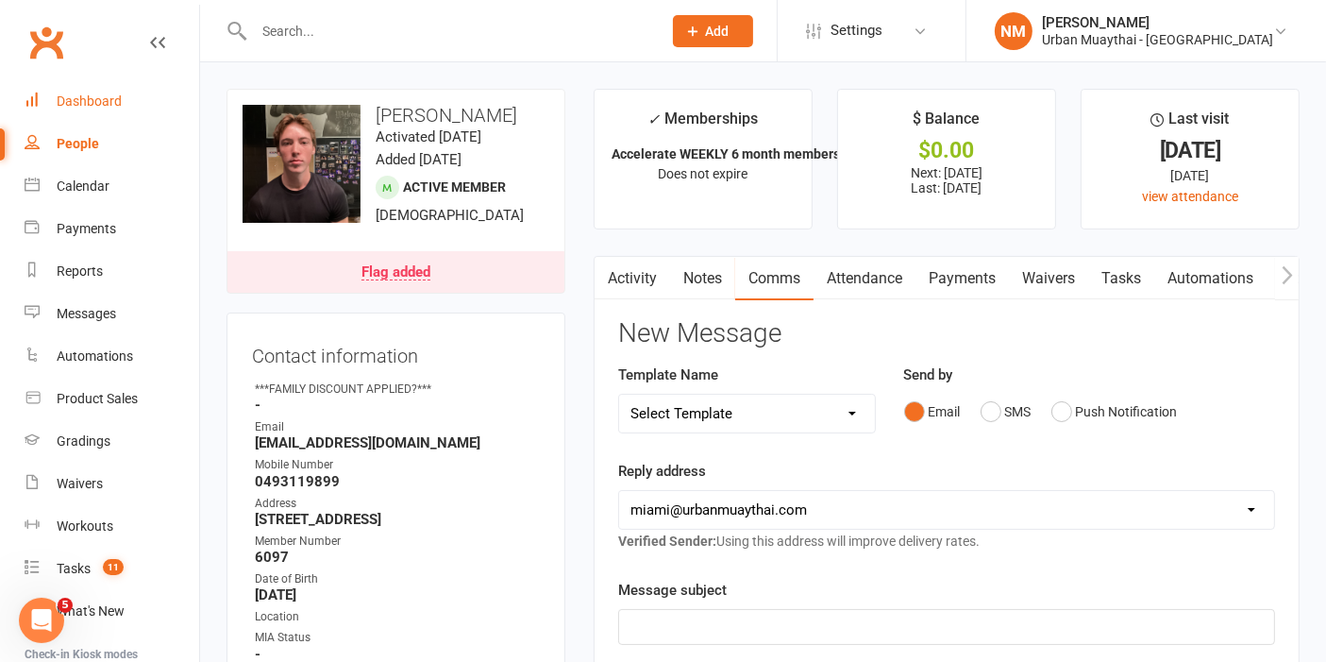
click at [59, 93] on div "Dashboard" at bounding box center [89, 100] width 65 height 15
